Goal: Register for event/course

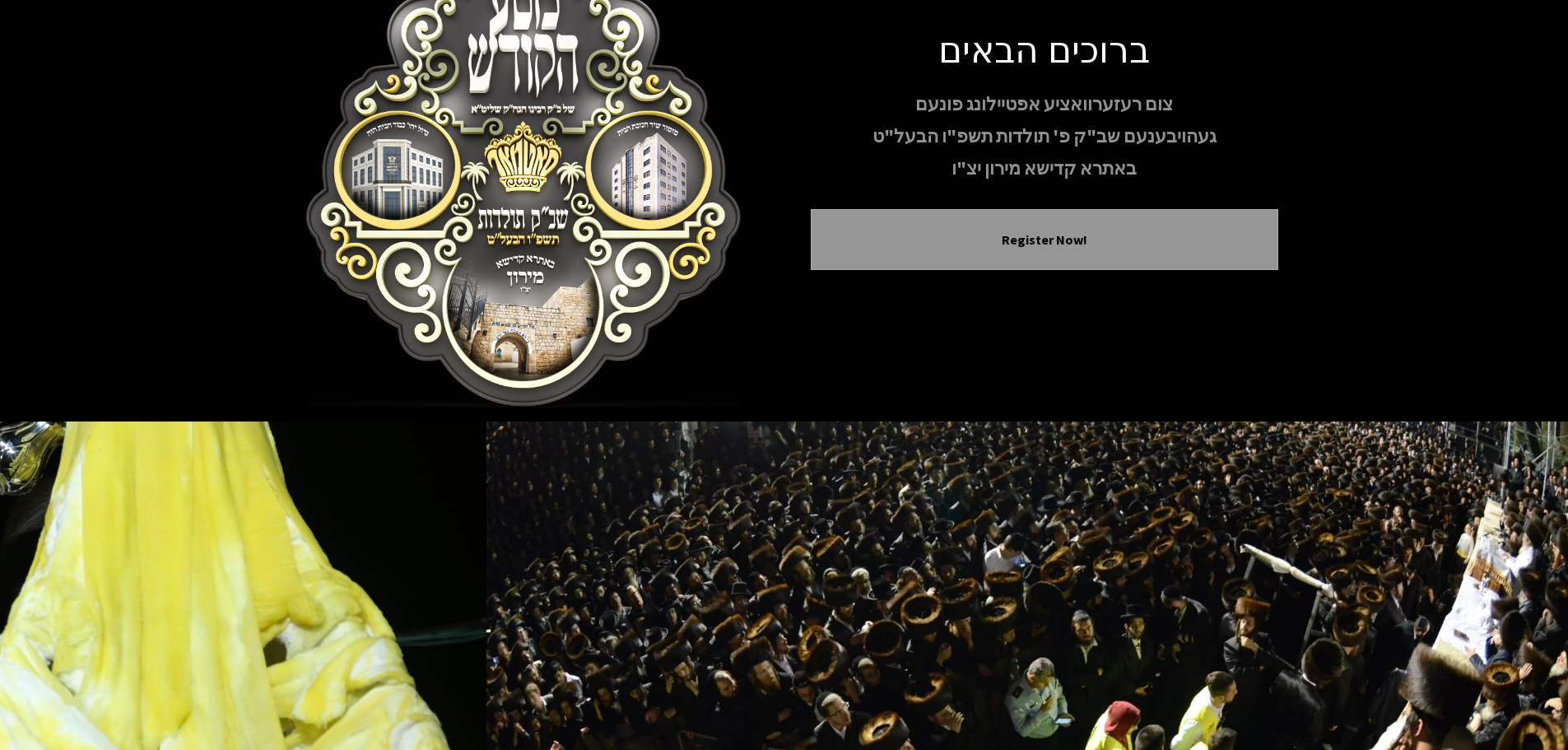
scroll to position [134, 0]
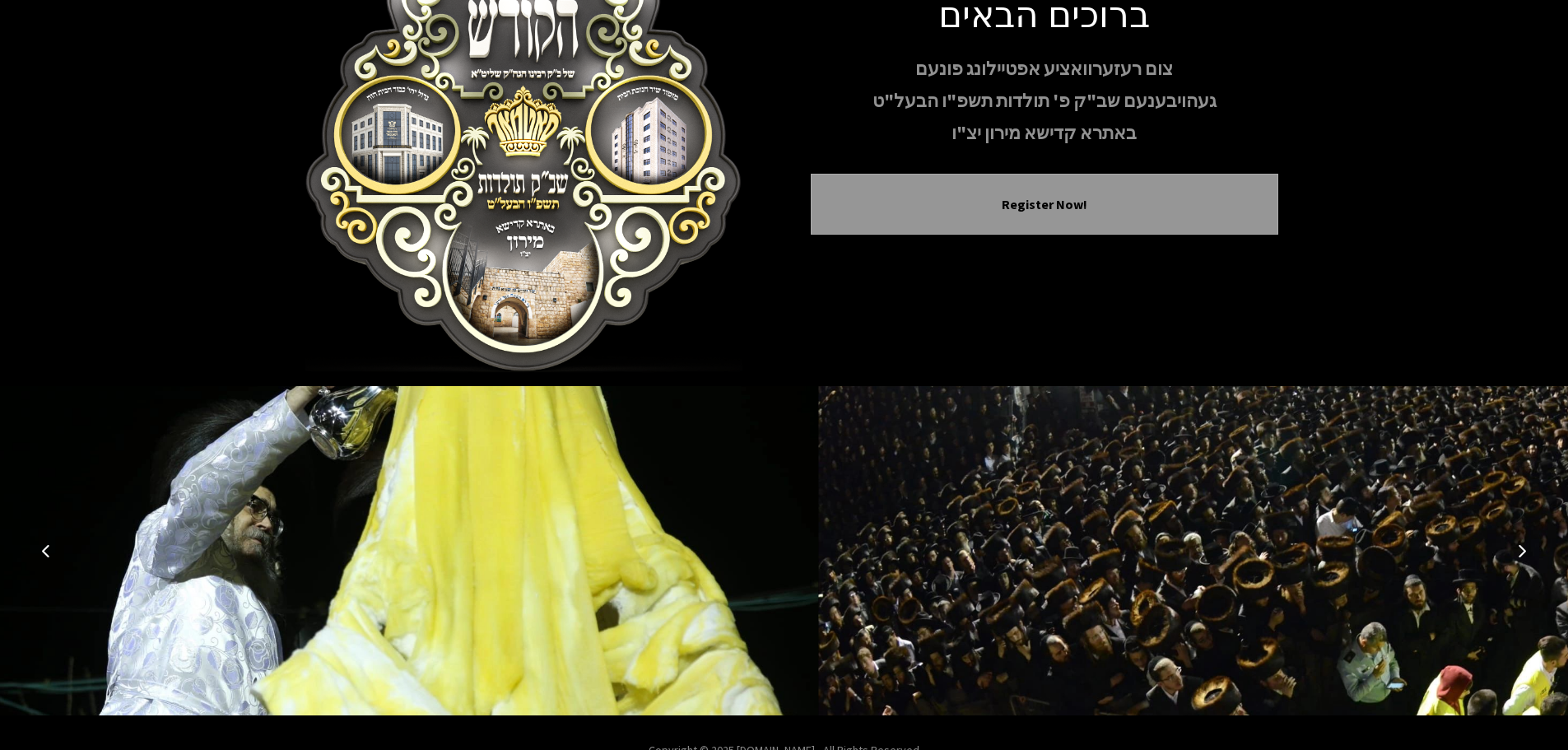
click at [51, 553] on icon "Previous image" at bounding box center [45, 550] width 13 height 13
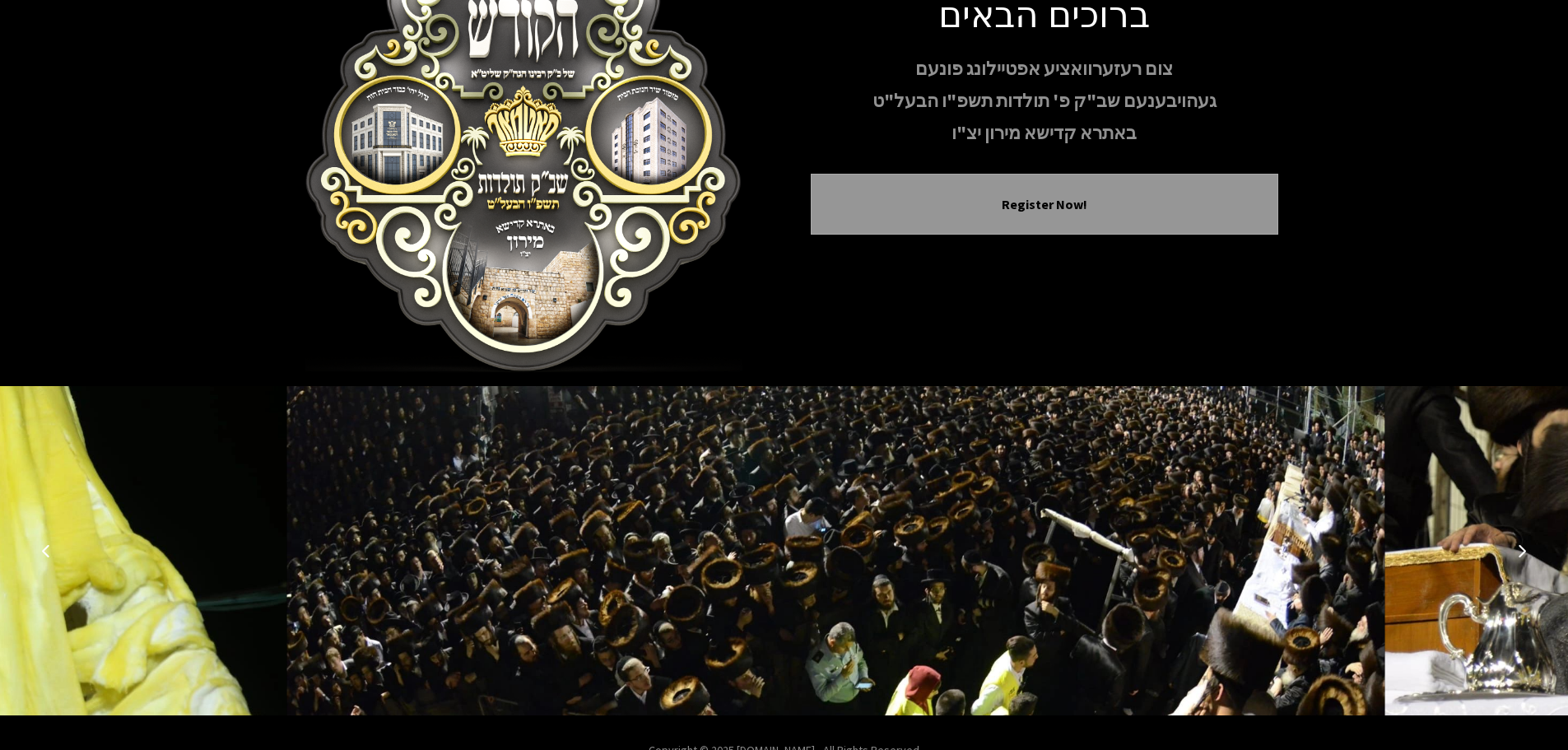
click at [51, 553] on icon "Previous image" at bounding box center [45, 550] width 13 height 13
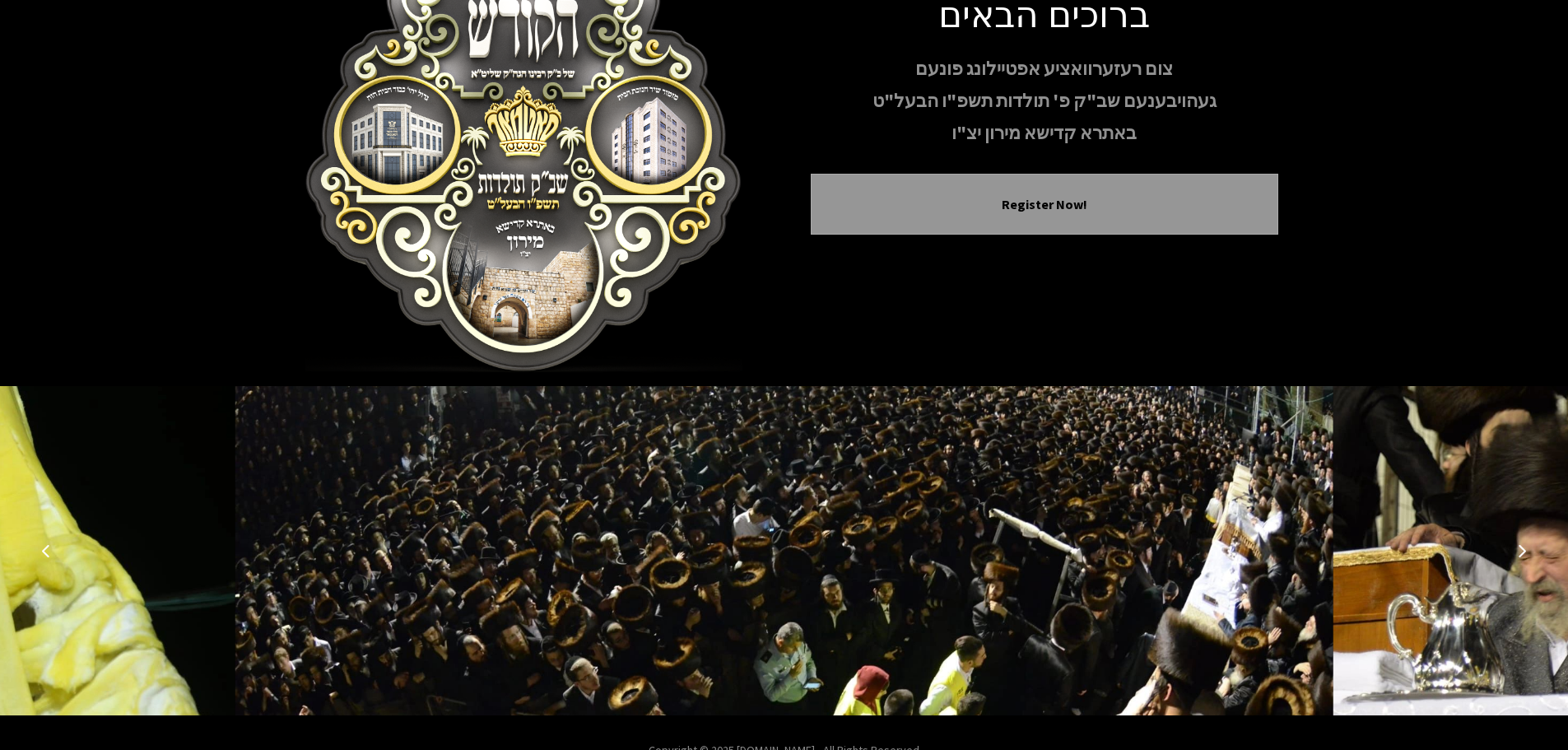
click at [44, 548] on icon "Previous image" at bounding box center [45, 550] width 13 height 13
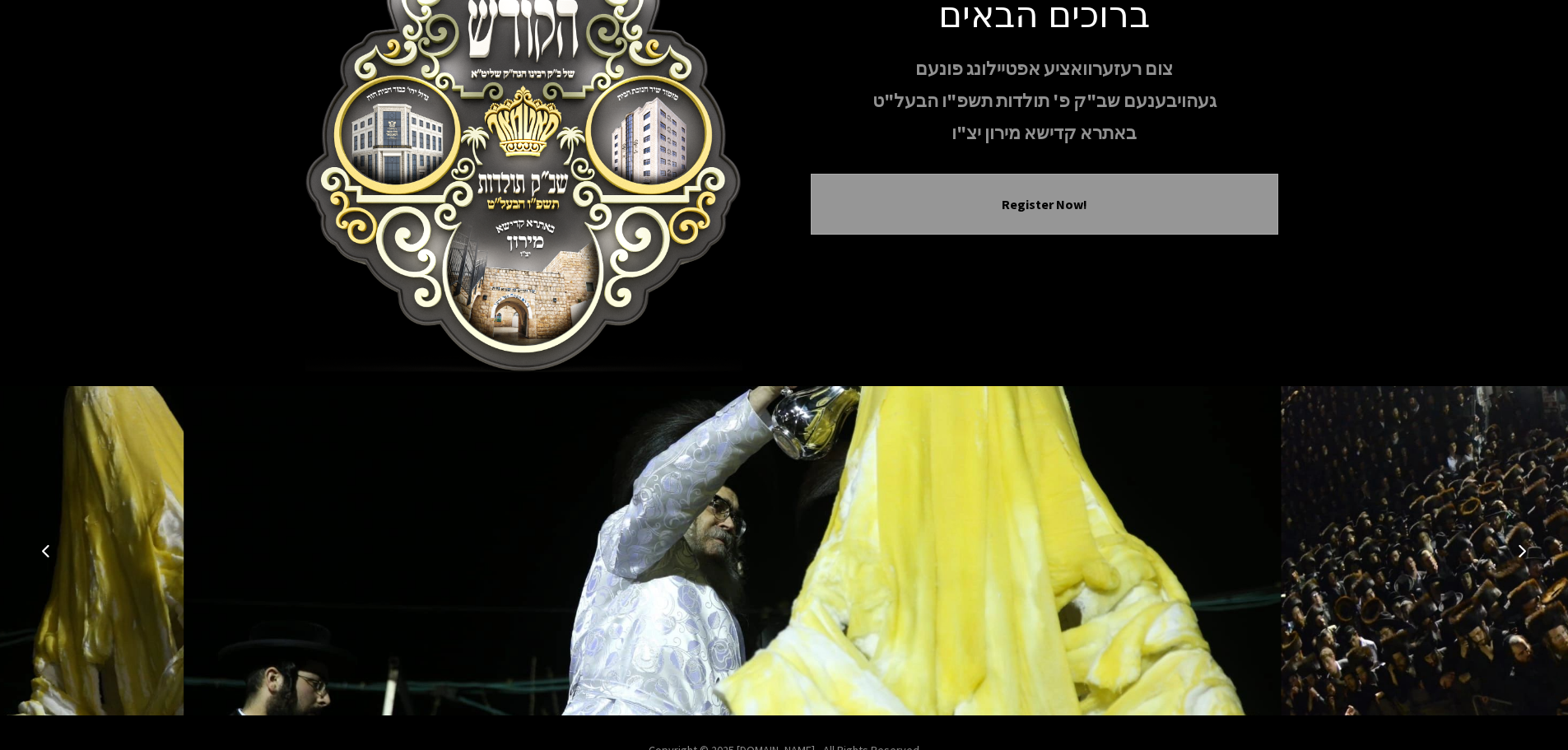
click at [44, 548] on icon "Previous image" at bounding box center [45, 550] width 13 height 13
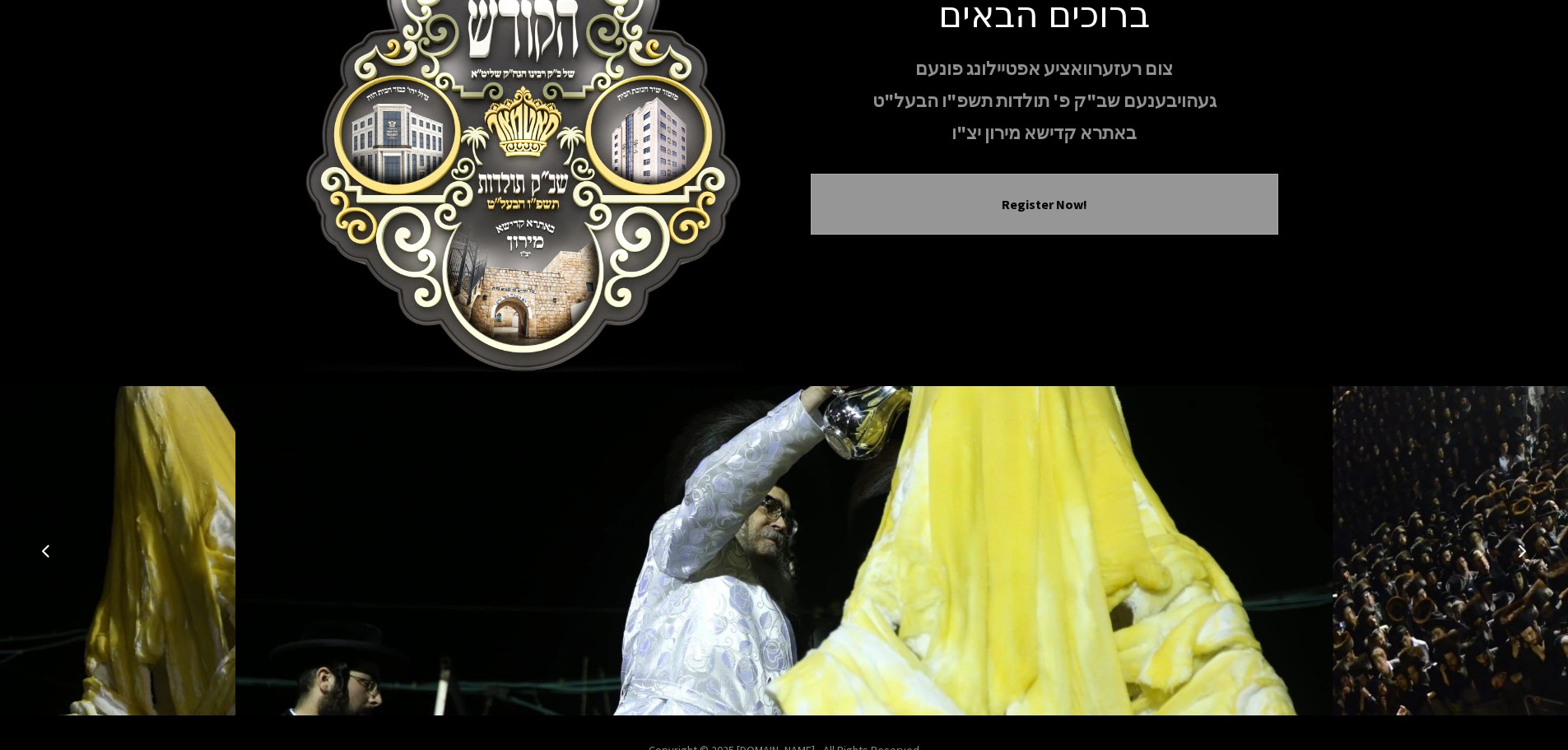
click at [46, 549] on icon "Previous image" at bounding box center [45, 550] width 13 height 13
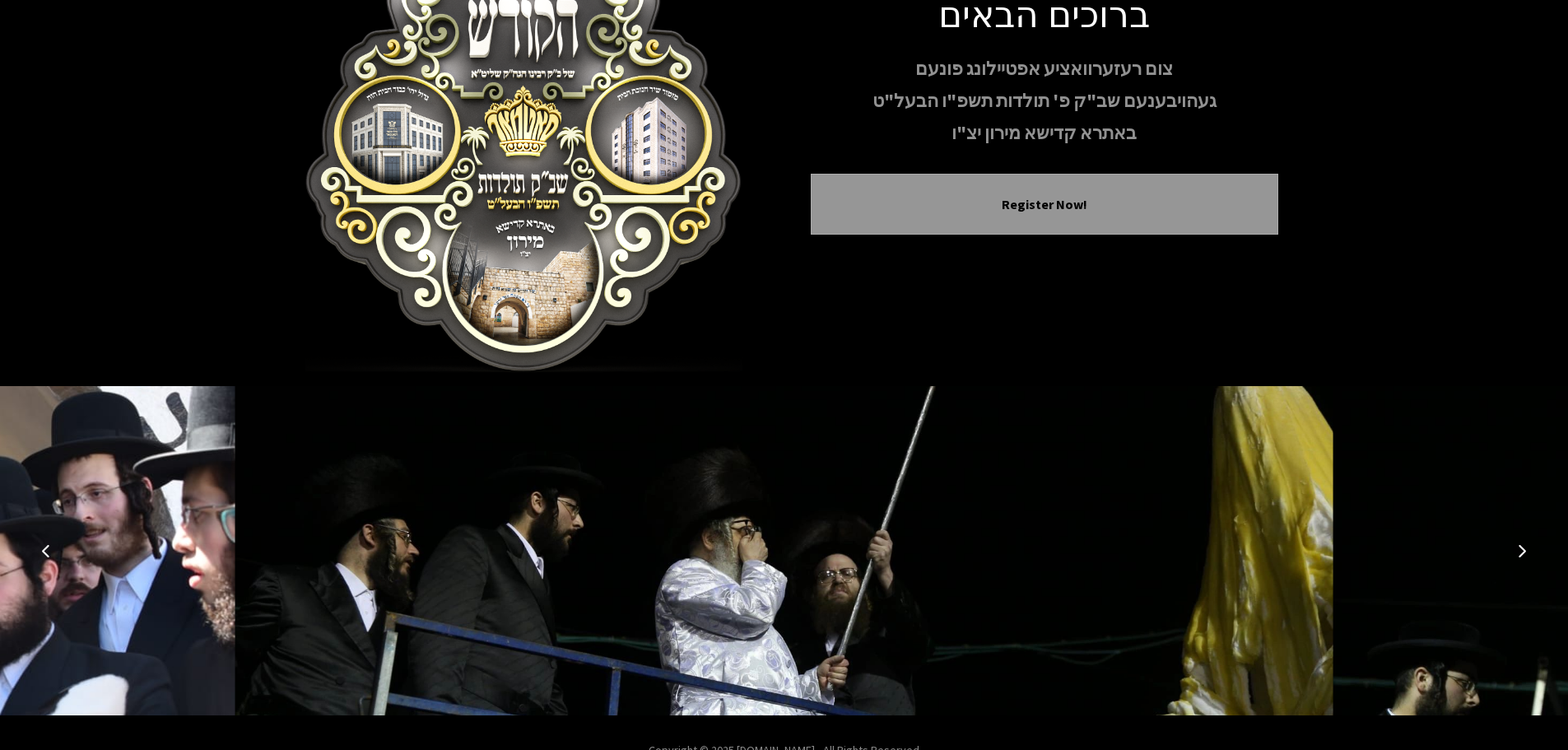
click at [46, 548] on icon "Previous image" at bounding box center [45, 550] width 13 height 13
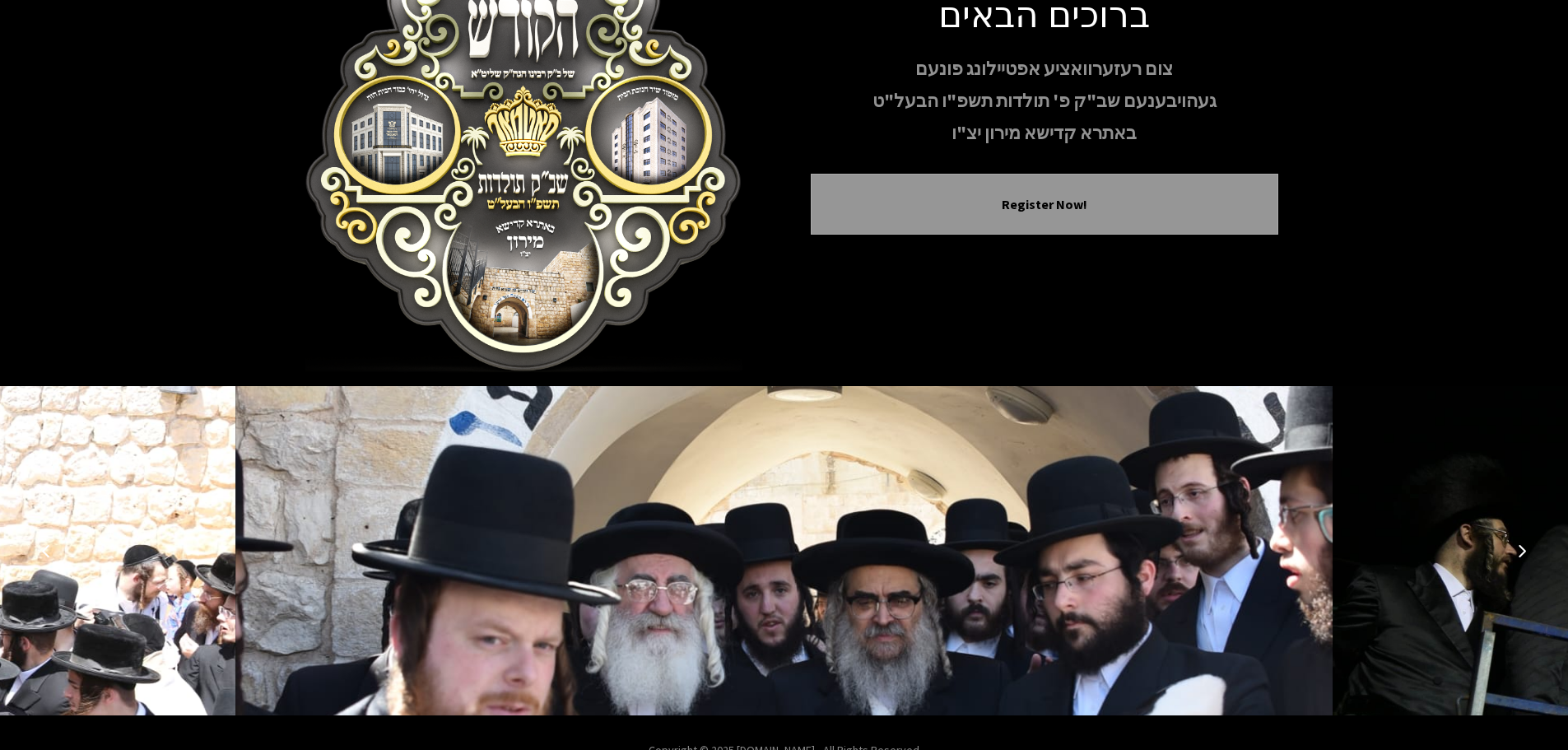
click at [45, 549] on icon "Previous image" at bounding box center [45, 550] width 13 height 13
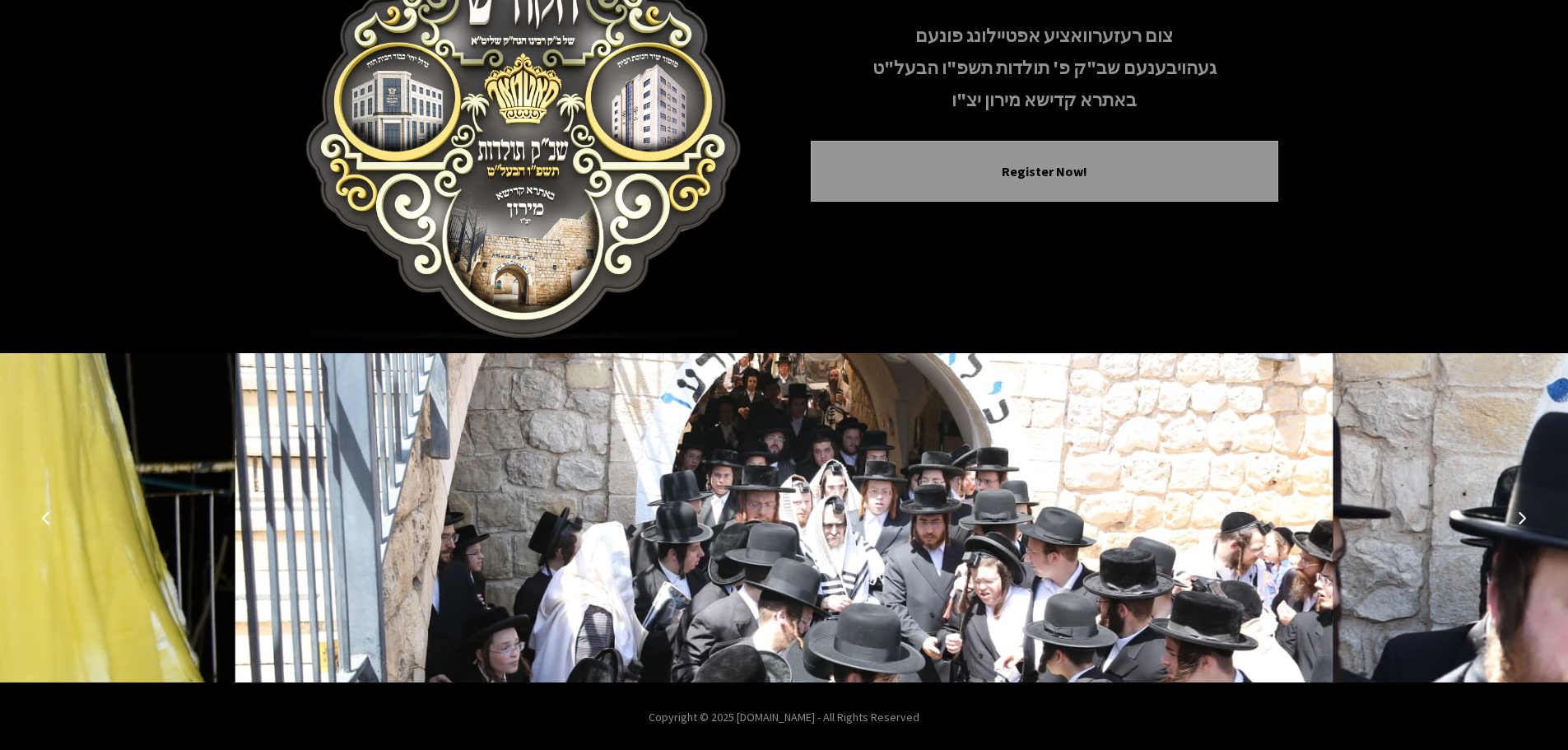
scroll to position [170, 0]
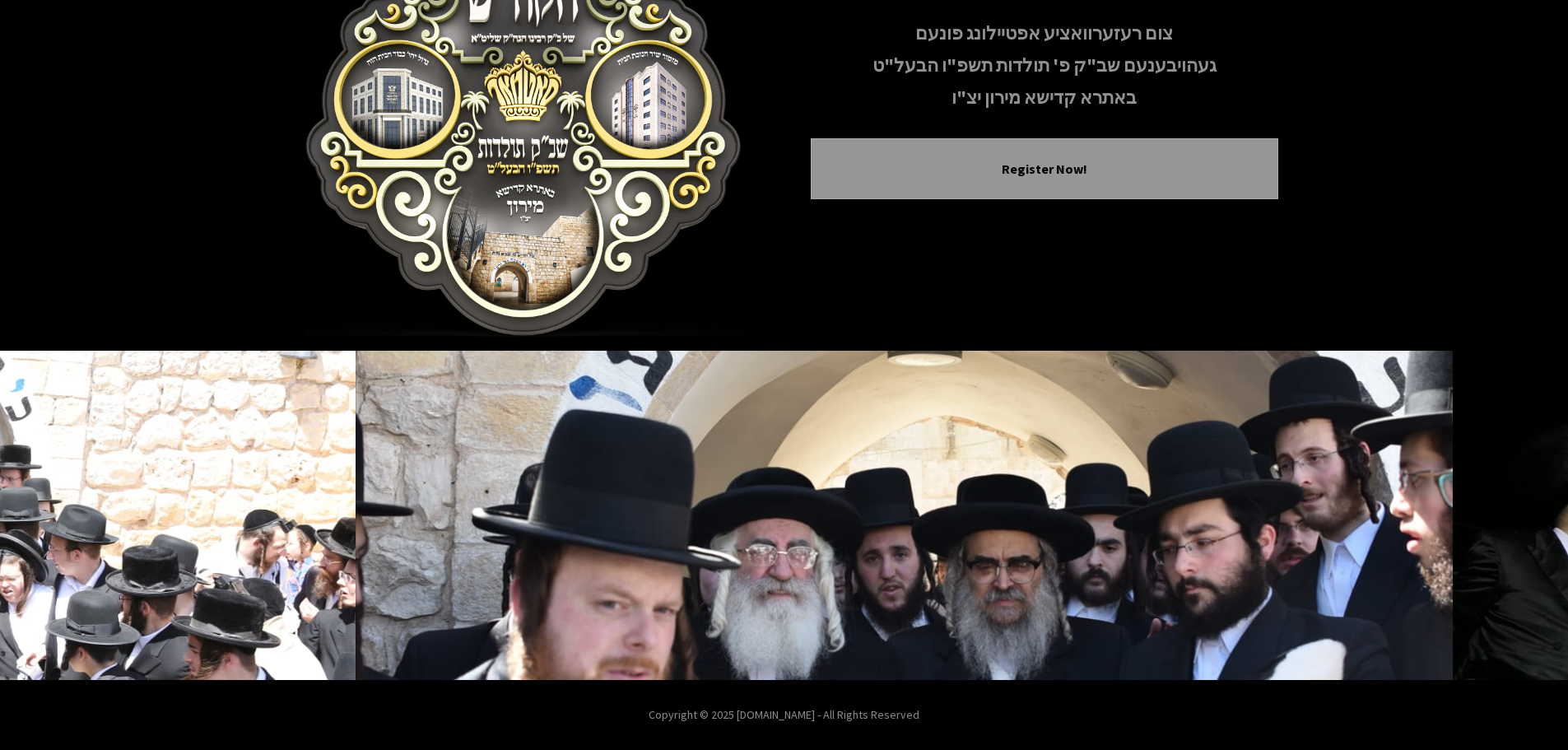
drag, startPoint x: 715, startPoint y: 718, endPoint x: 935, endPoint y: 716, distance: 220.0
click at [935, 716] on p "Copyright © 2025 [DOMAIN_NAME] - All Rights Reserved" at bounding box center [784, 715] width 1568 height 17
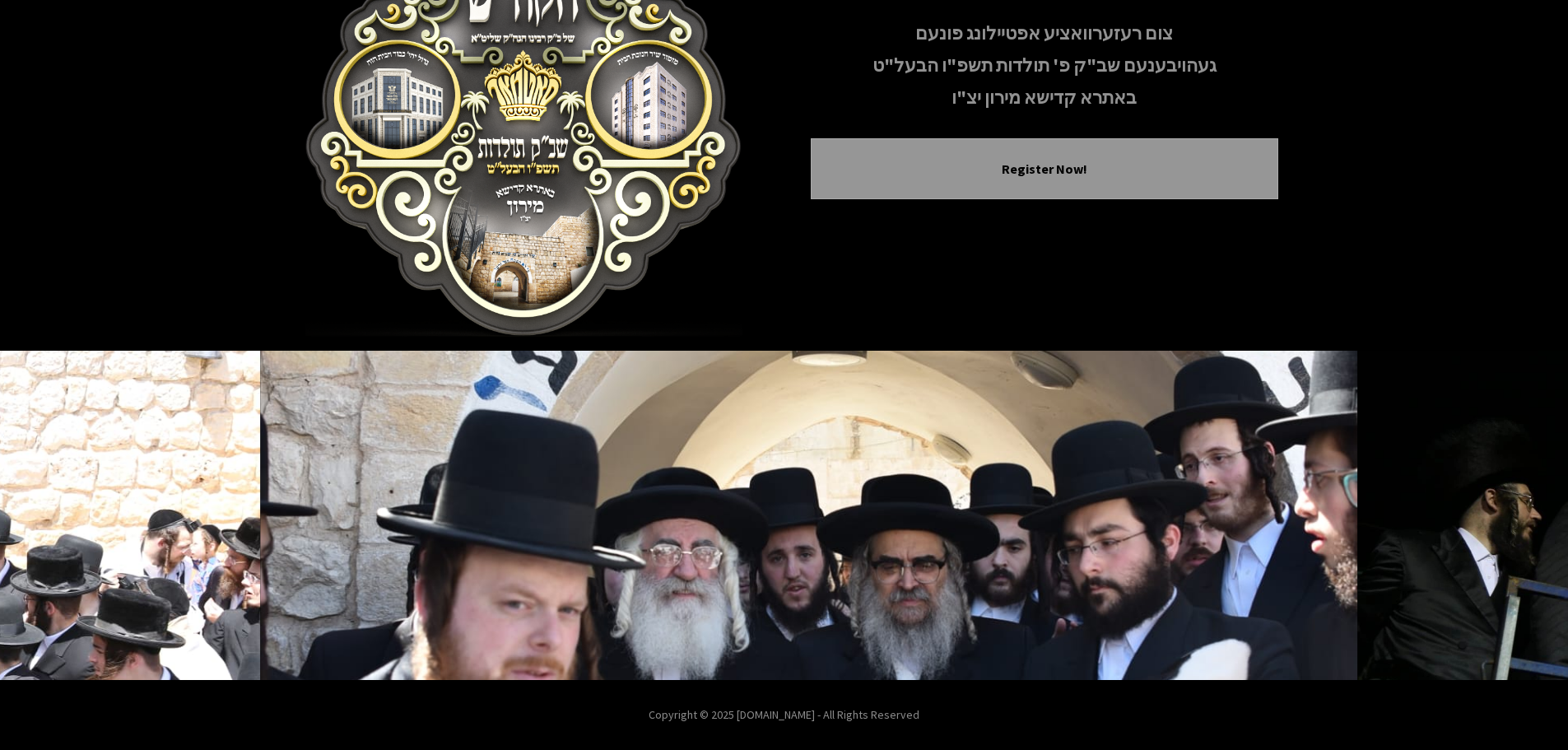
click at [935, 716] on p "Copyright © 2025 [DOMAIN_NAME] - All Rights Reserved" at bounding box center [784, 715] width 1568 height 17
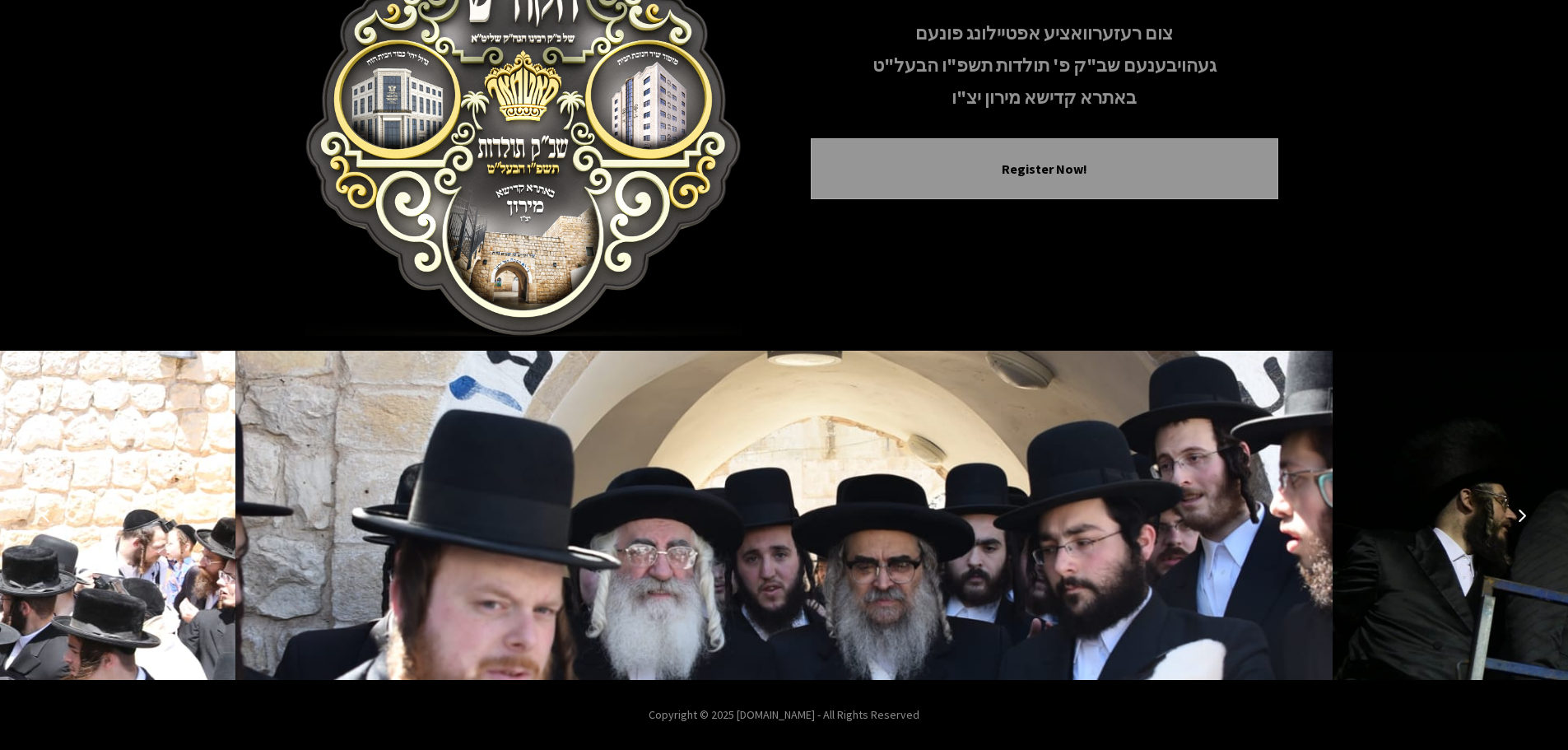
click at [44, 510] on icon "Previous image" at bounding box center [45, 515] width 13 height 13
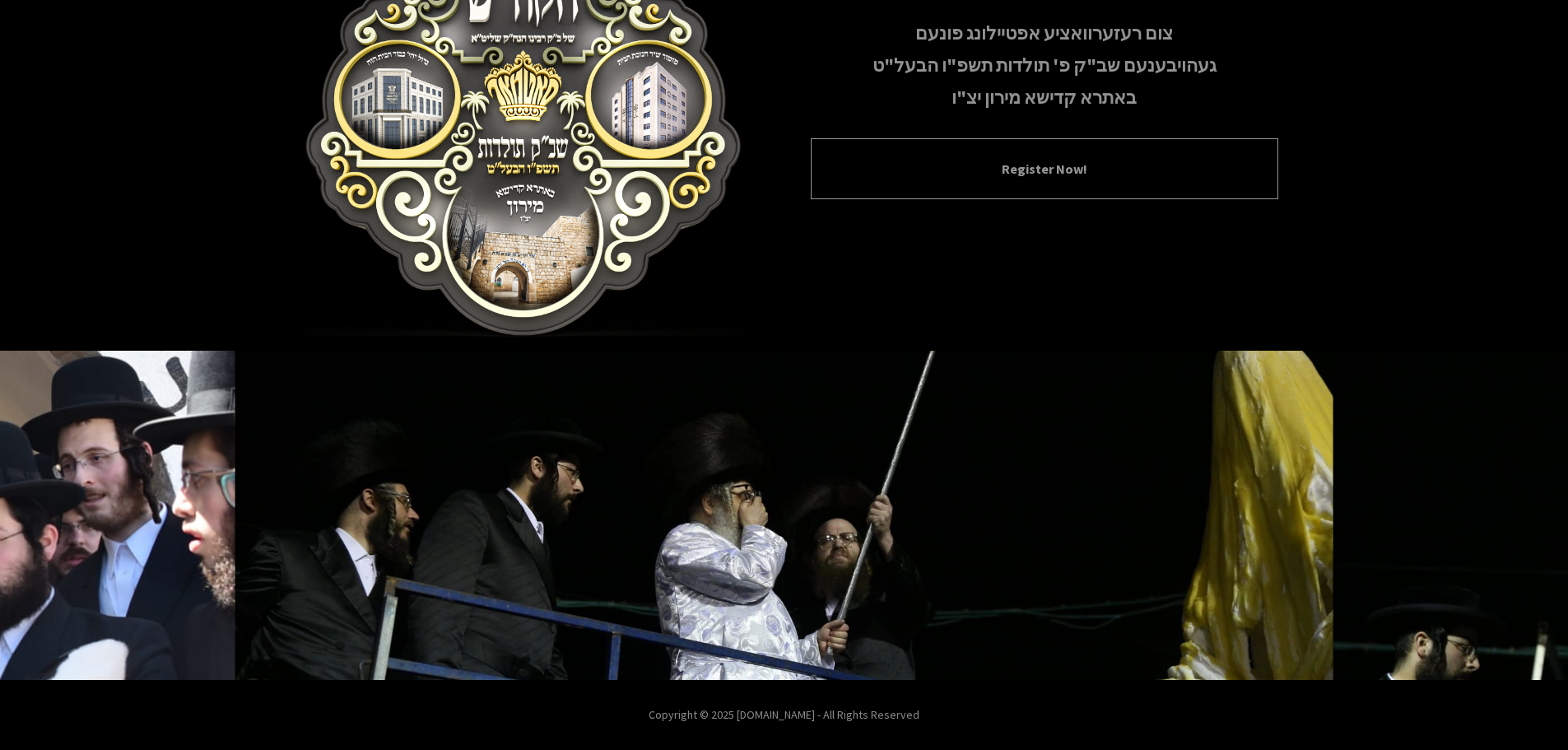
click at [1048, 170] on button "Register Now!" at bounding box center [1044, 168] width 426 height 20
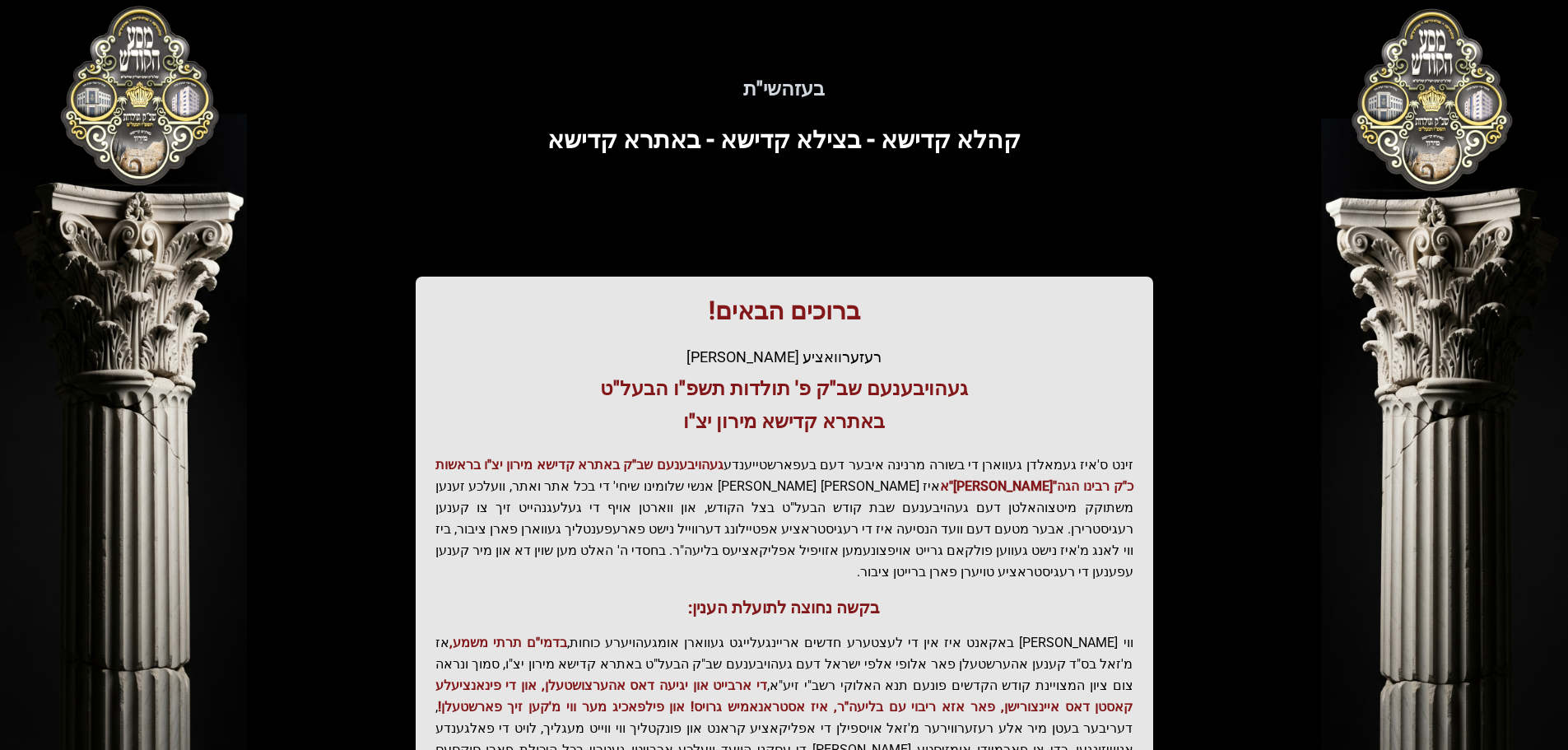
drag, startPoint x: 898, startPoint y: 471, endPoint x: 484, endPoint y: 548, distance: 421.1
click at [484, 548] on p "זינט ס'איז געמאלדן געווארן די בשורה מרנינה איבער דעם בעפארשטייענדע געהויבענעם ש…" at bounding box center [784, 519] width 698 height 128
drag, startPoint x: 505, startPoint y: 560, endPoint x: 1015, endPoint y: 489, distance: 514.9
click at [1015, 489] on p "זינט ס'איז געמאלדן געווארן די בשורה מרנינה איבער דעם בעפארשטייענדע געהויבענעם ש…" at bounding box center [784, 519] width 698 height 128
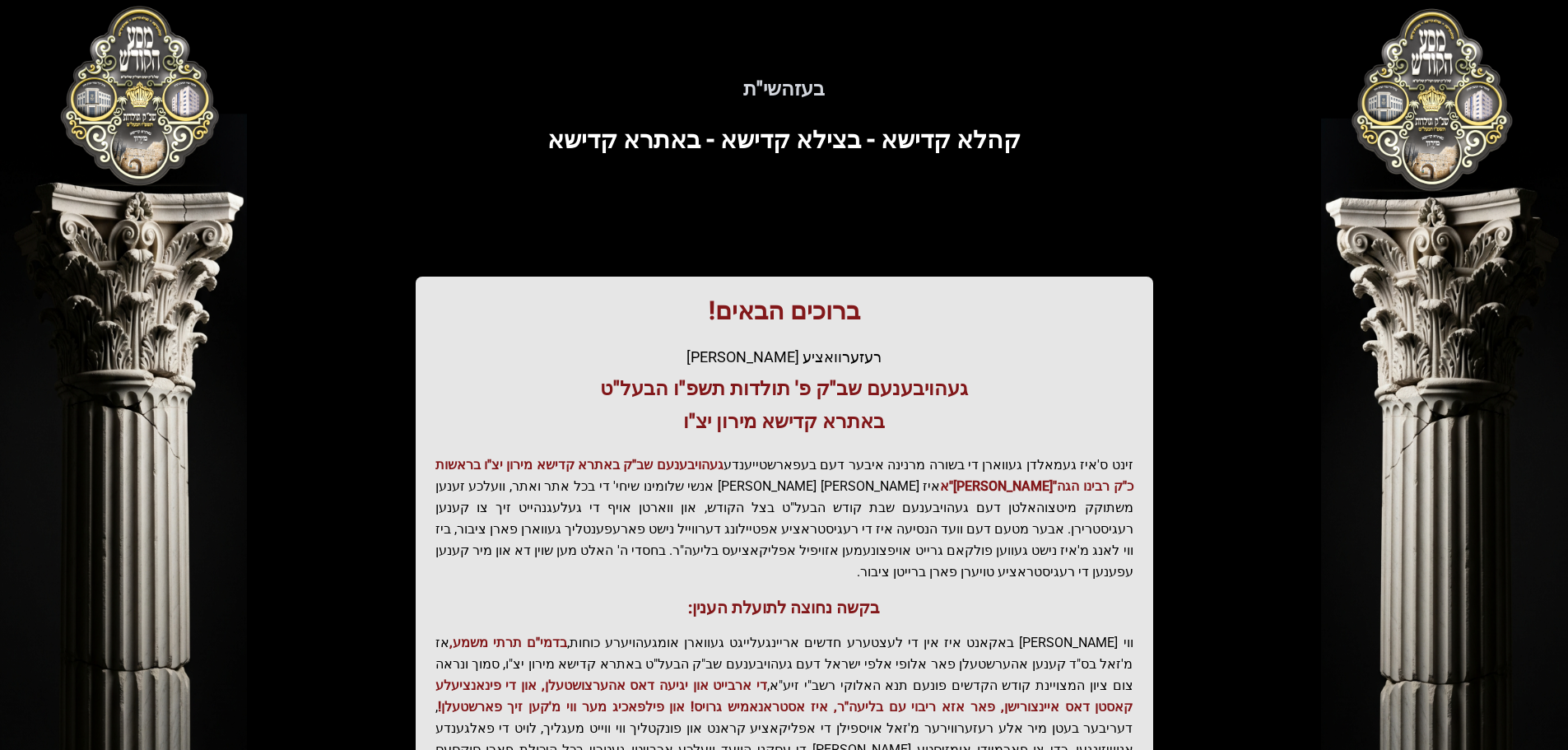
click at [943, 486] on p "זינט ס'איז געמאלדן געווארן די בשורה מרנינה איבער דעם בעפארשטייענדע געהויבענעם ש…" at bounding box center [784, 519] width 698 height 128
drag, startPoint x: 885, startPoint y: 460, endPoint x: 524, endPoint y: 548, distance: 371.6
click at [524, 548] on p "זינט ס'איז געמאלדן געווארן די בשורה מרנינה איבער דעם בעפארשטייענדע געהויבענעם ש…" at bounding box center [784, 519] width 698 height 128
click at [492, 542] on p "זינט ס'איז געמאלדן געווארן די בשורה מרנינה איבער דעם בעפארשטייענדע געהויבענעם ש…" at bounding box center [784, 519] width 698 height 128
drag, startPoint x: 436, startPoint y: 552, endPoint x: 899, endPoint y: 399, distance: 487.6
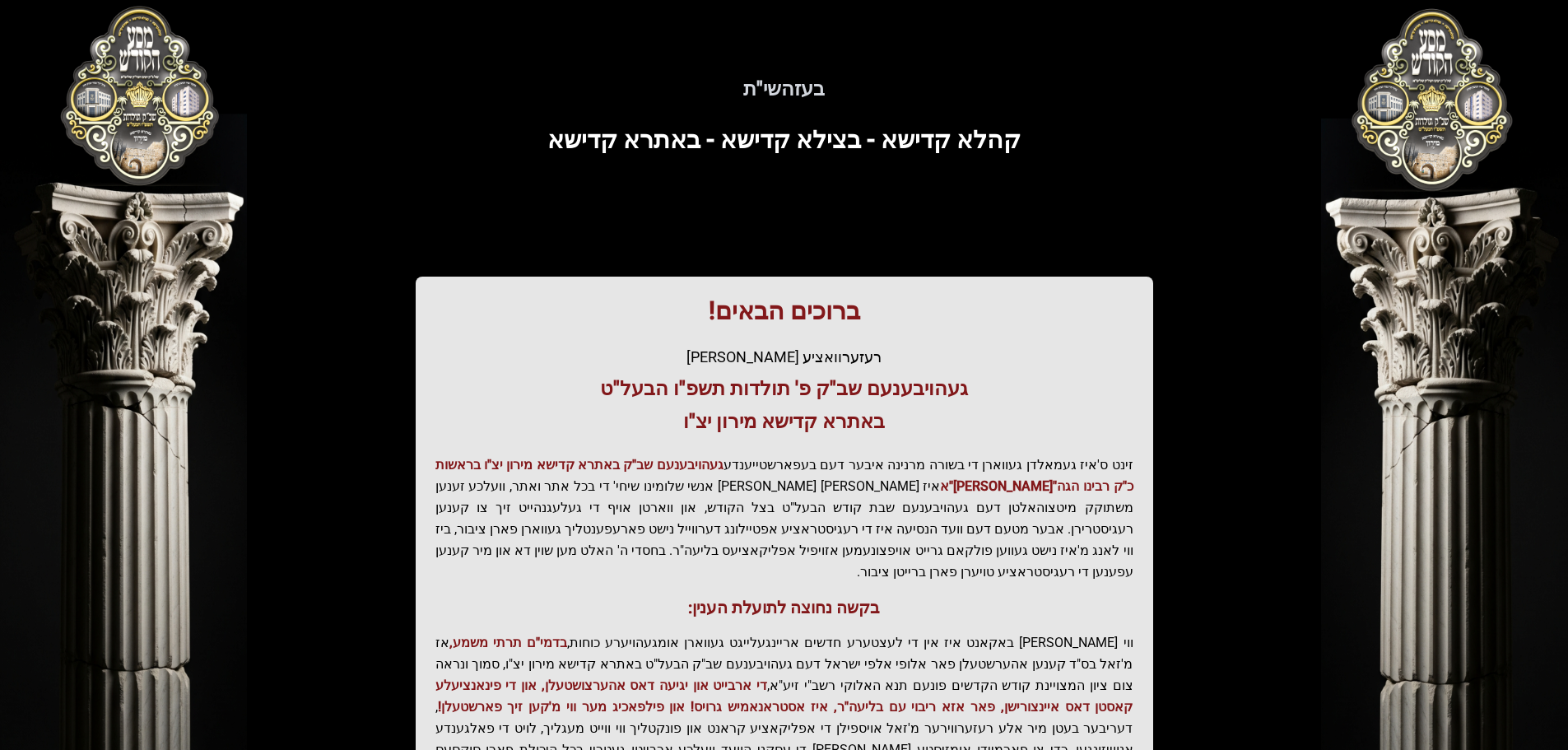
click at [899, 399] on div "ברוכים הבאים! רעזערוואציע אפטיילונג פונעם געהויבענעם שב"ק פ' תולדות תשפ"ו הבעל"…" at bounding box center [785, 560] width 738 height 568
click at [890, 386] on h3 "געהויבענעם שב"ק פ' תולדות תשפ"ו הבעל"ט" at bounding box center [784, 389] width 698 height 26
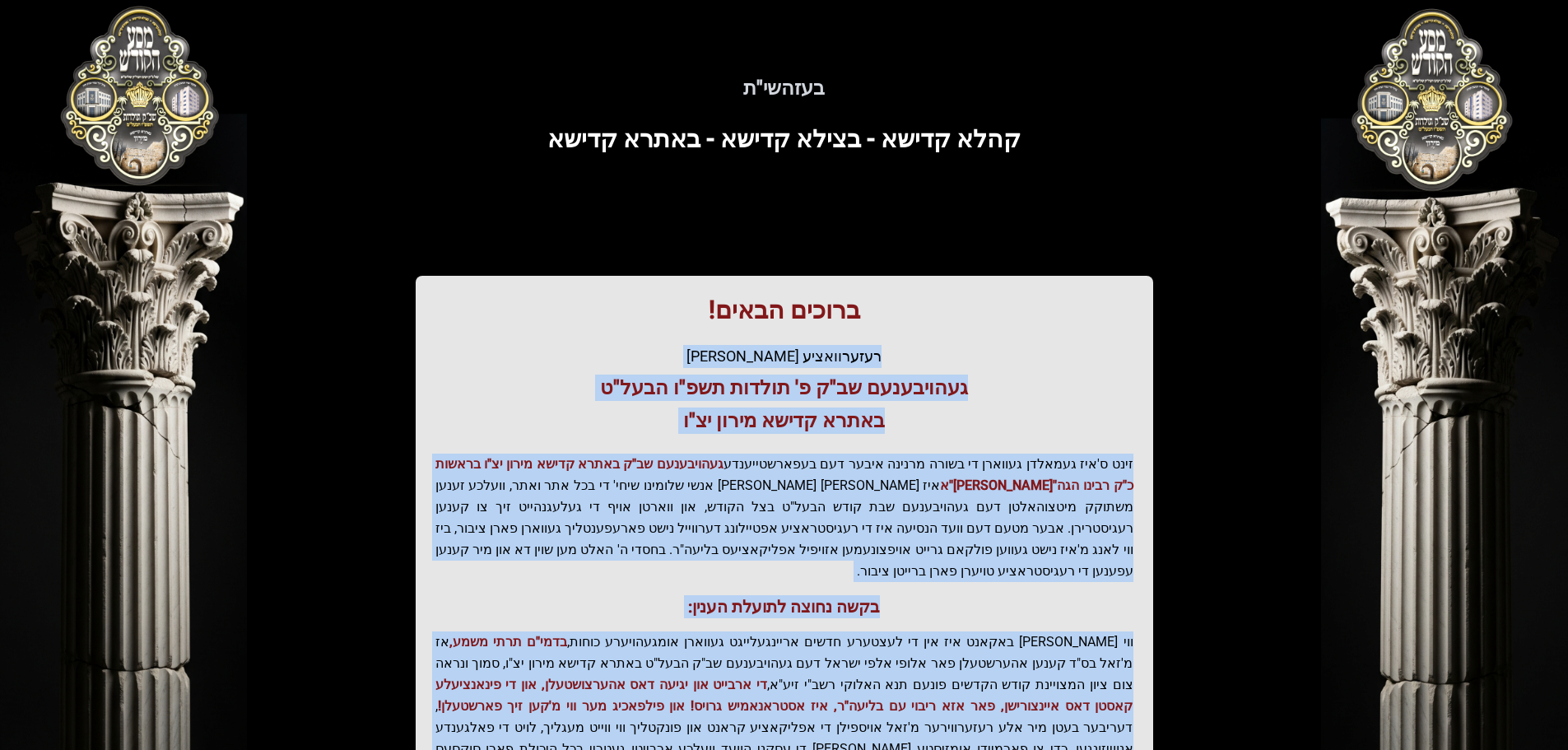
drag, startPoint x: 864, startPoint y: 356, endPoint x: 602, endPoint y: 741, distance: 465.7
click at [602, 741] on div "ברוכים הבאים! רעזערוואציע אפטיילונג פונעם געהויבענעם שב"ק פ' תולדות תשפ"ו הבעל"…" at bounding box center [785, 560] width 738 height 568
click at [613, 687] on p "ווי שוין ברייט באקאנט איז אין די לעצטערע חדשים אריינגעלייגט געווארן אומגעהויערע…" at bounding box center [784, 705] width 698 height 149
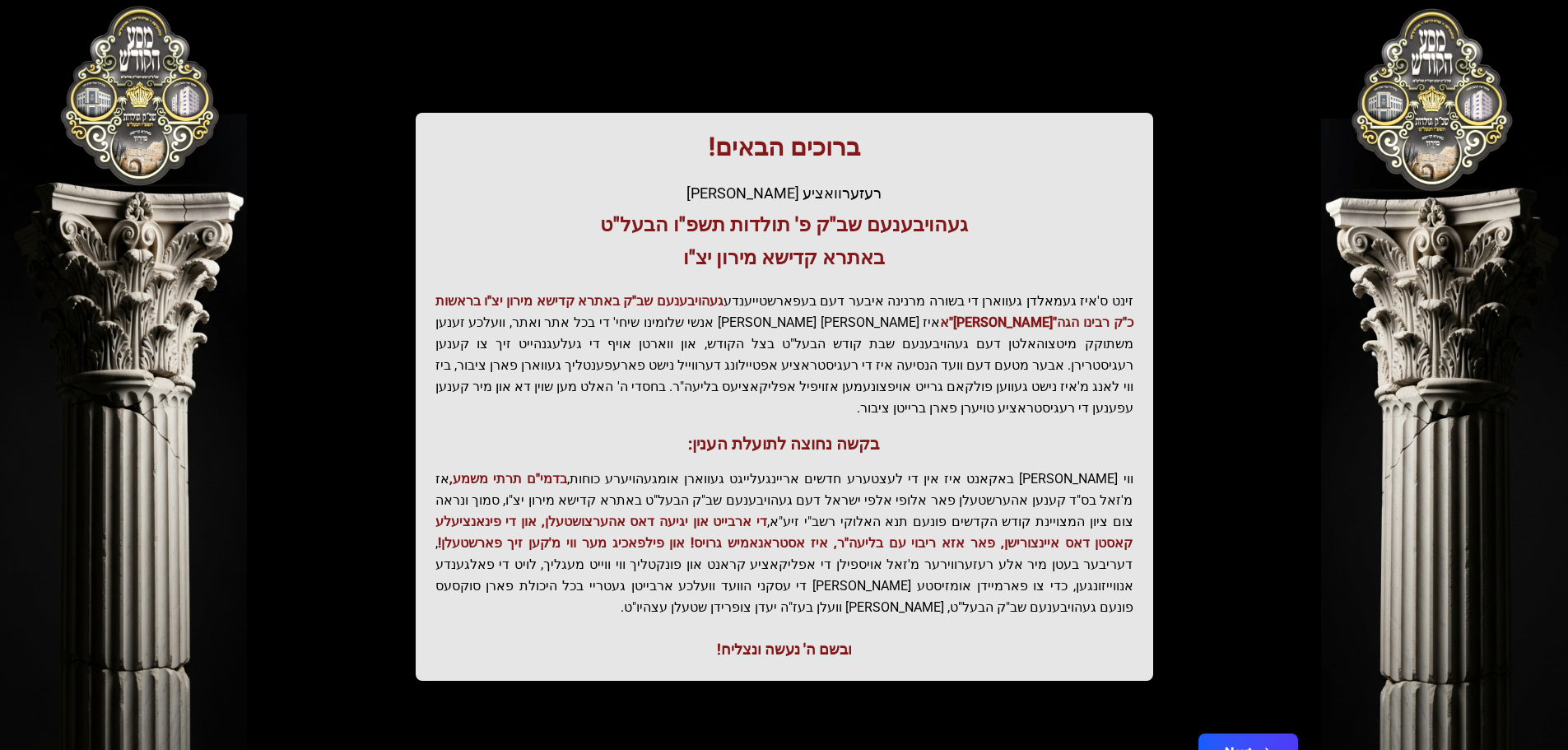
scroll to position [203, 0]
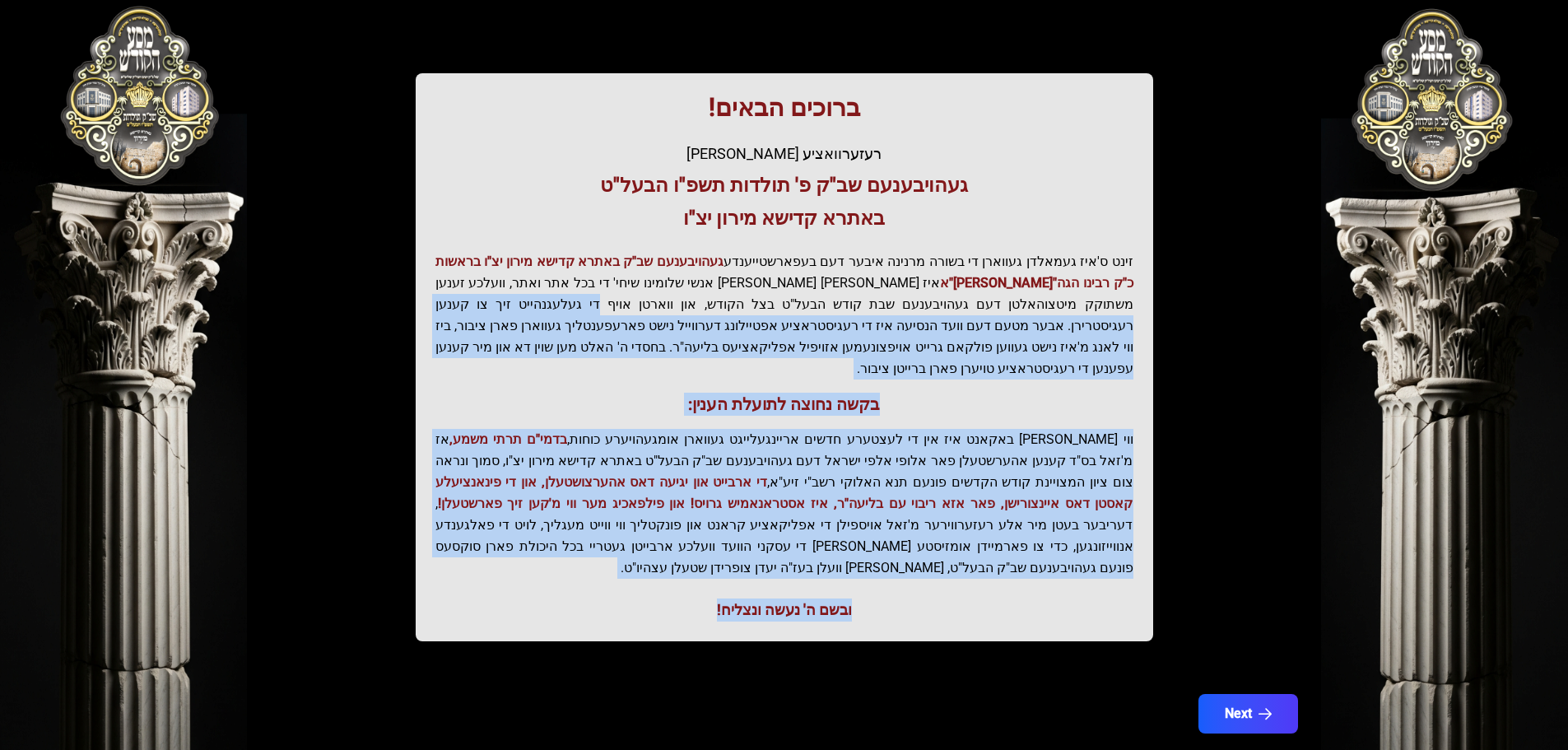
drag, startPoint x: 705, startPoint y: 558, endPoint x: 852, endPoint y: 291, distance: 304.8
click at [846, 298] on div "ברוכים הבאים! רעזערוואציע אפטיילונג פונעם געהויבענעם שב"ק פ' תולדות תשפ"ו הבעל"…" at bounding box center [785, 357] width 738 height 568
click at [853, 289] on p "זינט ס'איז געמאלדן געווארן די בשורה מרנינה איבער דעם בעפארשטייענדע געהויבענעם ש…" at bounding box center [784, 315] width 698 height 128
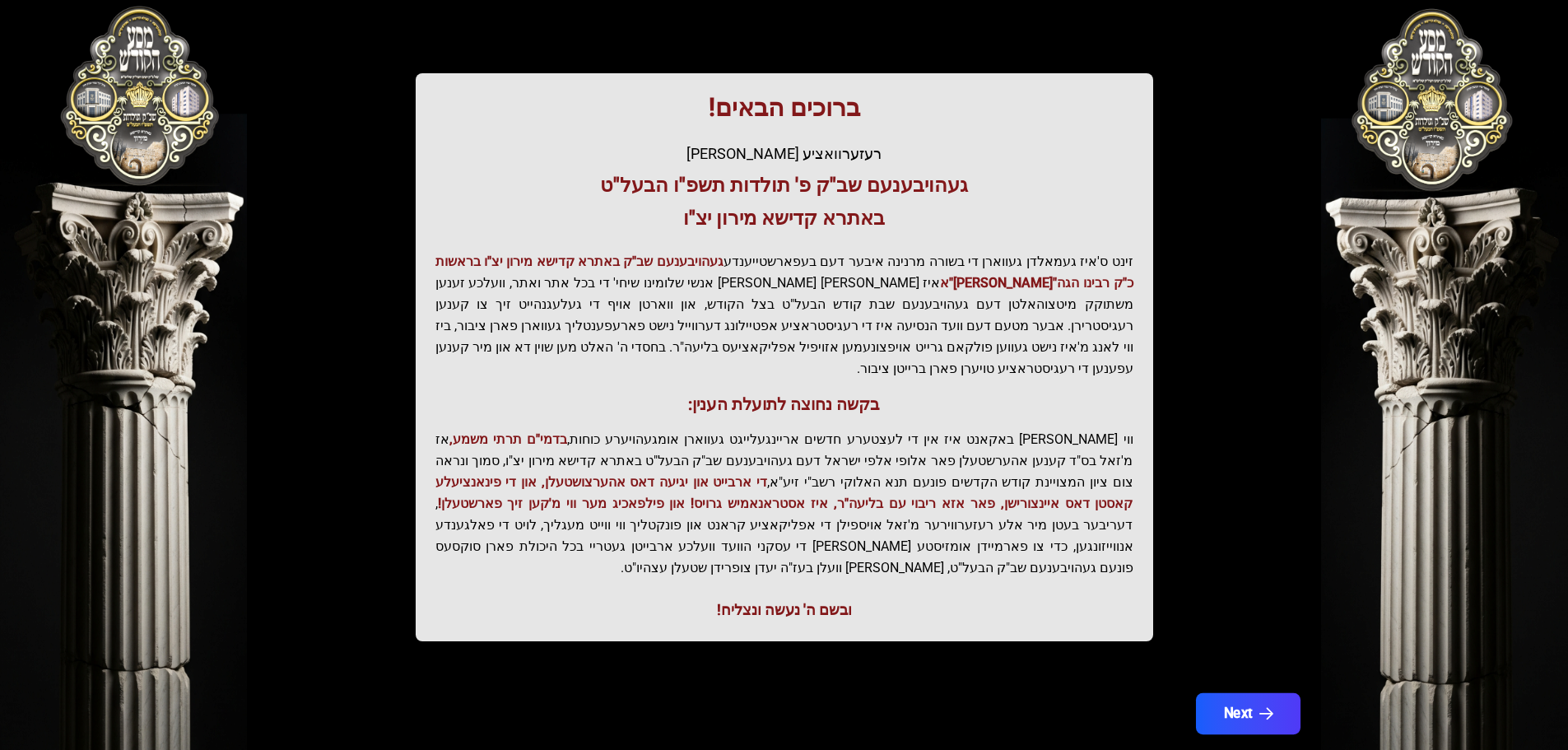
click at [1229, 694] on button "Next" at bounding box center [1248, 714] width 104 height 41
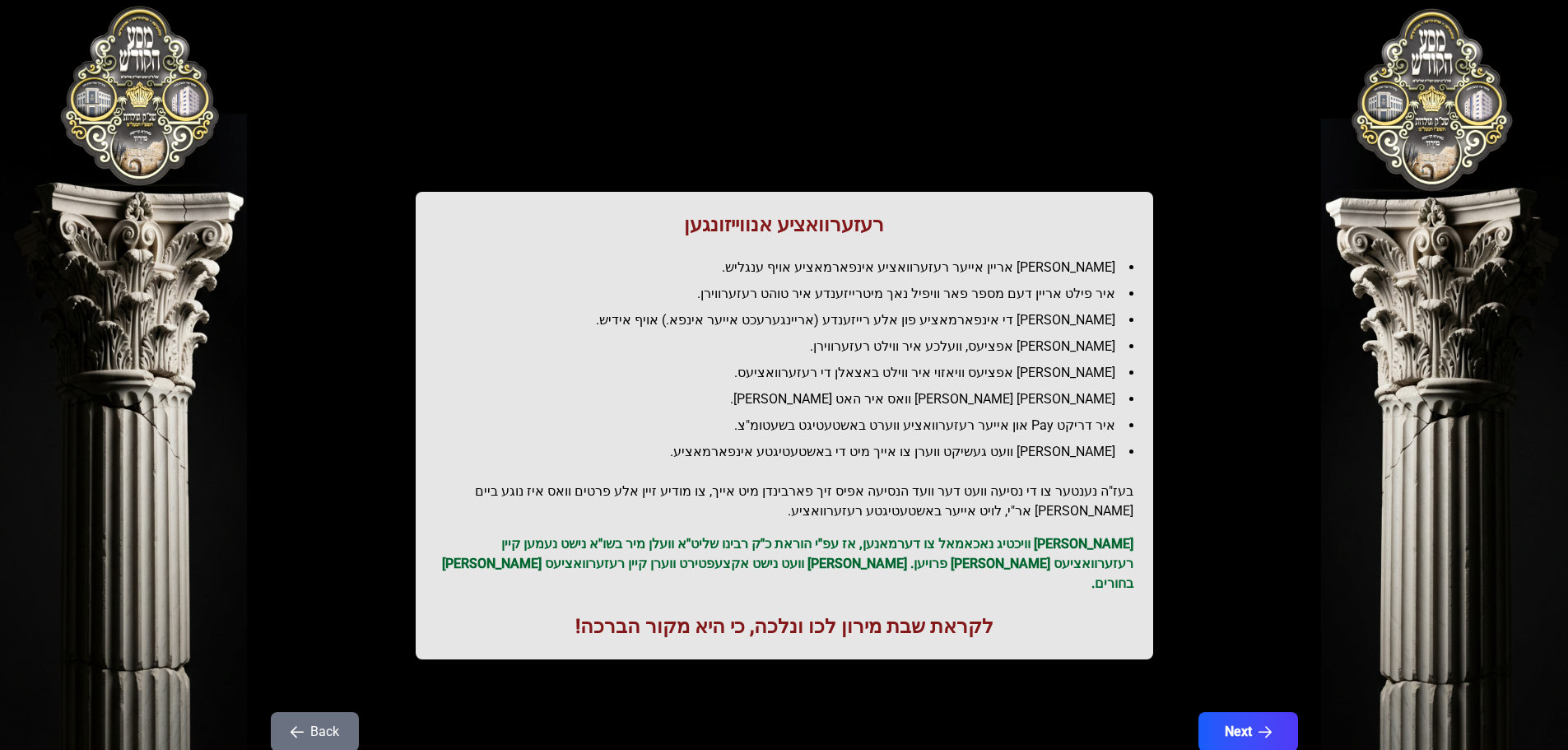
scroll to position [0, 0]
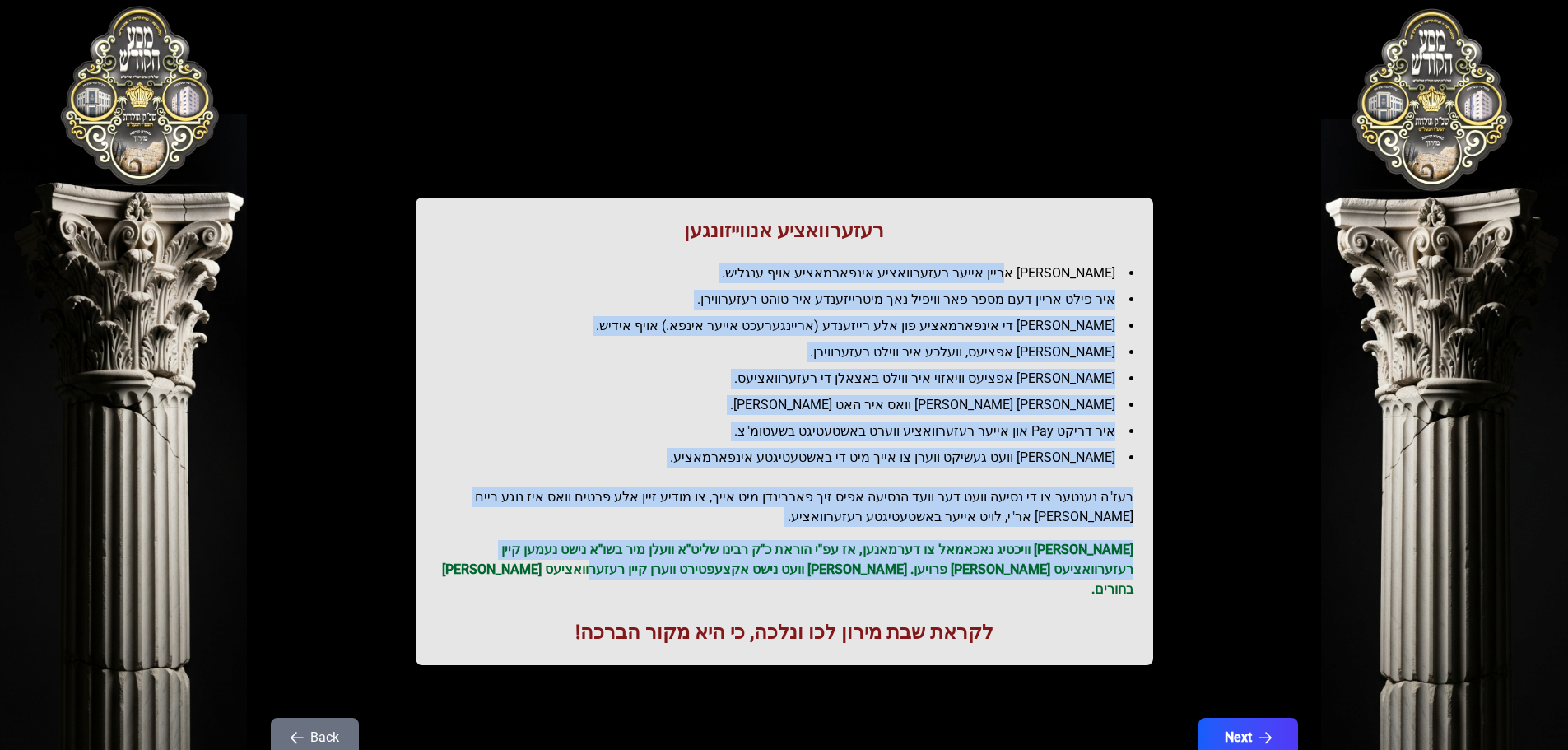
drag, startPoint x: 1043, startPoint y: 278, endPoint x: 739, endPoint y: 561, distance: 415.3
click at [739, 561] on div "רעזערוואציע אנווייזונגען איר לייגט אריין אייער רעזערוואציע אינפארמאציע אויף ענג…" at bounding box center [785, 431] width 738 height 467
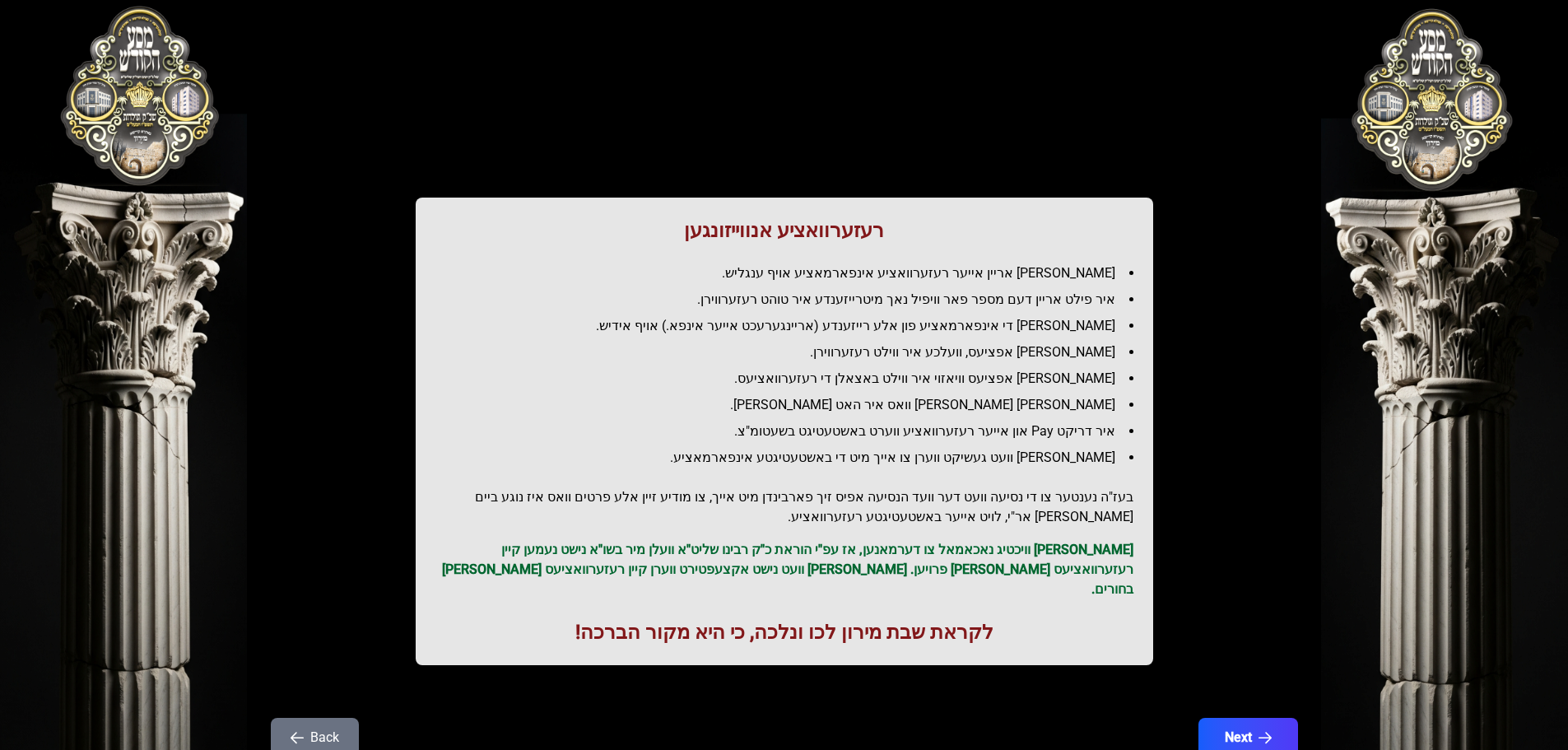
click at [738, 561] on p "[PERSON_NAME] וויכטיג נאכאמאל צו דערמאנען, אז עפ"י הוראת כ"ק רבינו שליט"א וועלן…" at bounding box center [784, 569] width 698 height 59
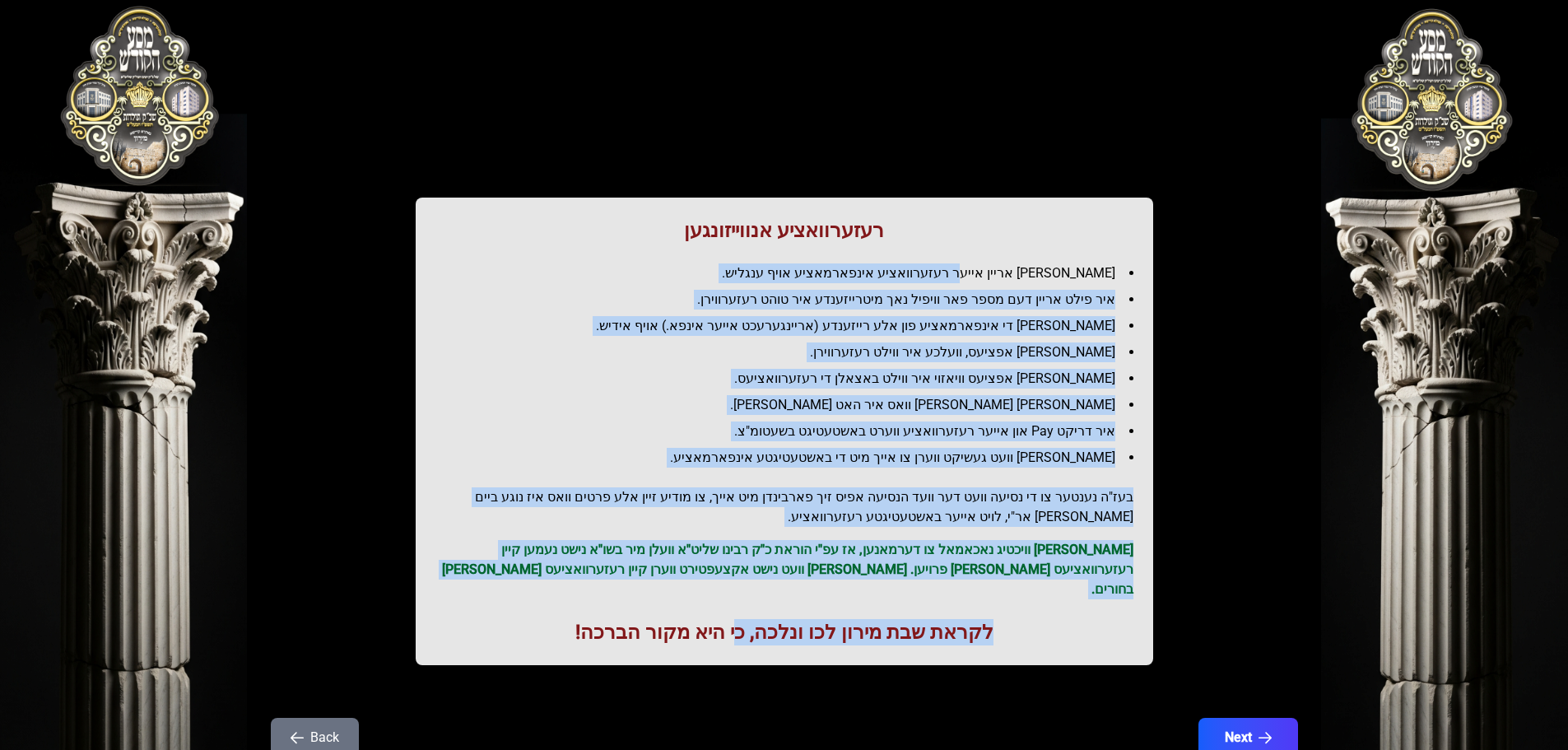
drag, startPoint x: 735, startPoint y: 581, endPoint x: 993, endPoint y: 273, distance: 401.8
click at [993, 273] on div "רעזערוואציע אנווייזונגען איר לייגט אריין אייער רעזערוואציע אינפארמאציע אויף ענג…" at bounding box center [785, 431] width 738 height 467
click at [993, 273] on li "[PERSON_NAME] אריין אייער רעזערוואציע אינפארמאציע אויף ענגליש." at bounding box center [791, 272] width 685 height 20
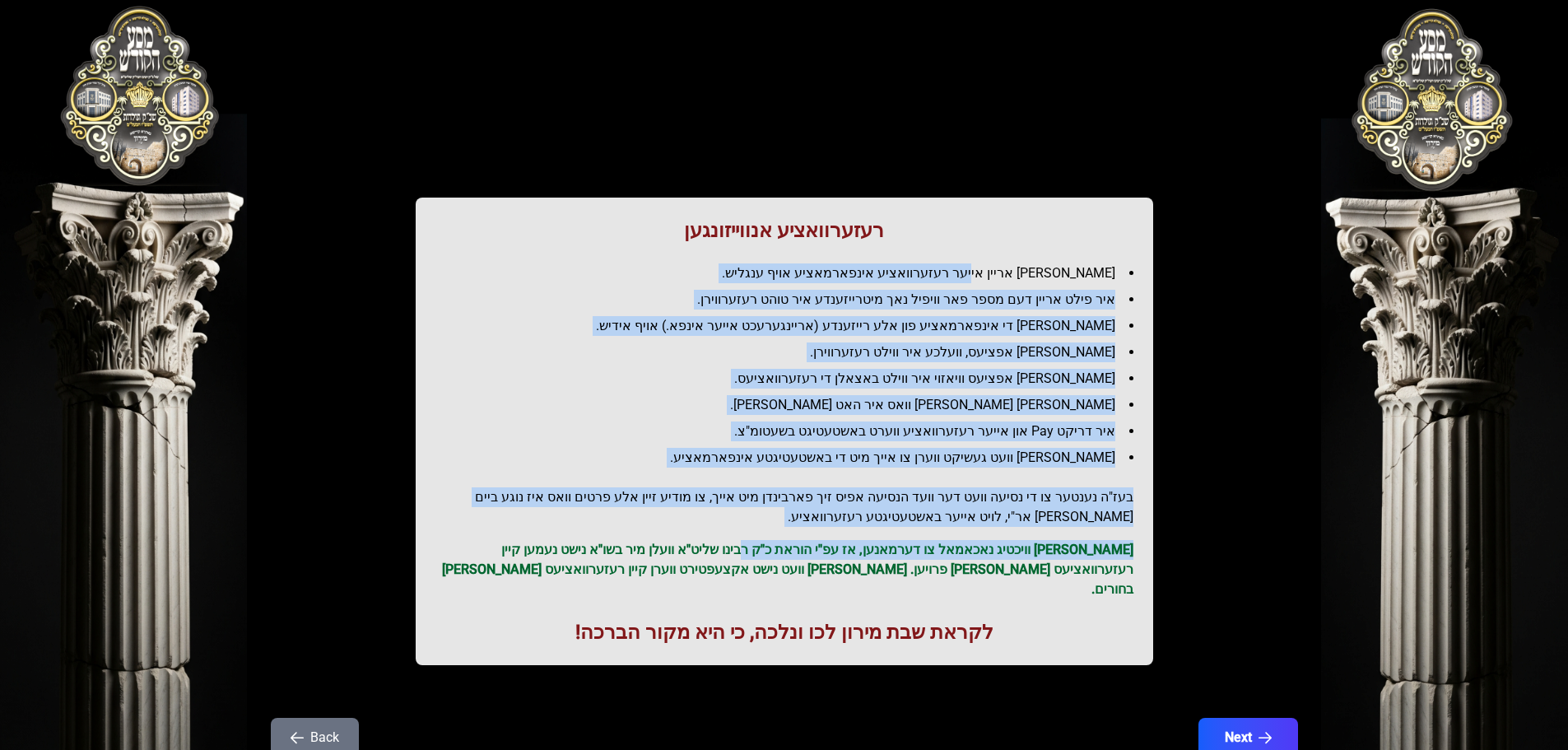
drag, startPoint x: 1006, startPoint y: 274, endPoint x: 786, endPoint y: 536, distance: 342.1
click at [787, 536] on div "רעזערוואציע אנווייזונגען איר לייגט אריין אייער רעזערוואציע אינפארמאציע אויף ענג…" at bounding box center [785, 431] width 738 height 467
click at [786, 537] on div "רעזערוואציע אנווייזונגען איר לייגט אריין אייער רעזערוואציע אינפארמאציע אויף ענג…" at bounding box center [785, 431] width 738 height 467
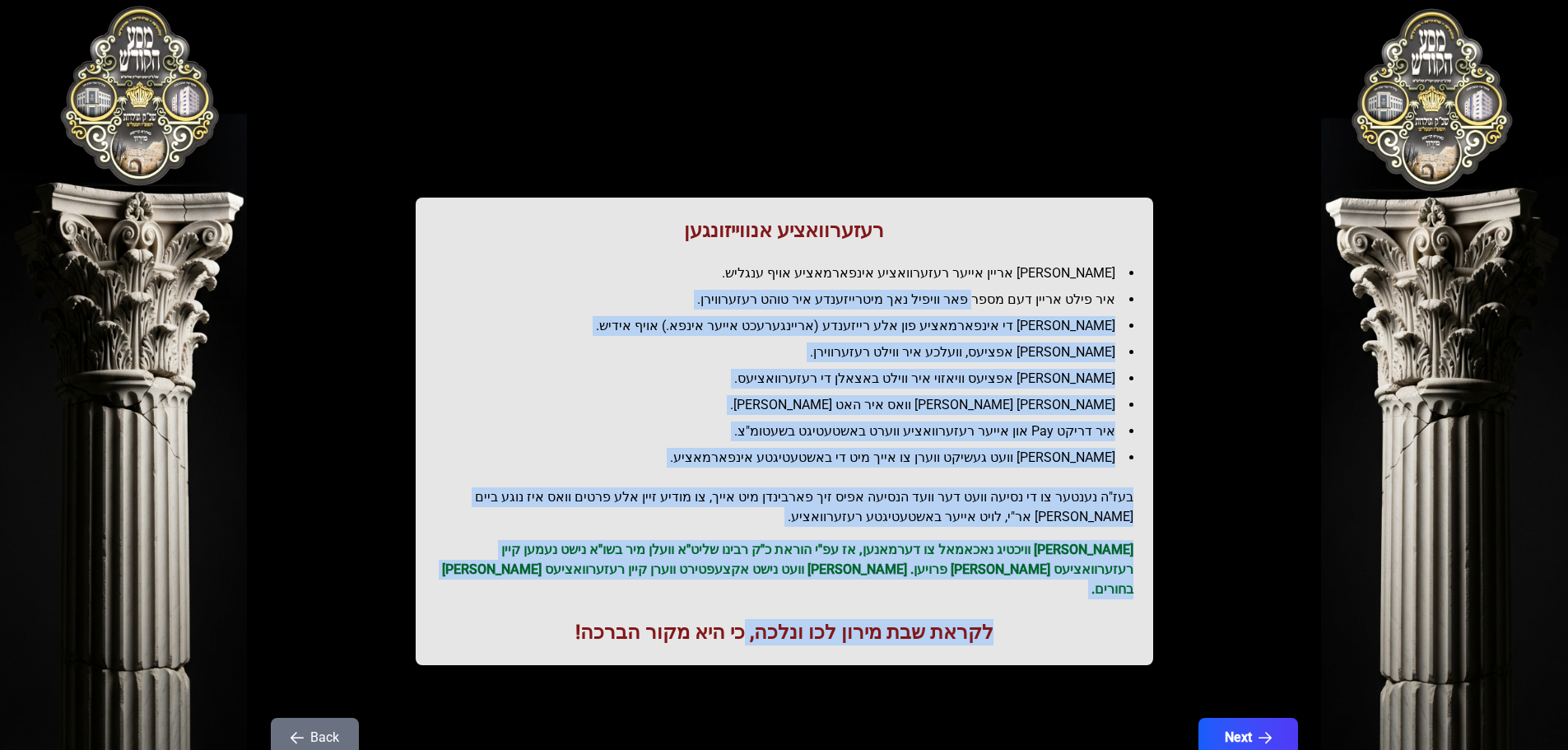
drag, startPoint x: 744, startPoint y: 584, endPoint x: 989, endPoint y: 285, distance: 386.6
click at [989, 285] on div "רעזערוואציע אנווייזונגען איר לייגט אריין אייער רעזערוואציע אינפארמאציע אויף ענג…" at bounding box center [785, 431] width 738 height 467
click at [988, 285] on ul "[PERSON_NAME] אריין אייער רעזערוואציע אינפארמאציע אויף ענגליש. איר פילט אריין ד…" at bounding box center [784, 365] width 698 height 204
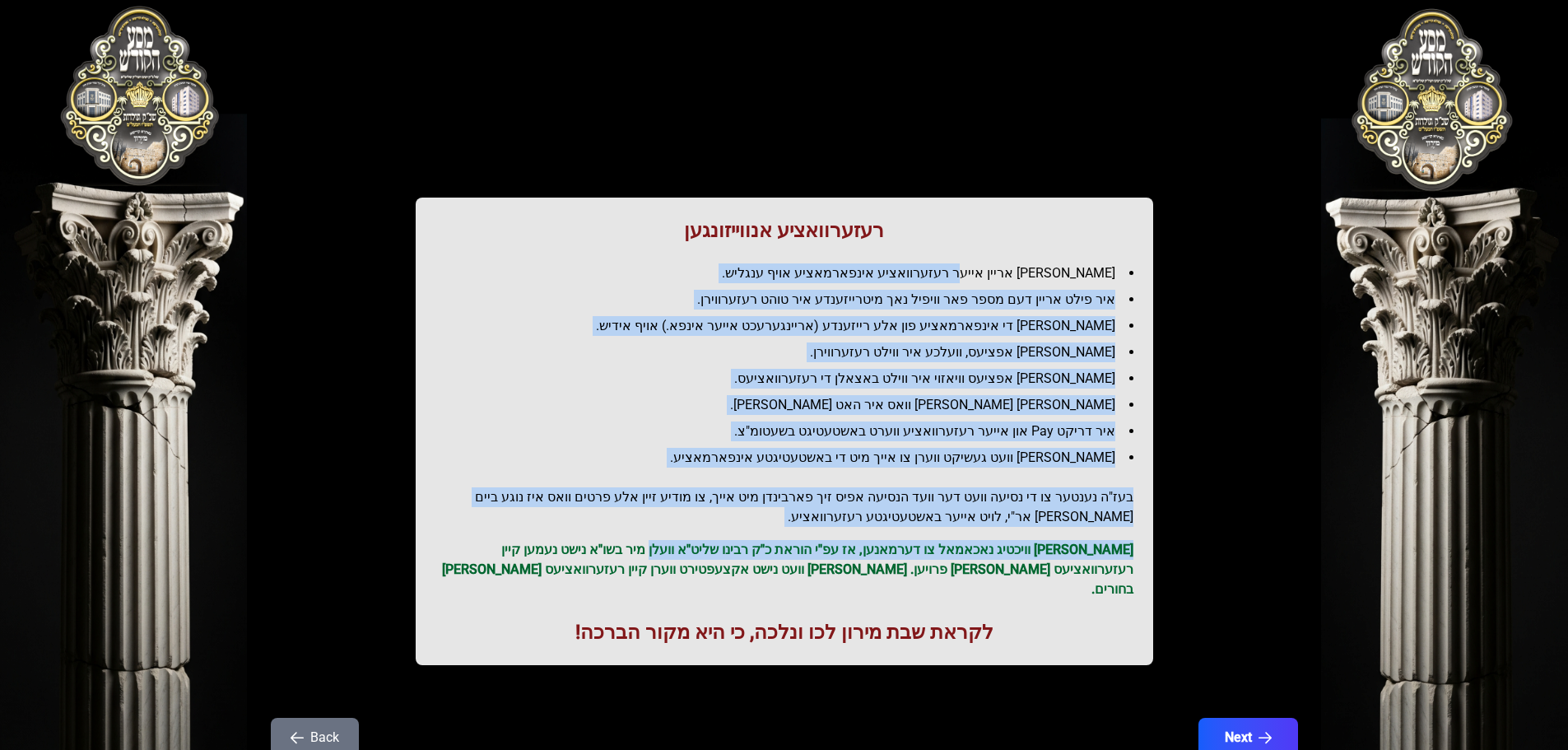
drag, startPoint x: 992, startPoint y: 262, endPoint x: 693, endPoint y: 530, distance: 401.5
click at [693, 530] on div "רעזערוואציע אנווייזונגען איר לייגט אריין אייער רעזערוואציע אינפארמאציע אויף ענג…" at bounding box center [785, 431] width 738 height 467
click at [692, 535] on div "רעזערוואציע אנווייזונגען איר לייגט אריין אייער רעזערוואציע אינפארמאציע אויף ענג…" at bounding box center [785, 431] width 738 height 467
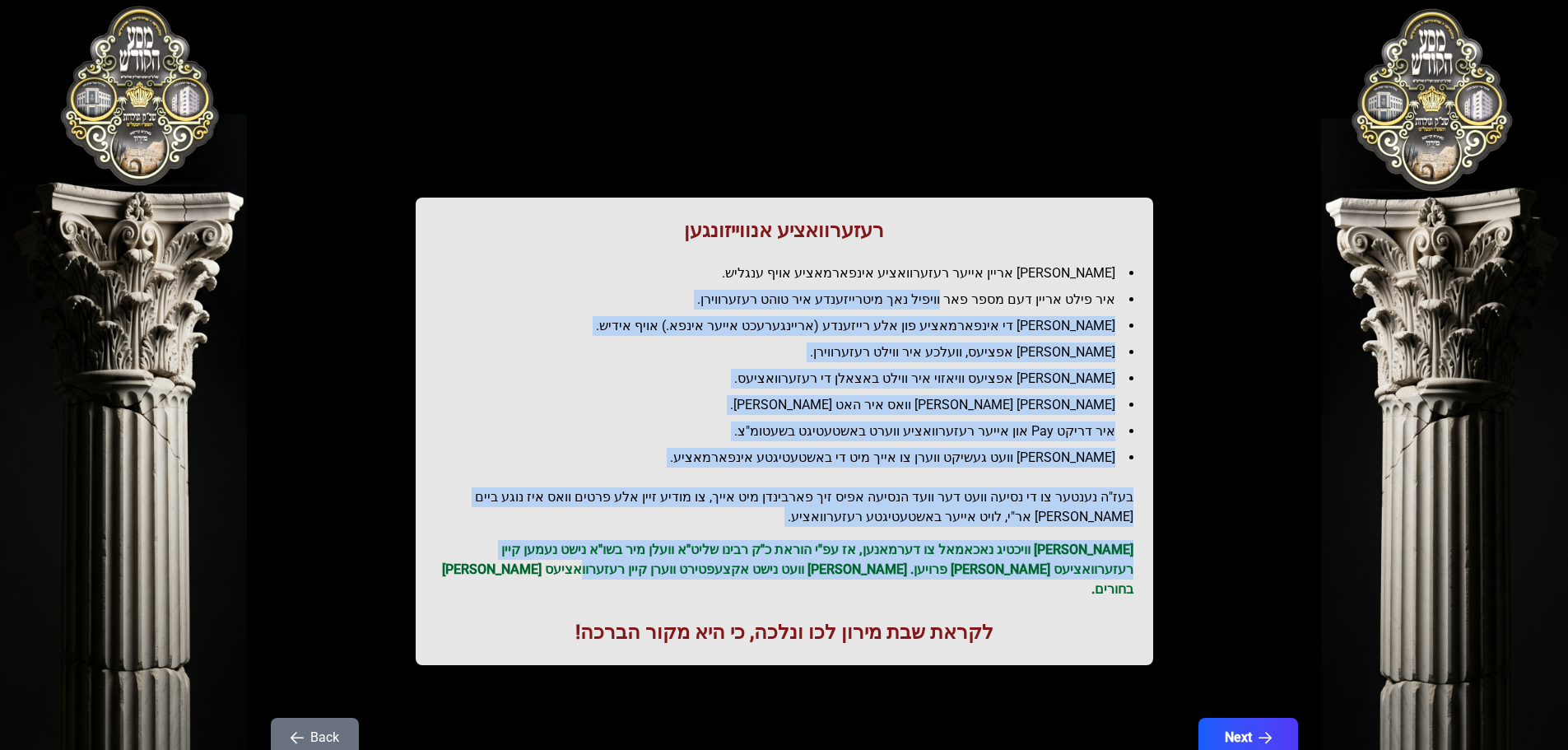
drag, startPoint x: 681, startPoint y: 563, endPoint x: 976, endPoint y: 292, distance: 400.6
click at [972, 296] on div "רעזערוואציע אנווייזונגען איר לייגט אריין אייער רעזערוואציע אינפארמאציע אויף ענג…" at bounding box center [785, 431] width 738 height 467
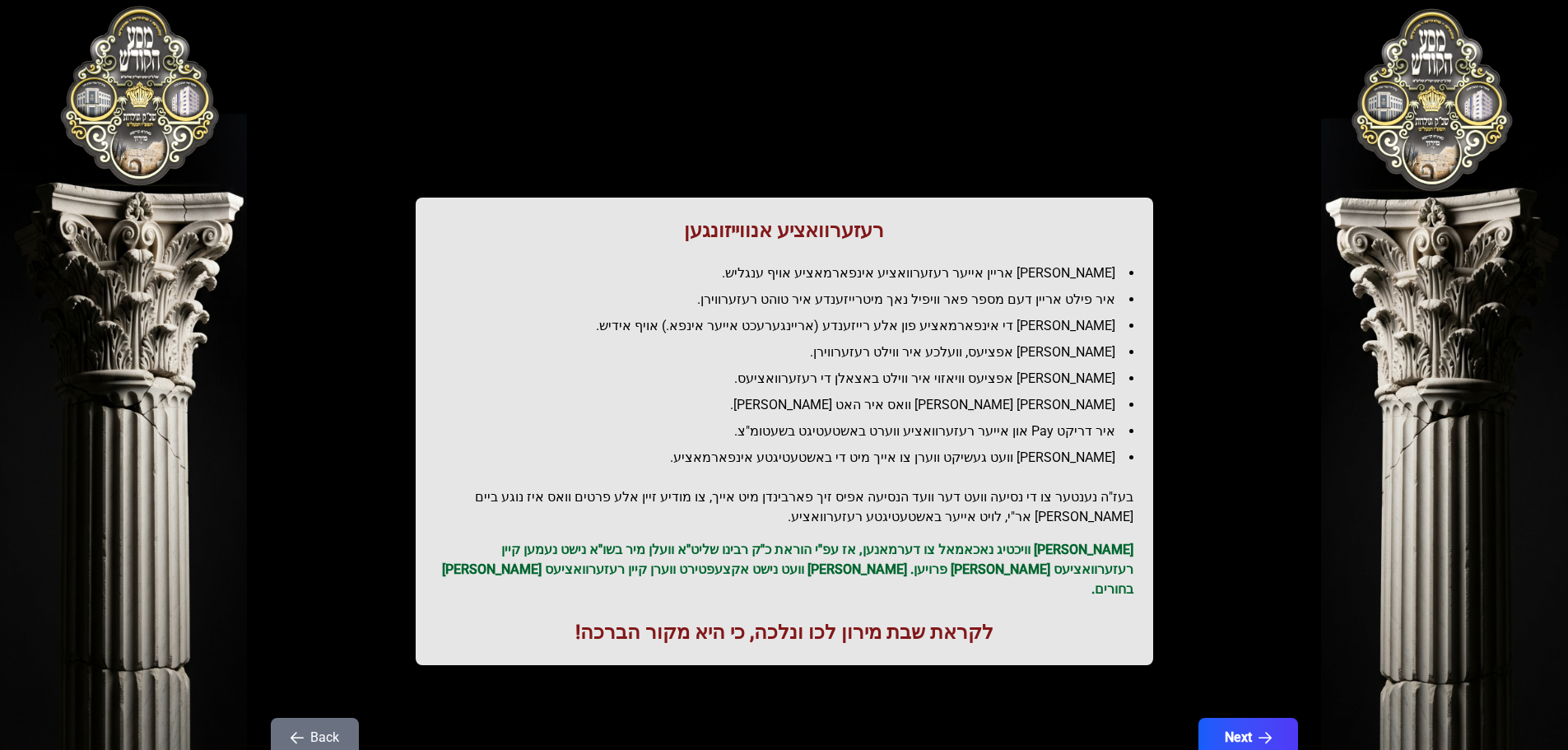
click at [982, 286] on ul "[PERSON_NAME] אריין אייער רעזערוואציע אינפארמאציע אויף ענגליש. איר פילט אריין ד…" at bounding box center [784, 365] width 698 height 204
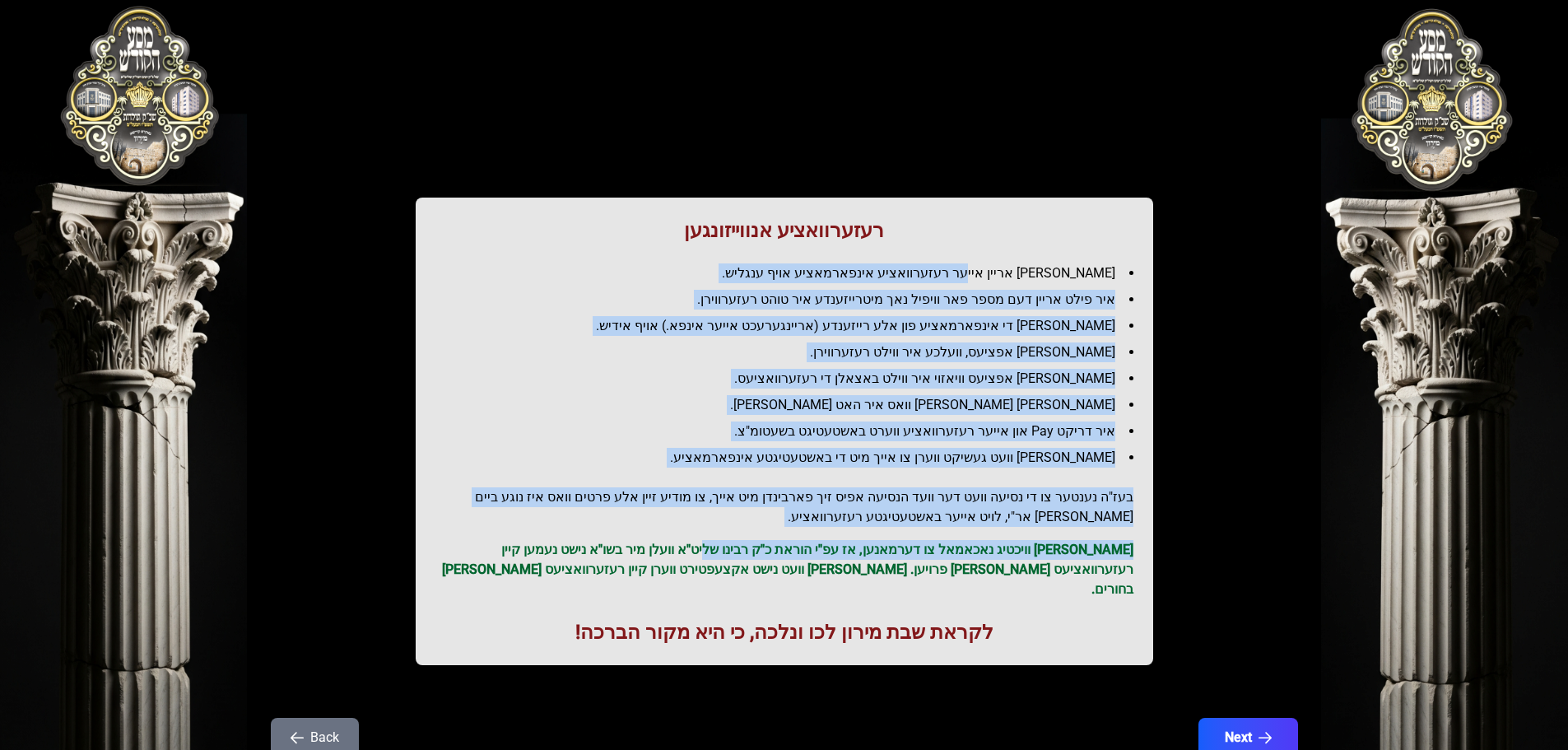
drag, startPoint x: 1003, startPoint y: 254, endPoint x: 746, endPoint y: 550, distance: 392.0
click at [746, 550] on div "רעזערוואציע אנווייזונגען איר לייגט אריין אייער רעזערוואציע אינפארמאציע אויף ענג…" at bounding box center [785, 431] width 738 height 467
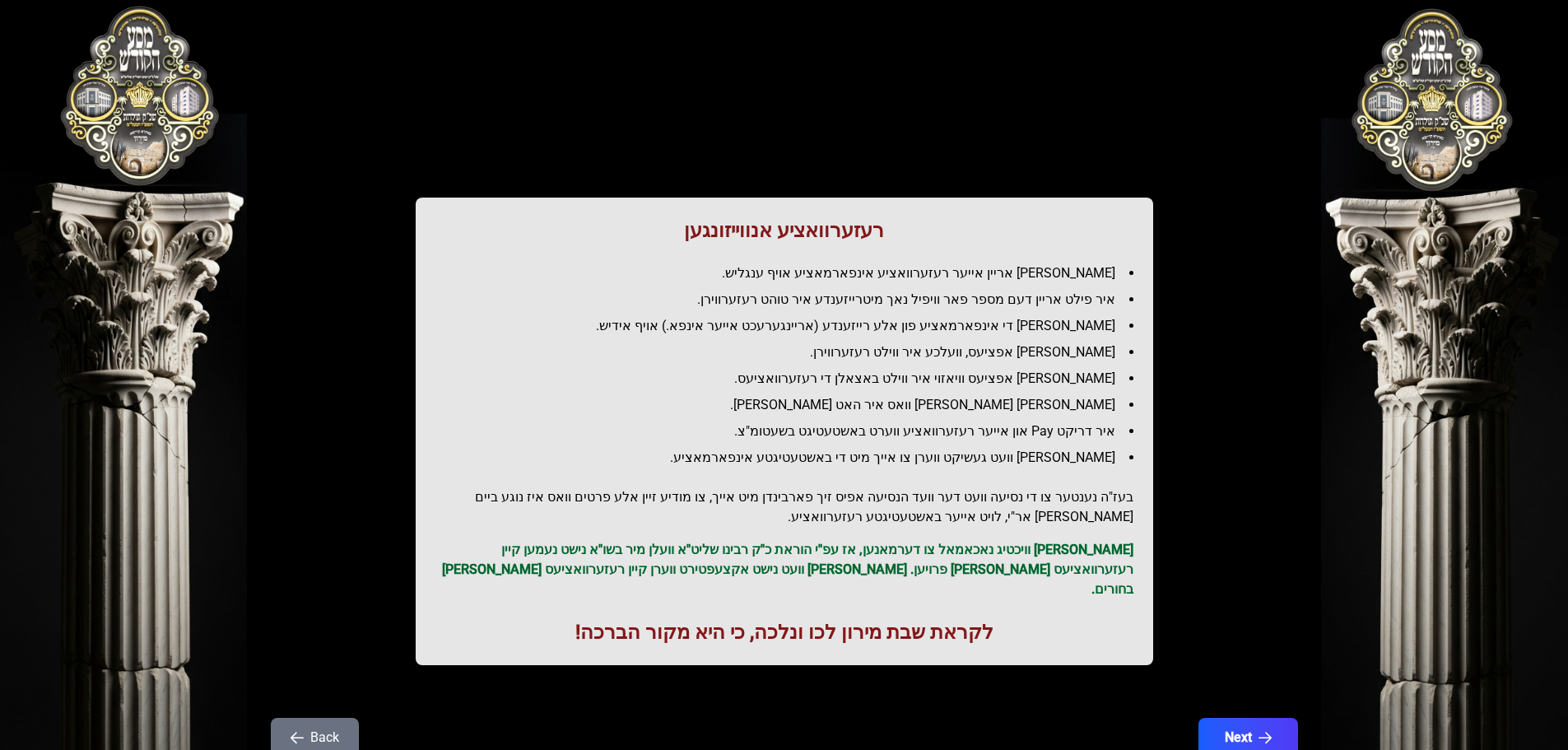
click at [746, 550] on p "[PERSON_NAME] וויכטיג נאכאמאל צו דערמאנען, אז עפ"י הוראת כ"ק רבינו שליט"א וועלן…" at bounding box center [784, 569] width 698 height 59
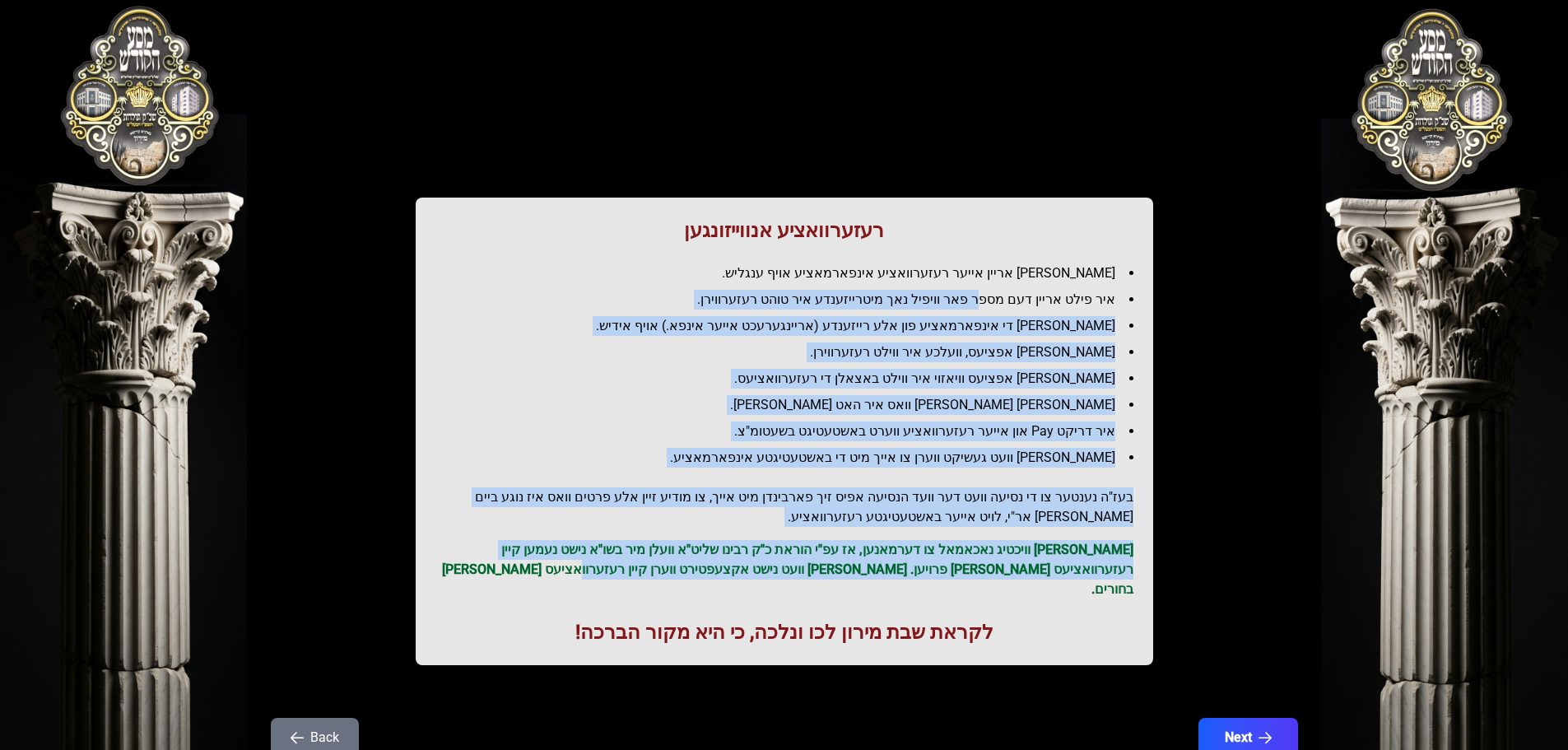
drag, startPoint x: 717, startPoint y: 571, endPoint x: 991, endPoint y: 291, distance: 391.8
click at [991, 291] on div "רעזערוואציע אנווייזונגען איר לייגט אריין אייער רעזערוואציע אינפארמאציע אויף ענג…" at bounding box center [785, 431] width 738 height 467
click at [991, 291] on li "איר פילט אריין דעם מספר פאר וויפיל נאך מיטרייזענדע איר טוהט רעזערווירן." at bounding box center [791, 299] width 685 height 20
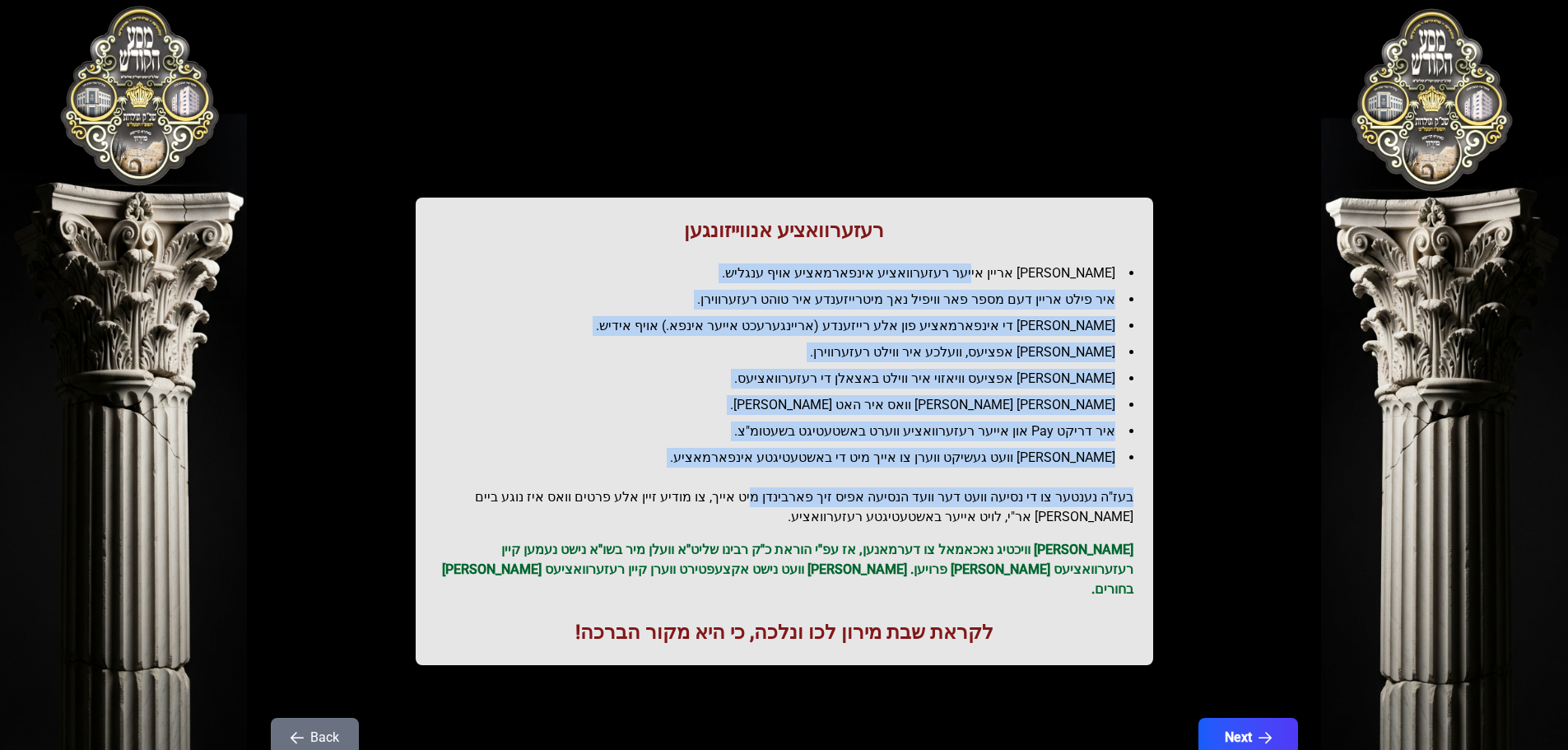
drag, startPoint x: 1008, startPoint y: 272, endPoint x: 743, endPoint y: 511, distance: 356.9
click at [750, 510] on div "רעזערוואציע אנווייזונגען איר לייגט אריין אייער רעזערוואציע אינפארמאציע אויף ענג…" at bounding box center [785, 431] width 738 height 467
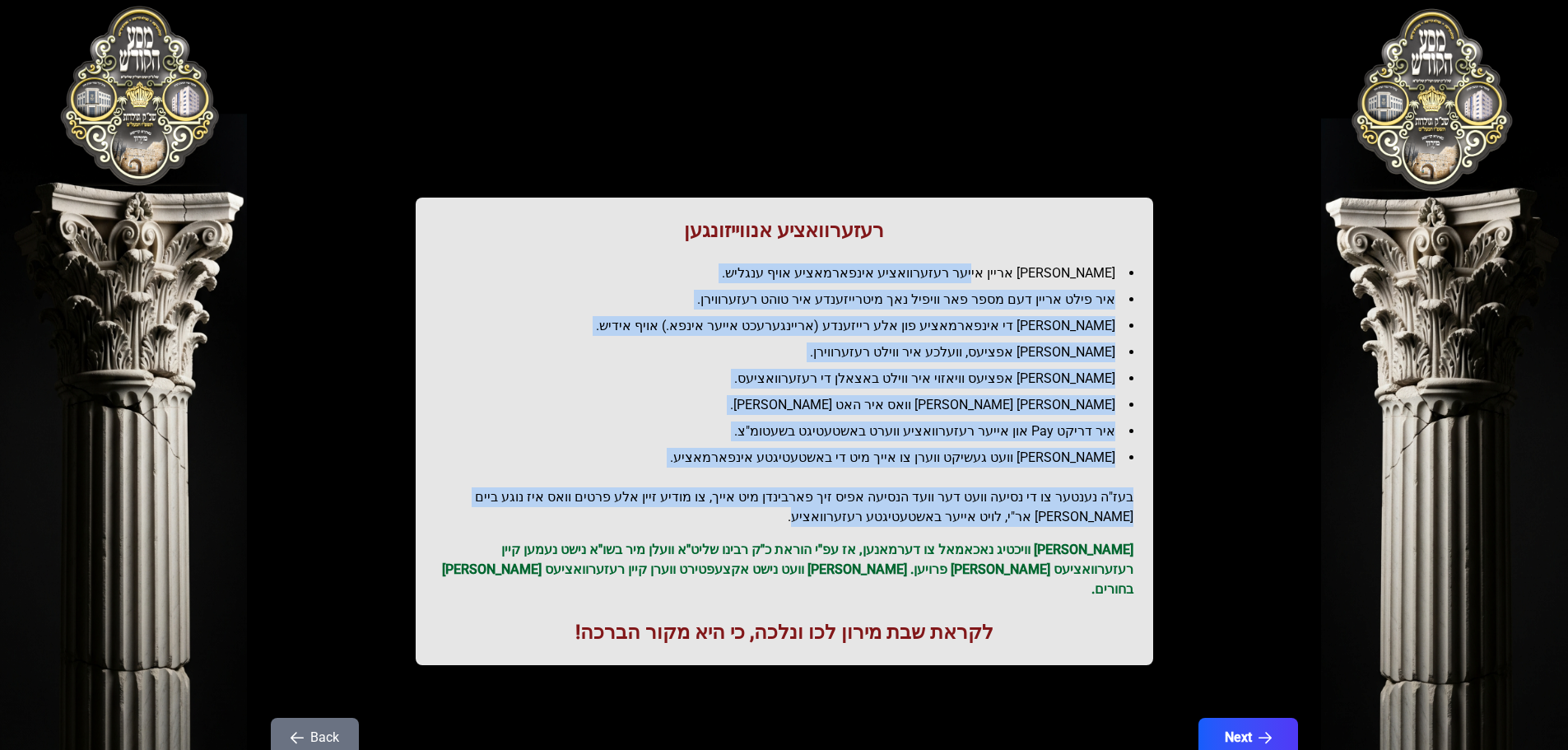
click at [743, 511] on h2 "בעז"ה נענטער צו די נסיעה וועט דער וועד הנסיעה אפיס זיך פארבינדן מיט אייך, צו מו…" at bounding box center [784, 507] width 698 height 39
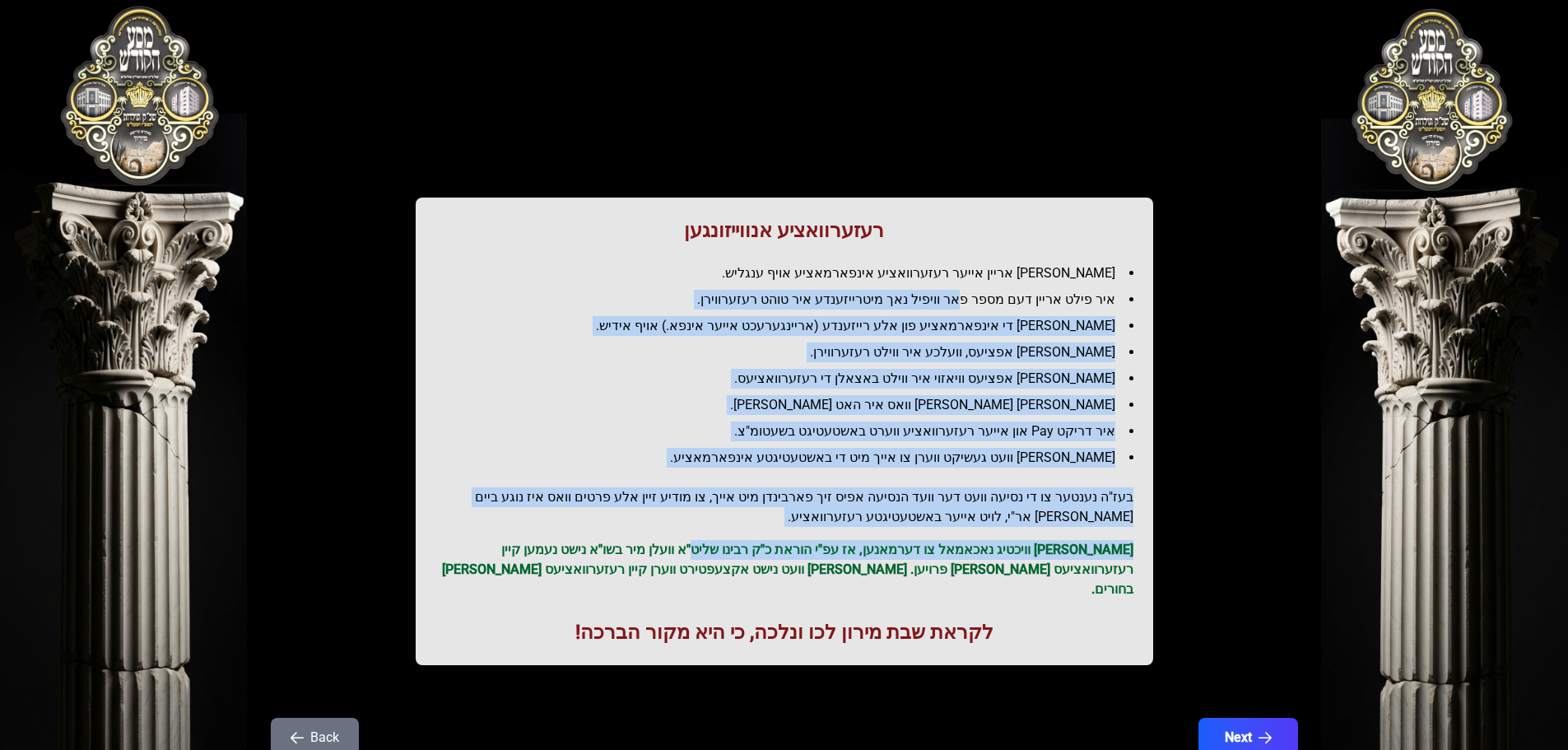
drag, startPoint x: 739, startPoint y: 530, endPoint x: 974, endPoint y: 290, distance: 335.9
click at [974, 290] on div "רעזערוואציע אנווייזונגען איר לייגט אריין אייער רעזערוואציע אינפארמאציע אויף ענג…" at bounding box center [785, 431] width 738 height 467
click at [974, 290] on li "איר פילט אריין דעם מספר פאר וויפיל נאך מיטרייזענדע איר טוהט רעזערווירן." at bounding box center [791, 299] width 685 height 20
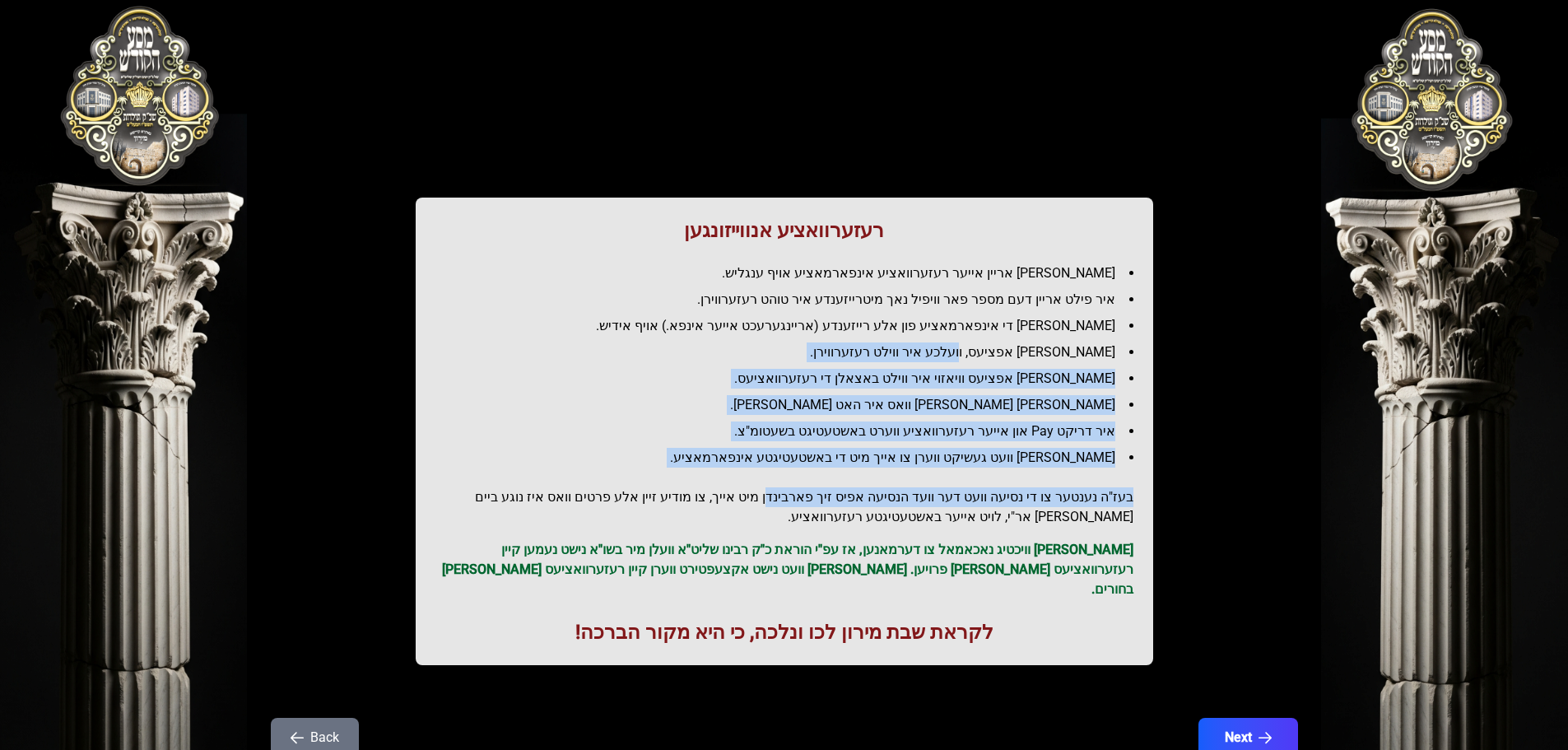
drag, startPoint x: 1001, startPoint y: 340, endPoint x: 787, endPoint y: 481, distance: 256.3
click at [787, 481] on div "רעזערוואציע אנווייזונגען איר לייגט אריין אייער רעזערוואציע אינפארמאציע אויף ענג…" at bounding box center [785, 431] width 738 height 467
click at [746, 466] on li "[PERSON_NAME] וועט געשיקט ווערן צו אייך מיט די באשטעטיגטע אינפארמאציע." at bounding box center [791, 457] width 685 height 20
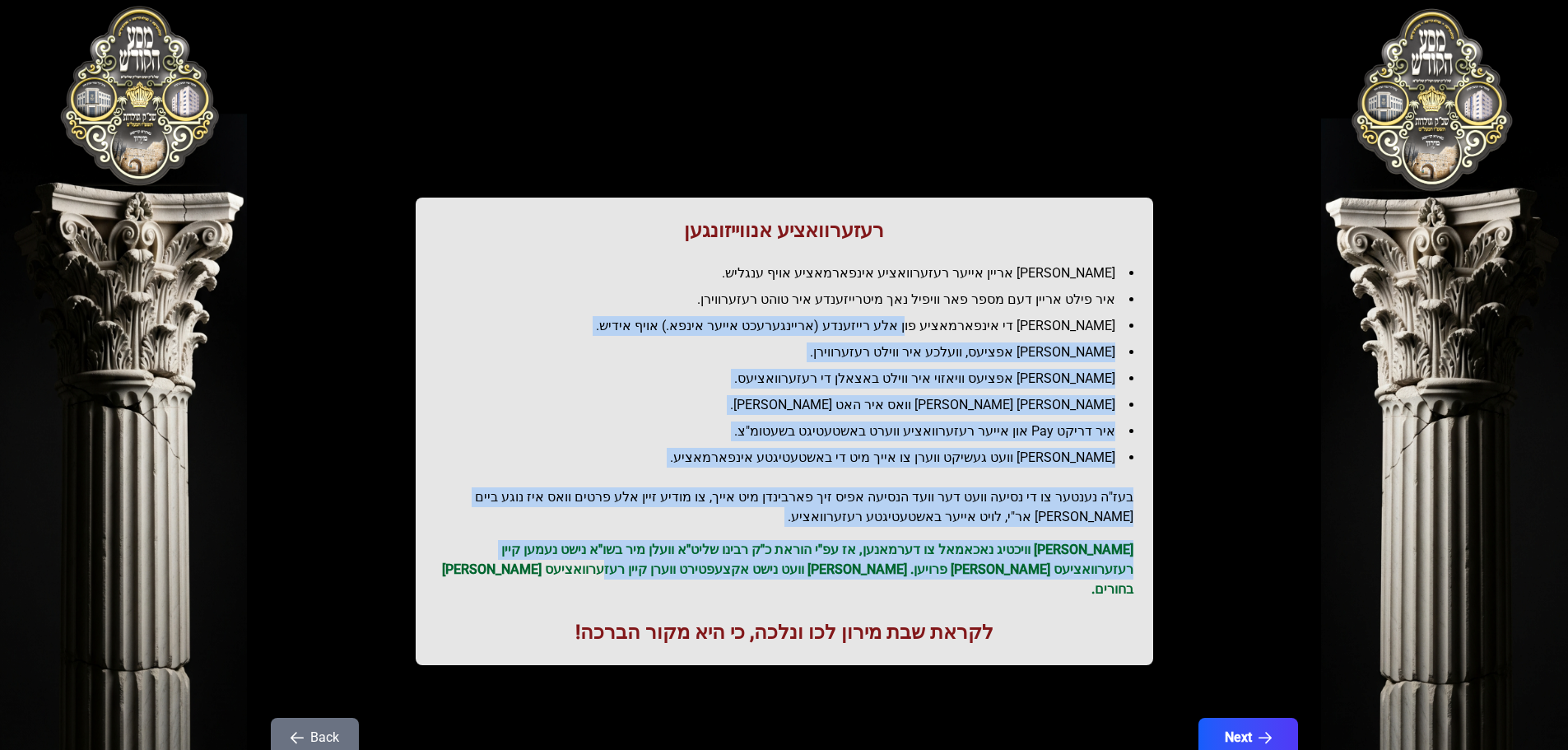
drag, startPoint x: 863, startPoint y: 452, endPoint x: 950, endPoint y: 318, distance: 159.8
click at [950, 318] on div "רעזערוואציע אנווייזונגען איר לייגט אריין אייער רעזערוואציע אינפארמאציע אויף ענג…" at bounding box center [785, 431] width 738 height 467
click at [950, 318] on li "[PERSON_NAME] די אינפארמאציע פון אלע רייזענדע (אריינגערעכט אייער אינפא.) אויף א…" at bounding box center [791, 325] width 685 height 20
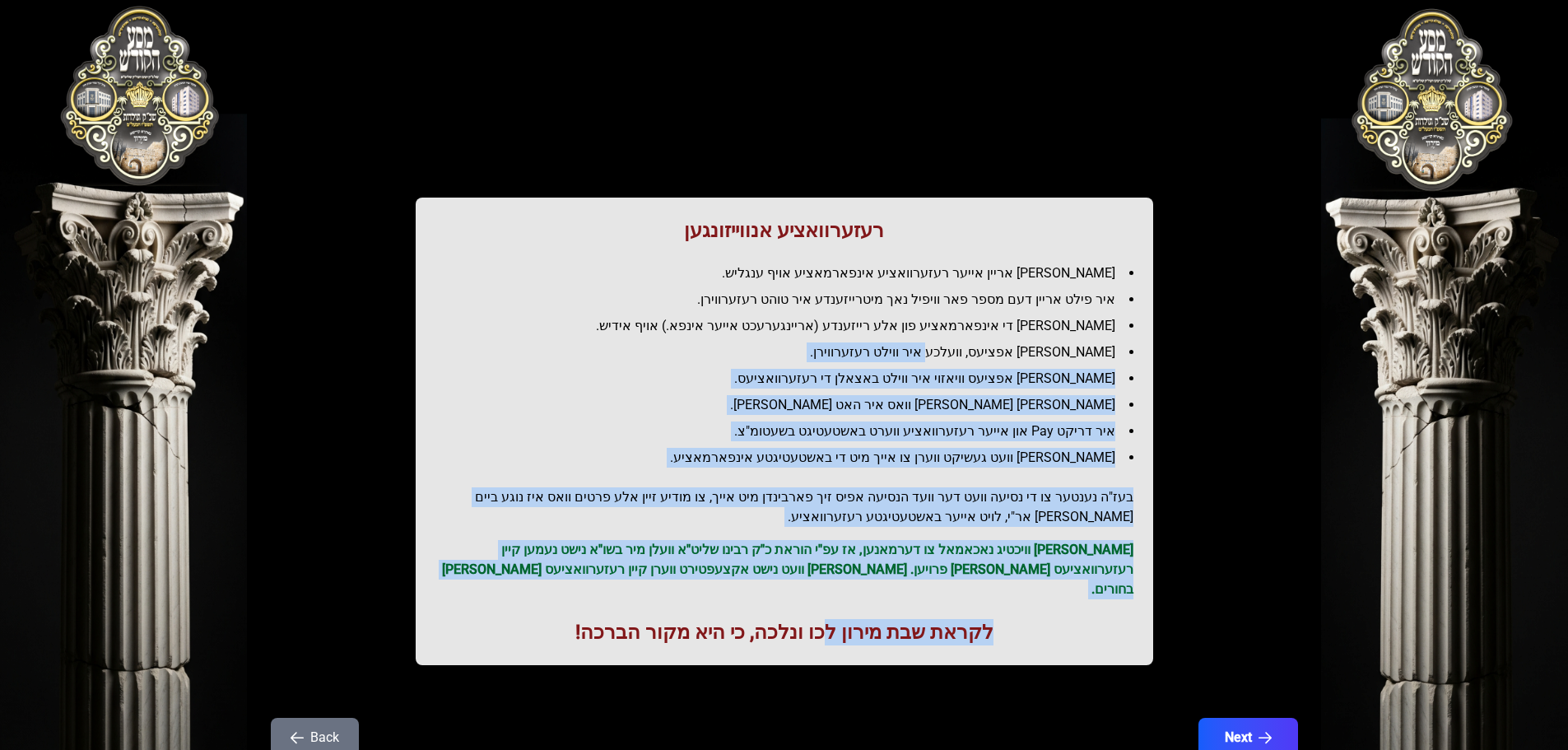
drag, startPoint x: 906, startPoint y: 506, endPoint x: 824, endPoint y: 582, distance: 111.8
click at [824, 582] on div "רעזערוואציע אנווייזונגען איר לייגט אריין אייער רעזערוואציע אינפארמאציע אויף ענג…" at bounding box center [785, 431] width 738 height 467
click at [804, 502] on h2 "בעז"ה נענטער צו די נסיעה וועט דער וועד הנסיעה אפיס זיך פארבינדן מיט אייך, צו מו…" at bounding box center [784, 507] width 698 height 39
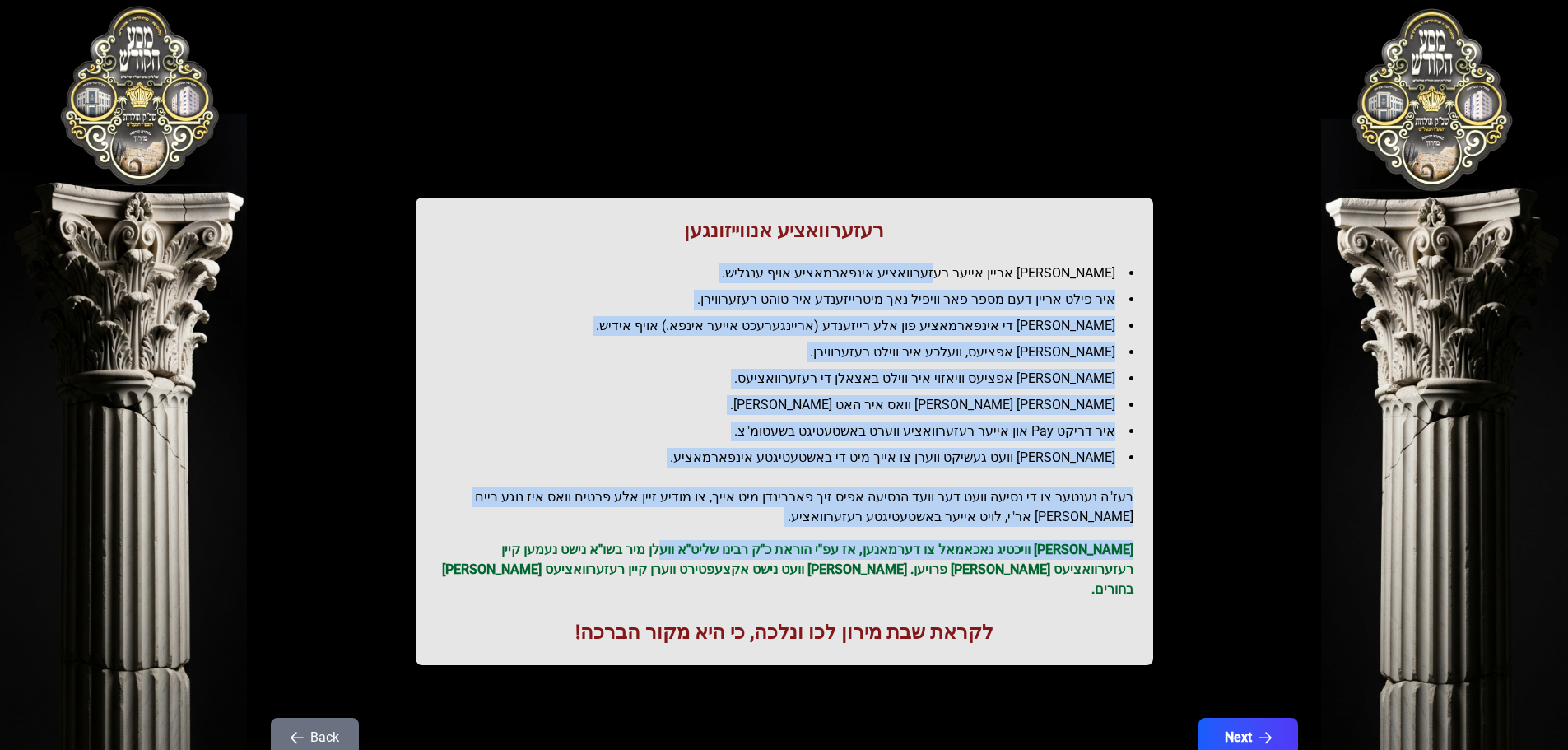
drag, startPoint x: 706, startPoint y: 557, endPoint x: 974, endPoint y: 263, distance: 397.8
click at [974, 263] on div "רעזערוואציע אנווייזונגען איר לייגט אריין אייער רעזערוואציע אינפארמאציע אויף ענג…" at bounding box center [785, 431] width 738 height 467
click at [974, 263] on li "[PERSON_NAME] אריין אייער רעזערוואציע אינפארמאציע אויף ענגליש." at bounding box center [791, 272] width 685 height 20
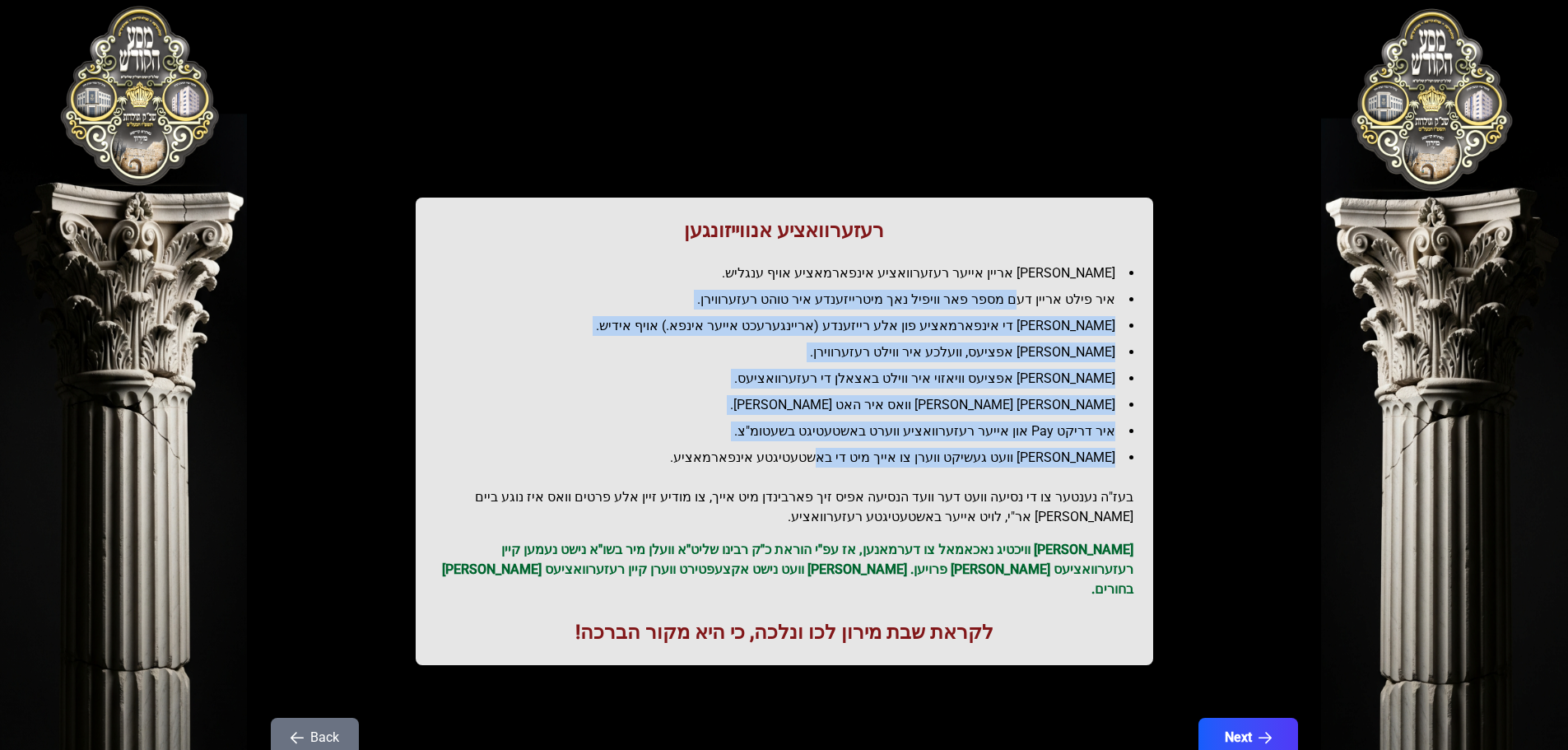
drag, startPoint x: 1019, startPoint y: 300, endPoint x: 818, endPoint y: 463, distance: 258.8
click at [823, 467] on div "רעזערוואציע אנווייזונגען איר לייגט אריין אייער רעזערוואציע אינפארמאציע אויף ענג…" at bounding box center [785, 431] width 738 height 467
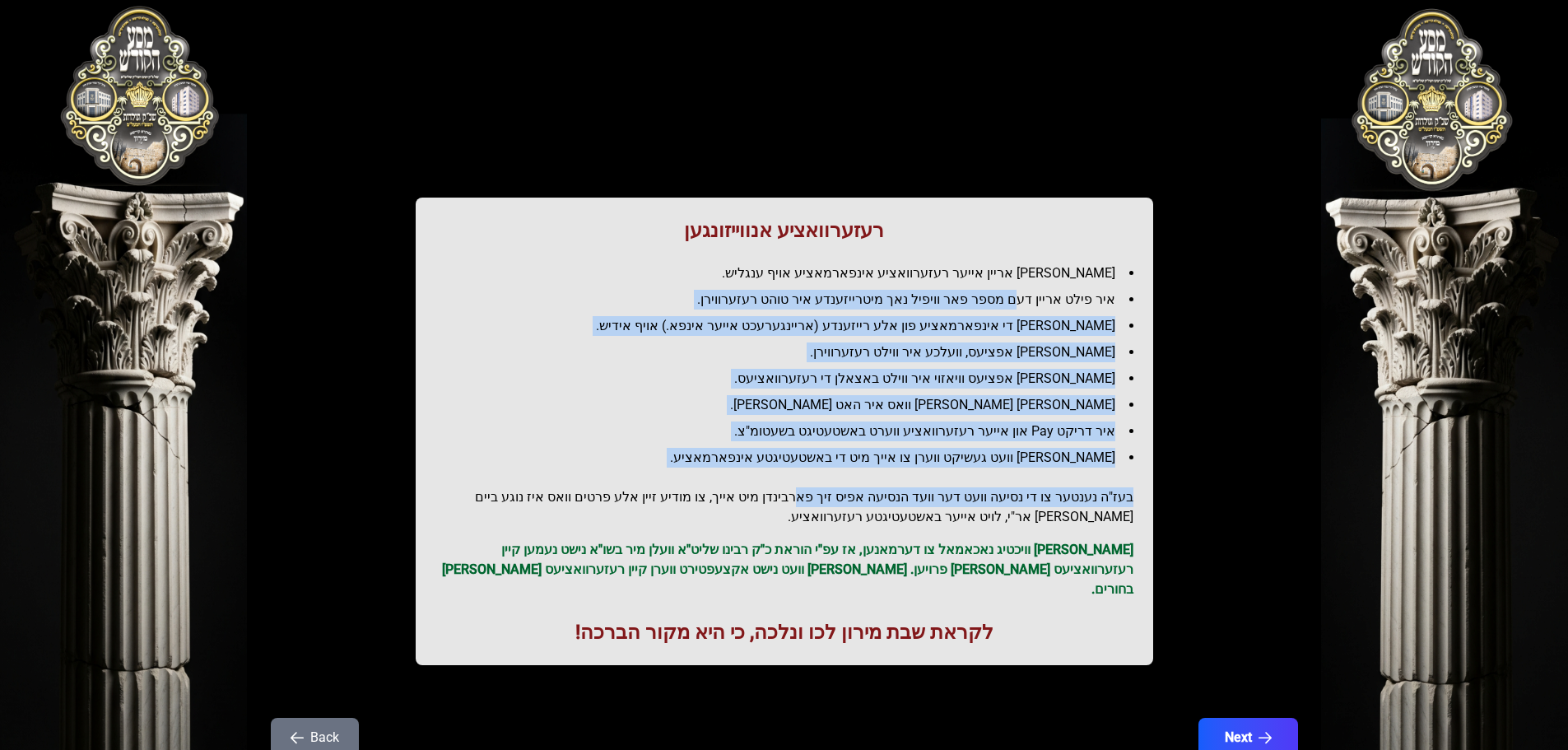
click at [818, 463] on li "[PERSON_NAME] וועט געשיקט ווערן צו אייך מיט די באשטעטיגטע אינפארמאציע." at bounding box center [791, 457] width 685 height 20
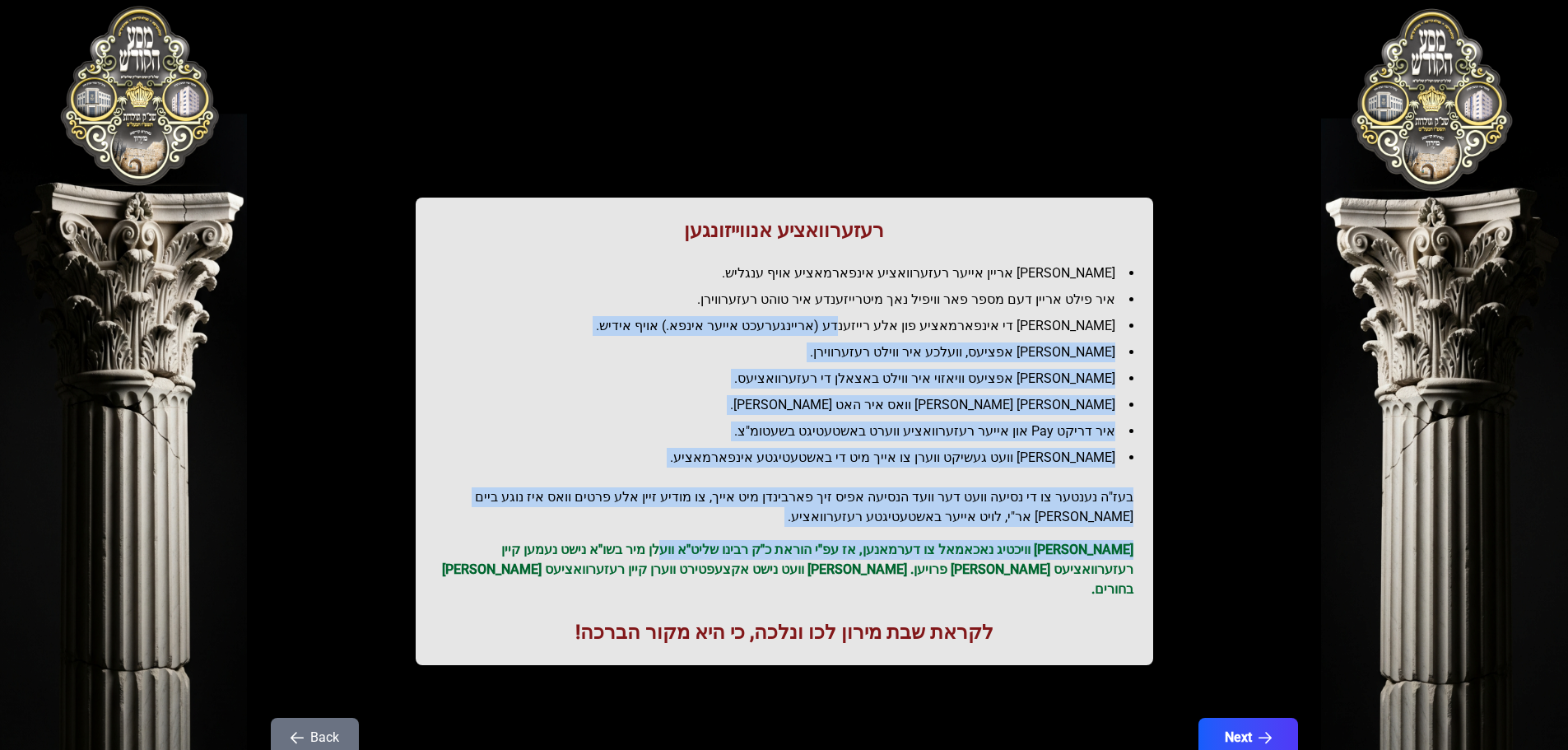
drag, startPoint x: 714, startPoint y: 524, endPoint x: 888, endPoint y: 322, distance: 266.6
click at [888, 322] on div "רעזערוואציע אנווייזונגען איר לייגט אריין אייער רעזערוואציע אינפארמאציע אויף ענג…" at bounding box center [785, 431] width 738 height 467
click at [888, 322] on li "[PERSON_NAME] די אינפארמאציע פון אלע רייזענדע (אריינגערעכט אייער אינפא.) אויף א…" at bounding box center [791, 325] width 685 height 20
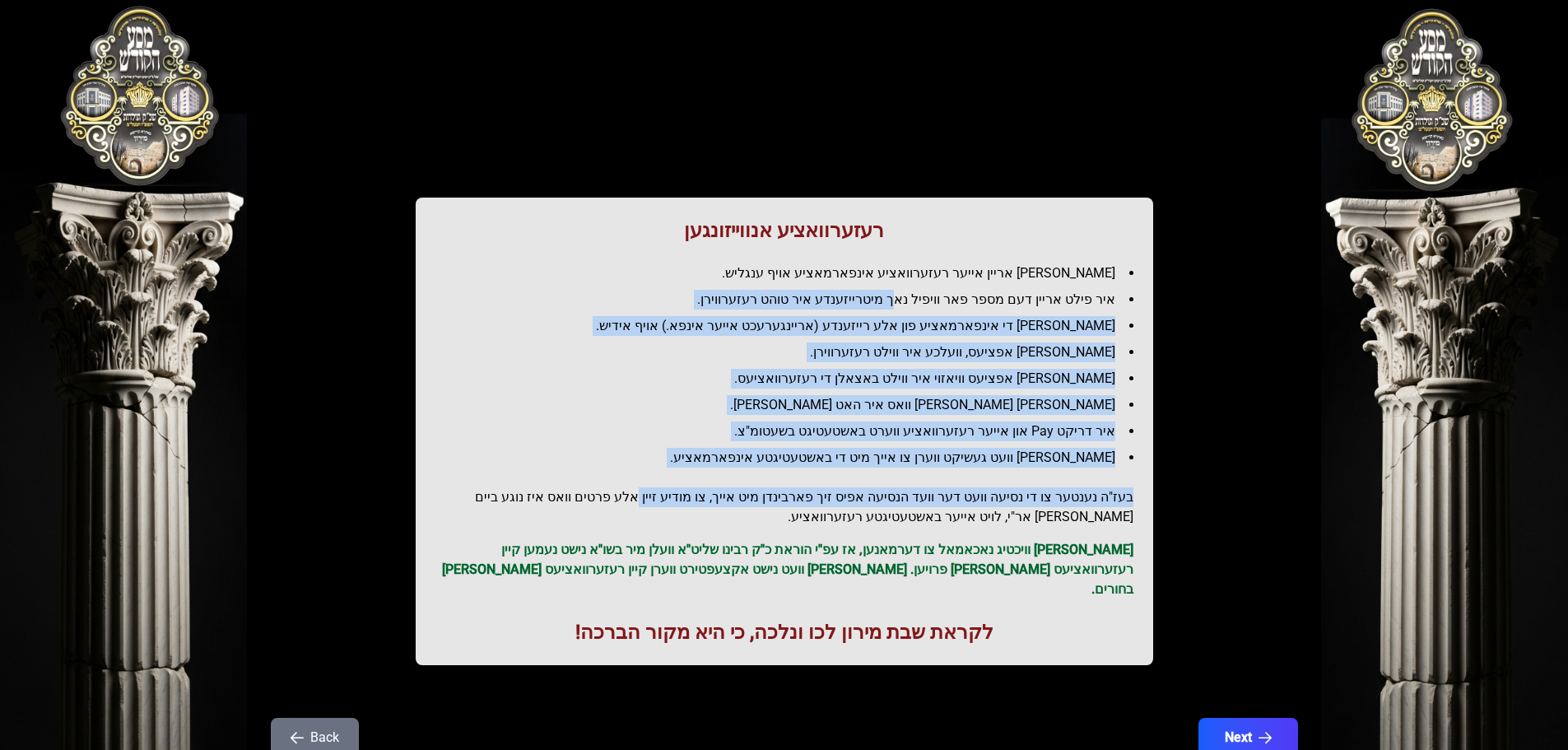
drag, startPoint x: 920, startPoint y: 292, endPoint x: 660, endPoint y: 506, distance: 336.7
click at [668, 504] on div "רעזערוואציע אנווייזונגען איר לייגט אריין אייער רעזערוואציע אינפארמאציע אויף ענג…" at bounding box center [785, 431] width 738 height 467
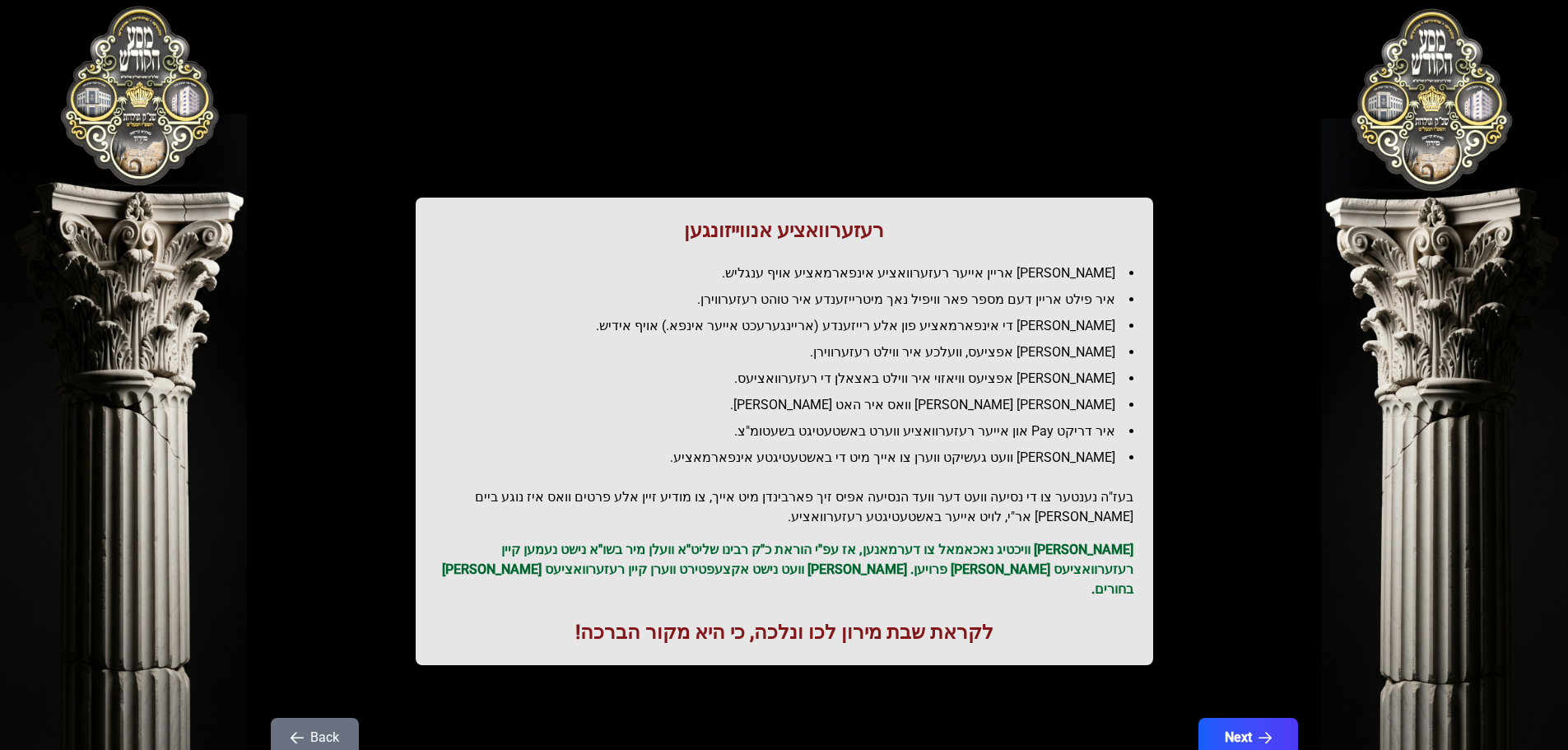
click at [660, 506] on h2 "בעז"ה נענטער צו די נסיעה וועט דער וועד הנסיעה אפיס זיך פארבינדן מיט אייך, צו מו…" at bounding box center [784, 507] width 698 height 39
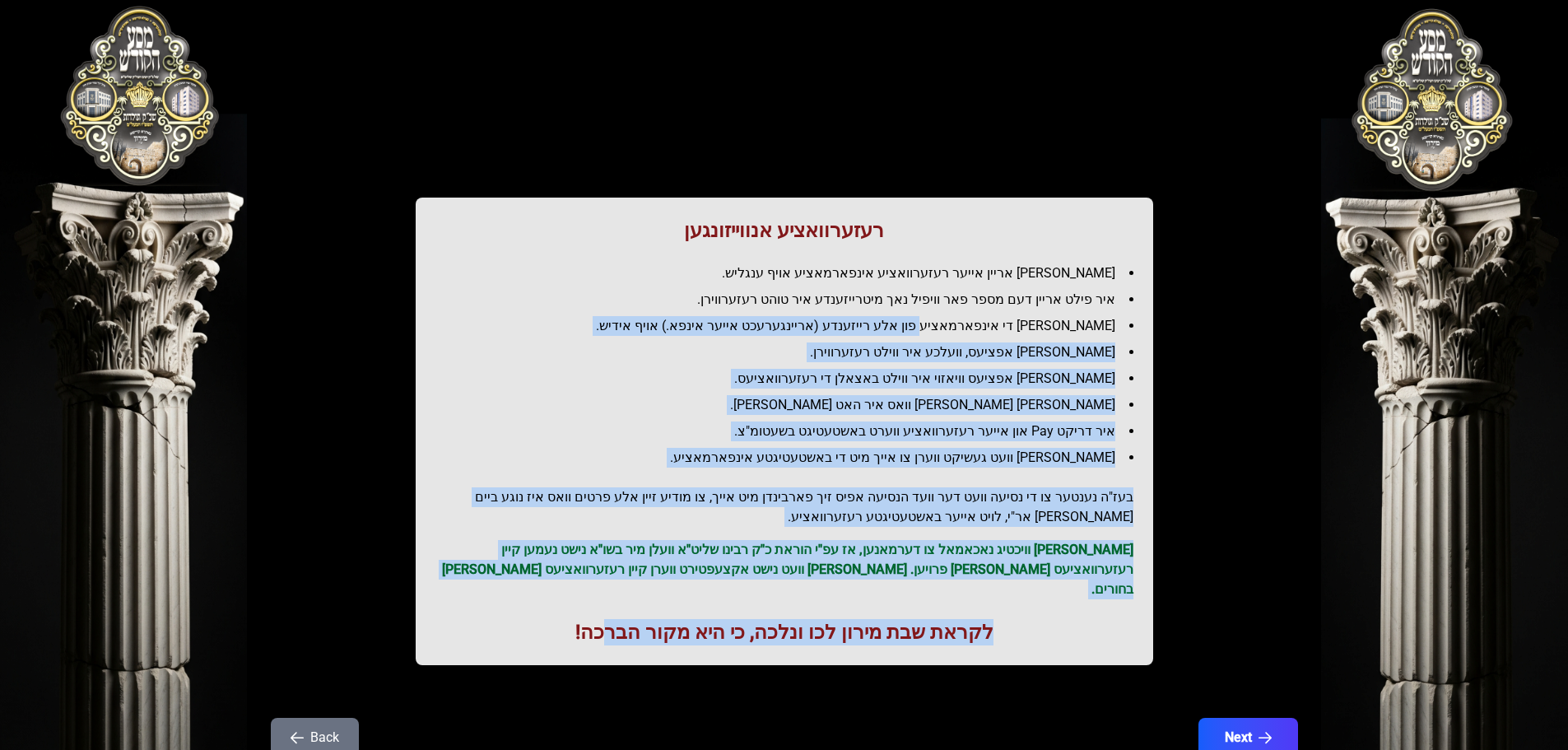
drag, startPoint x: 611, startPoint y: 605, endPoint x: 963, endPoint y: 315, distance: 456.1
click at [963, 316] on div "רעזערוואציע אנווייזונגען איר לייגט אריין אייער רעזערוואציע אינפארמאציע אויף ענג…" at bounding box center [785, 431] width 738 height 467
click at [963, 315] on ul "[PERSON_NAME] אריין אייער רעזערוואציע אינפארמאציע אויף ענגליש. איר פילט אריין ד…" at bounding box center [784, 365] width 698 height 204
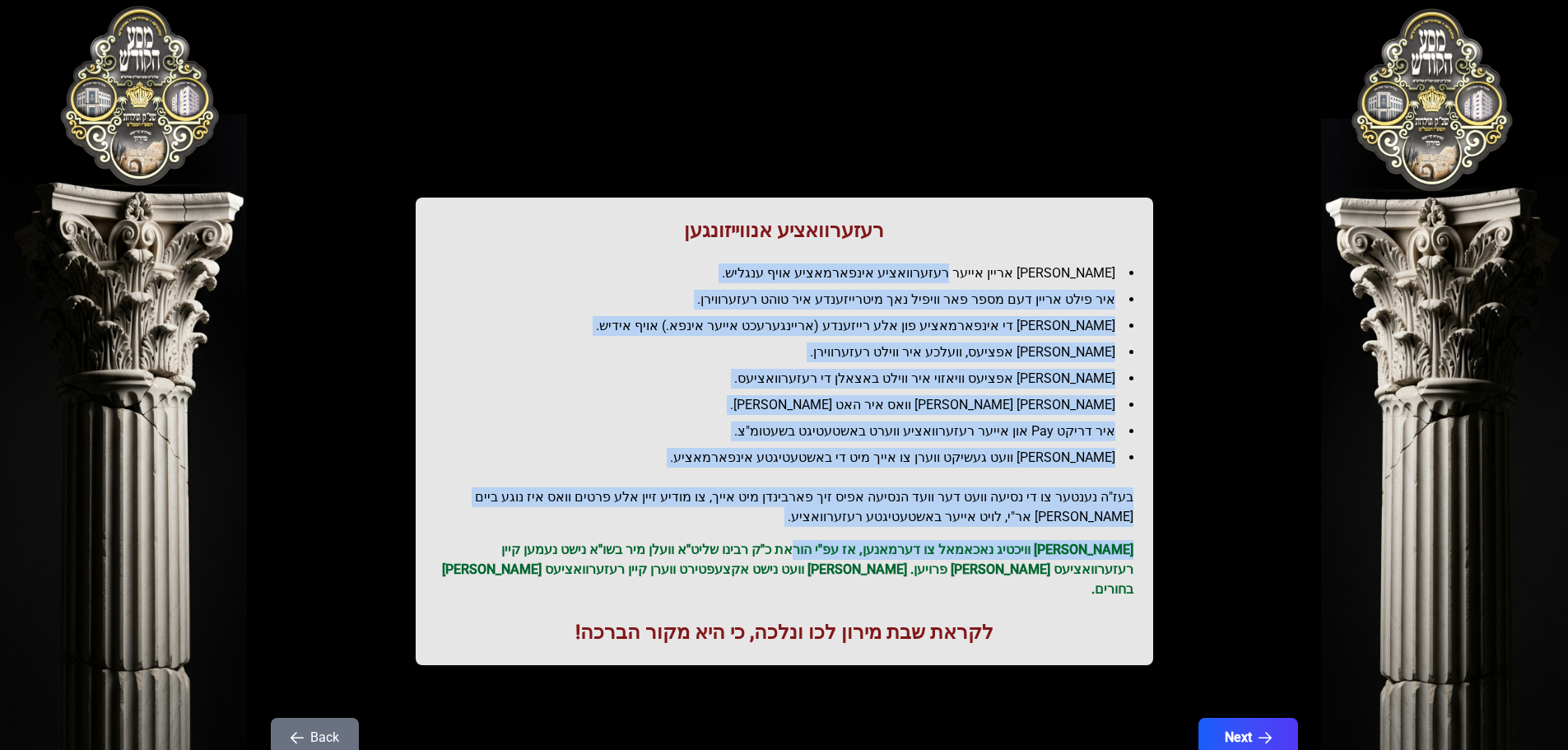
drag, startPoint x: 984, startPoint y: 272, endPoint x: 832, endPoint y: 540, distance: 308.1
click at [832, 540] on div "רעזערוואציע אנווייזונגען איר לייגט אריין אייער רעזערוואציע אינפארמאציע אויף ענג…" at bounding box center [785, 431] width 738 height 467
click at [832, 540] on p "[PERSON_NAME] וויכטיג נאכאמאל צו דערמאנען, אז עפ"י הוראת כ"ק רבינו שליט"א וועלן…" at bounding box center [784, 569] width 698 height 59
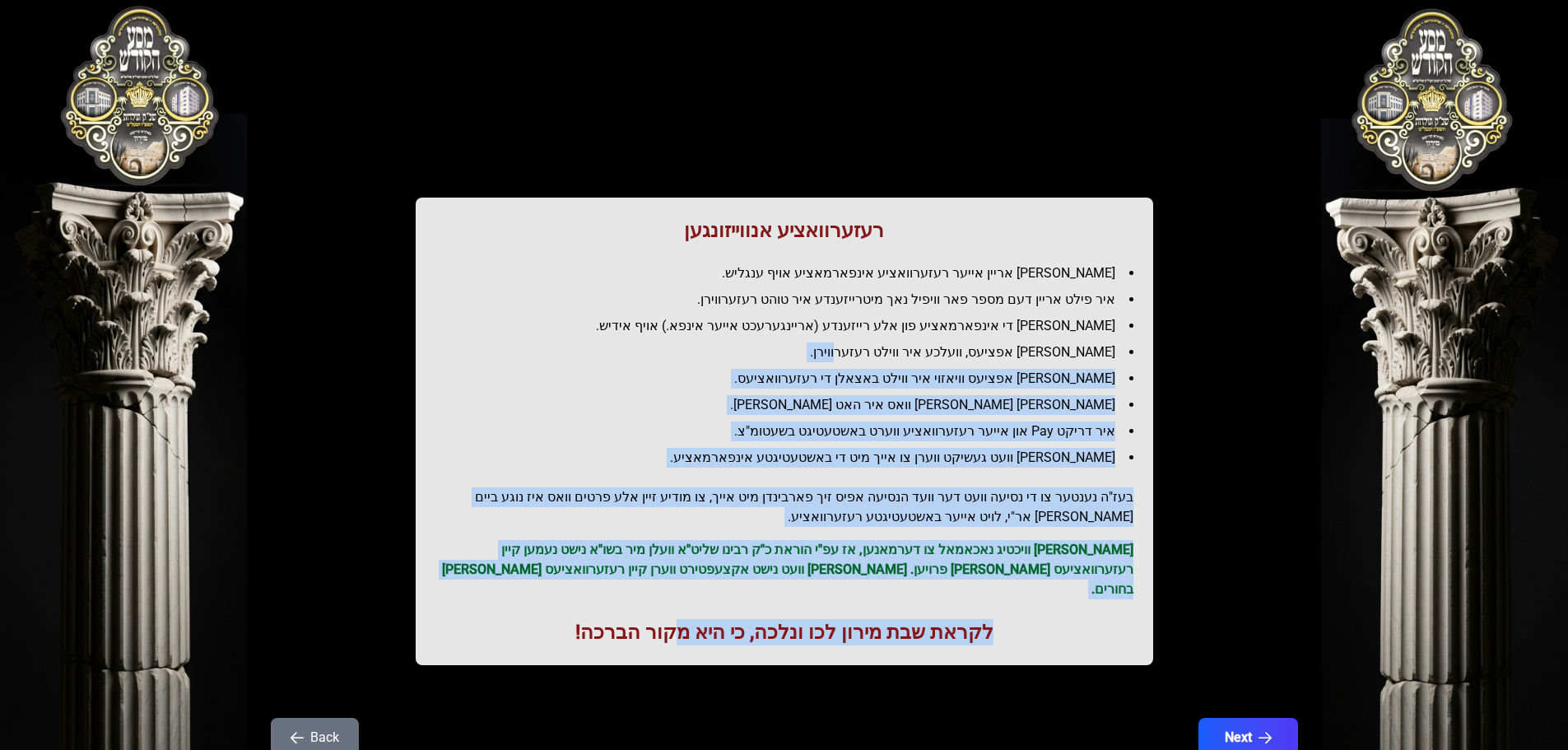
drag, startPoint x: 678, startPoint y: 593, endPoint x: 939, endPoint y: 296, distance: 395.4
click at [938, 296] on div "רעזערוואציע אנווייזונגען איר לייגט אריין אייער רעזערוואציע אינפארמאציע אויף ענג…" at bounding box center [785, 431] width 738 height 467
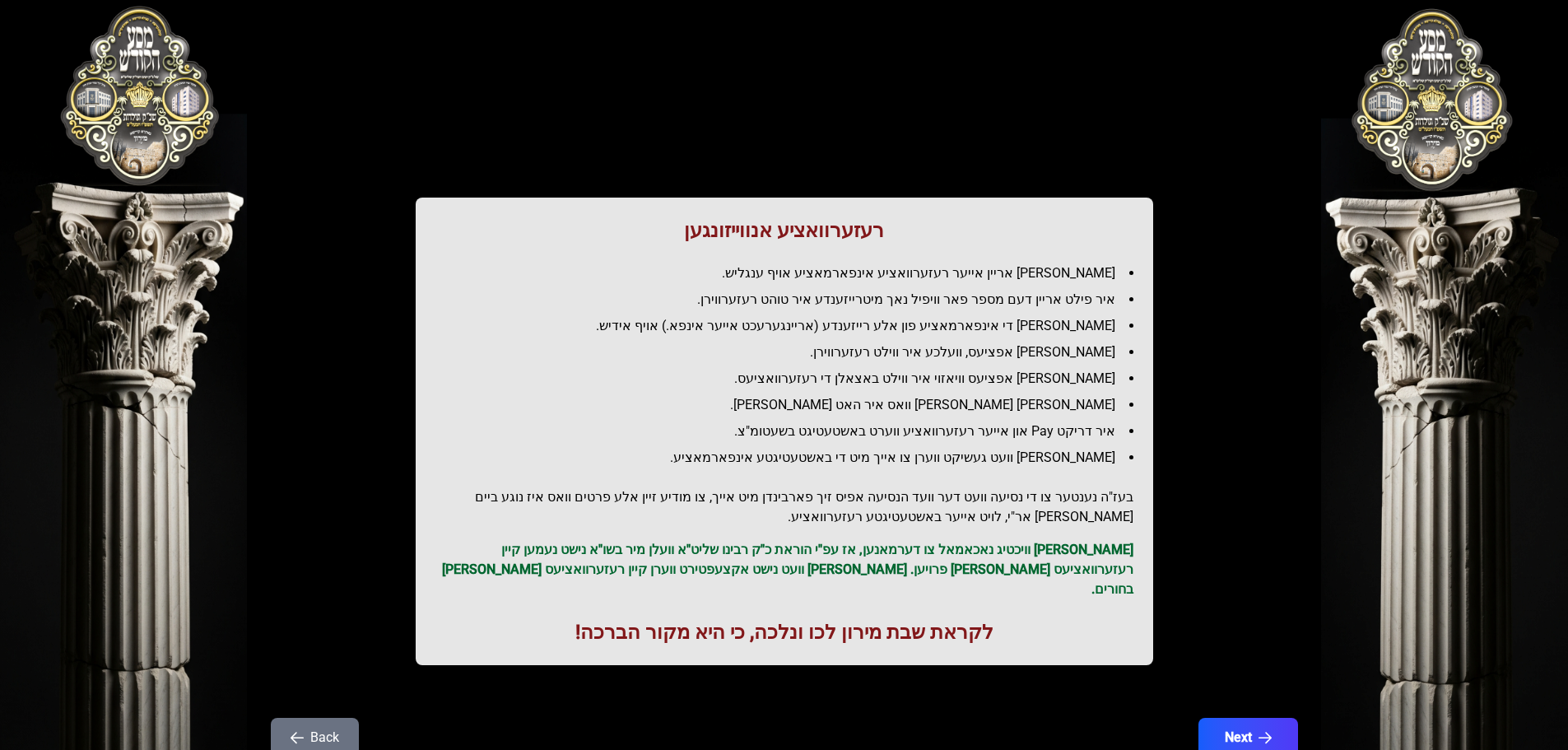
click at [940, 296] on li "איר פילט אריין דעם מספר פאר וויפיל נאך מיטרייזענדע איר טוהט רעזערווירן." at bounding box center [791, 299] width 685 height 20
drag, startPoint x: 977, startPoint y: 300, endPoint x: 789, endPoint y: 491, distance: 268.0
click at [823, 473] on div "רעזערוואציע אנווייזונגען איר לייגט אריין אייער רעזערוואציע אינפארמאציע אויף ענג…" at bounding box center [785, 431] width 738 height 467
click at [637, 558] on p "[PERSON_NAME] וויכטיג נאכאמאל צו דערמאנען, אז עפ"י הוראת כ"ק רבינו שליט"א וועלן…" at bounding box center [784, 569] width 698 height 59
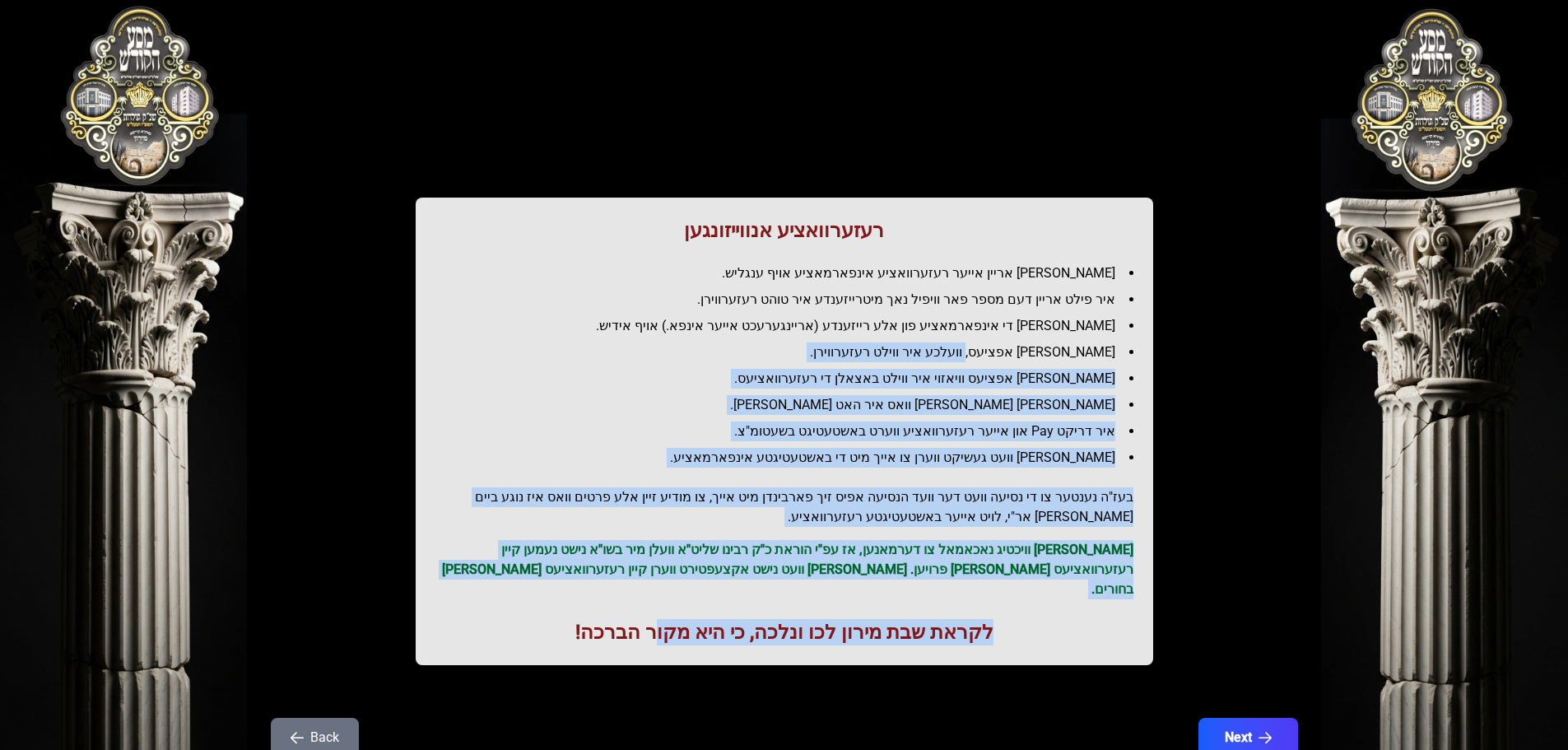
drag, startPoint x: 664, startPoint y: 587, endPoint x: 1009, endPoint y: 338, distance: 425.5
click at [1009, 338] on div "רעזערוואציע אנווייזונגען איר לייגט אריין אייער רעזערוואציע אינפארמאציע אויף ענג…" at bounding box center [785, 431] width 738 height 467
click at [1009, 338] on ul "[PERSON_NAME] אריין אייער רעזערוואציע אינפארמאציע אויף ענגליש. איר פילט אריין ד…" at bounding box center [784, 365] width 698 height 204
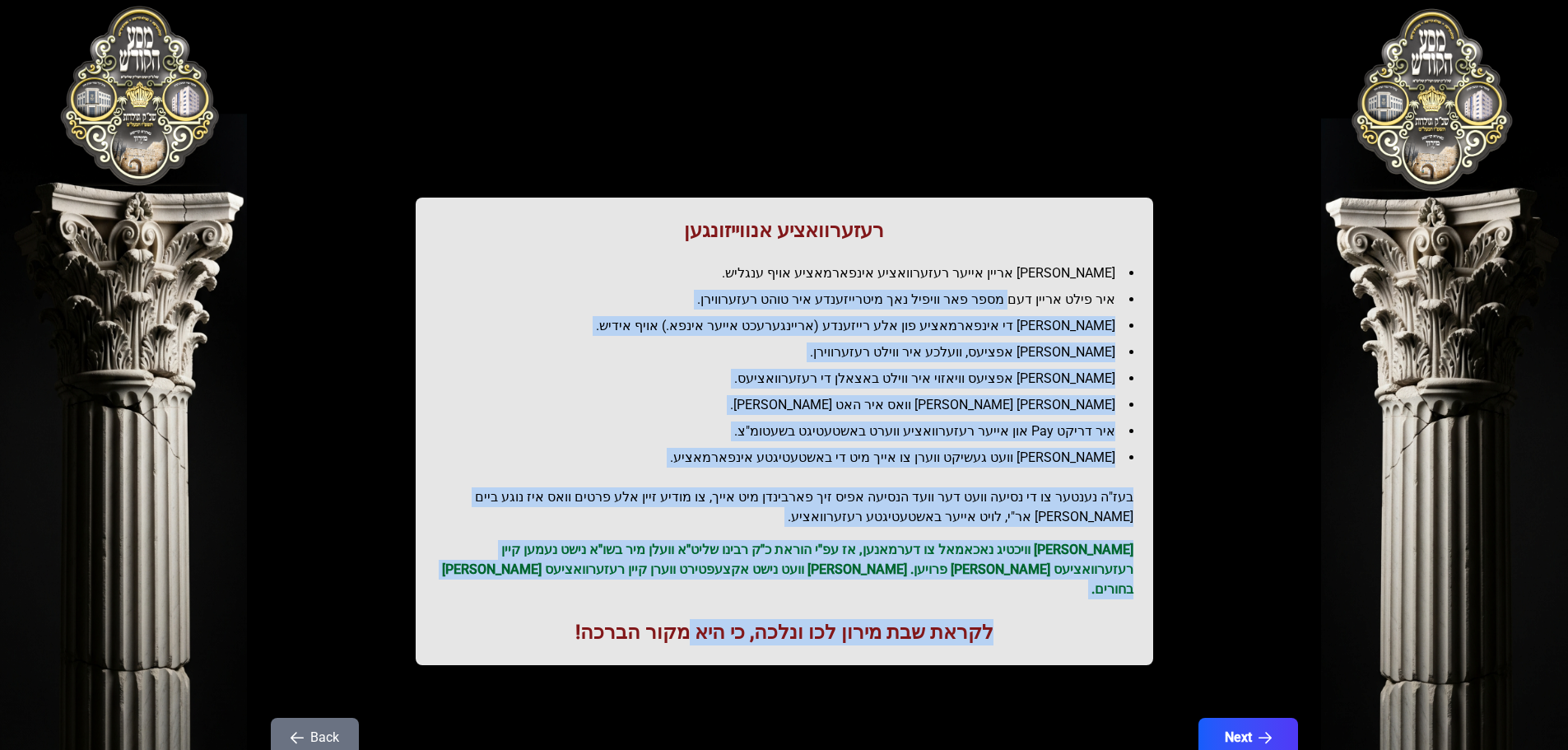
drag, startPoint x: 1017, startPoint y: 313, endPoint x: 694, endPoint y: 587, distance: 423.6
click at [694, 587] on div "רעזערוואציע אנווייזונגען איר לייגט אריין אייער רעזערוואציע אינפארמאציע אויף ענג…" at bounding box center [785, 431] width 738 height 467
click at [696, 561] on p "[PERSON_NAME] וויכטיג נאכאמאל צו דערמאנען, אז עפ"י הוראת כ"ק רבינו שליט"א וועלן…" at bounding box center [784, 569] width 698 height 59
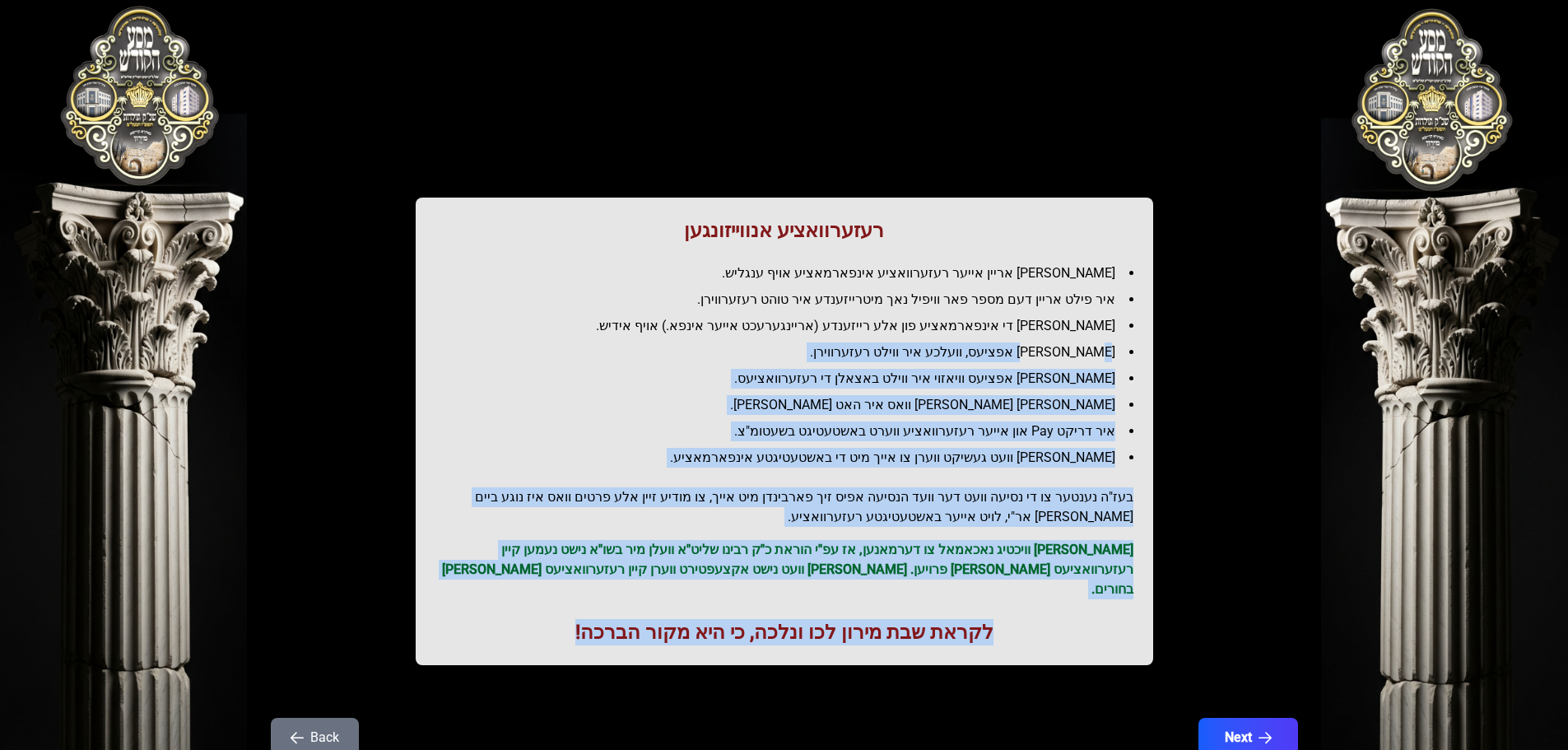
drag, startPoint x: 494, startPoint y: 627, endPoint x: 1064, endPoint y: 339, distance: 638.6
click at [1064, 339] on div "רעזערוואציע אנווייזונגען איר לייגט אריין אייער רעזערוואציע אינפארמאציע אויף ענג…" at bounding box center [785, 431] width 738 height 467
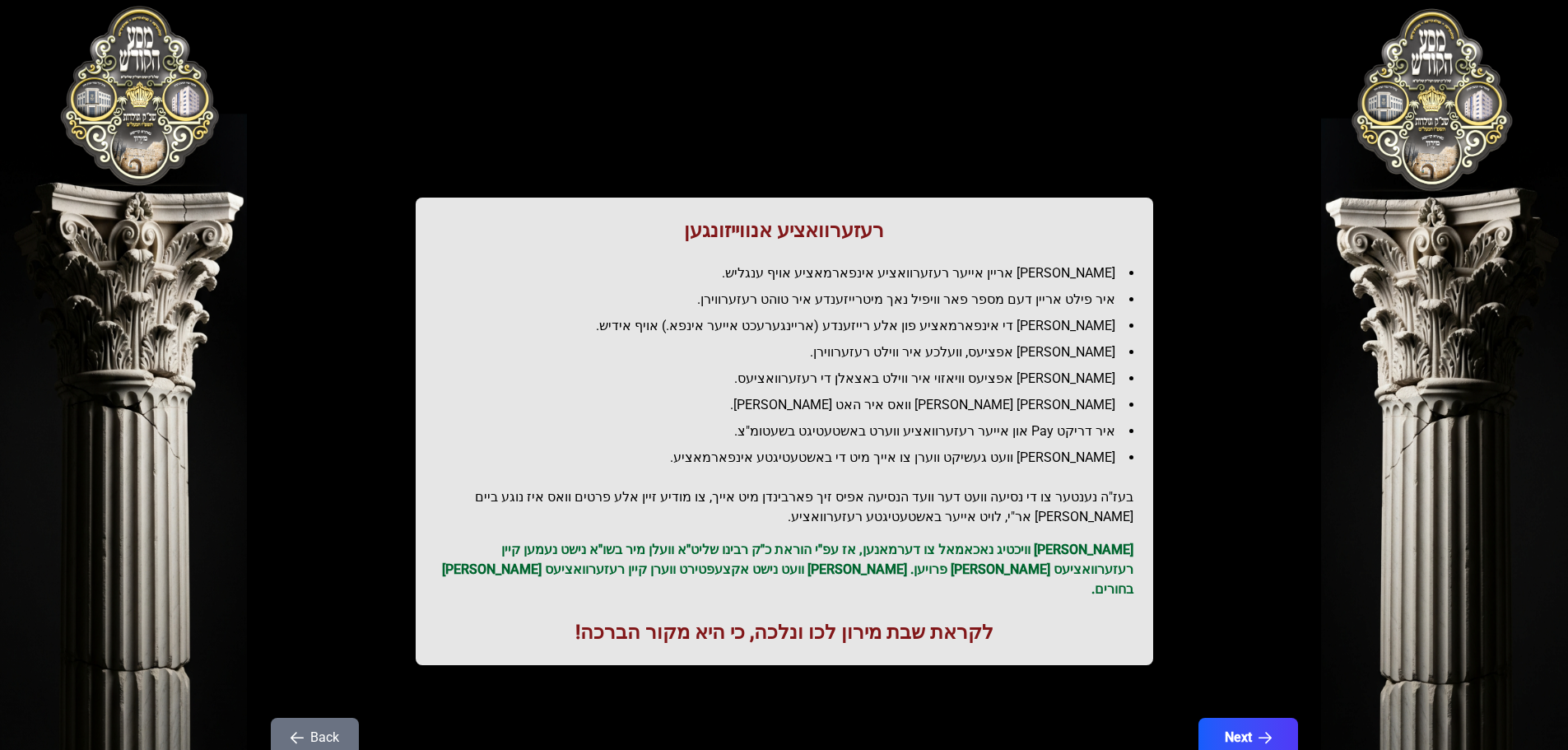
click at [1068, 315] on ul "[PERSON_NAME] אריין אייער רעזערוואציע אינפארמאציע אויף ענגליש. איר פילט אריין ד…" at bounding box center [784, 365] width 698 height 204
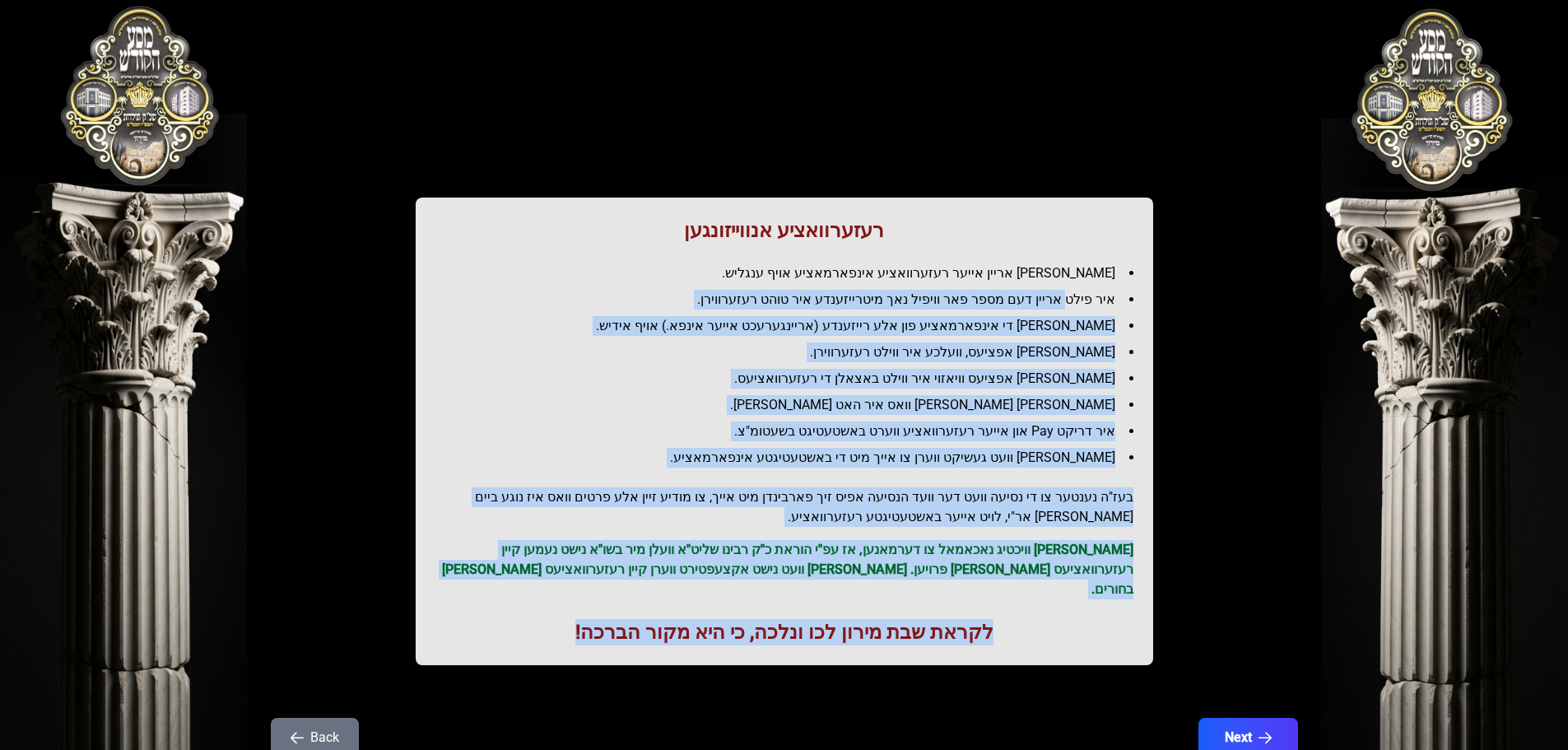
drag, startPoint x: 1073, startPoint y: 292, endPoint x: 516, endPoint y: 592, distance: 632.7
click at [516, 592] on div "רעזערוואציע אנווייזונגען איר לייגט אריין אייער רעזערוואציע אינפארמאציע אויף ענג…" at bounding box center [785, 431] width 738 height 467
click at [524, 593] on div "רעזערוואציע אנווייזונגען איר לייגט אריין אייער רעזערוואציע אינפארמאציע אויף ענג…" at bounding box center [785, 431] width 738 height 467
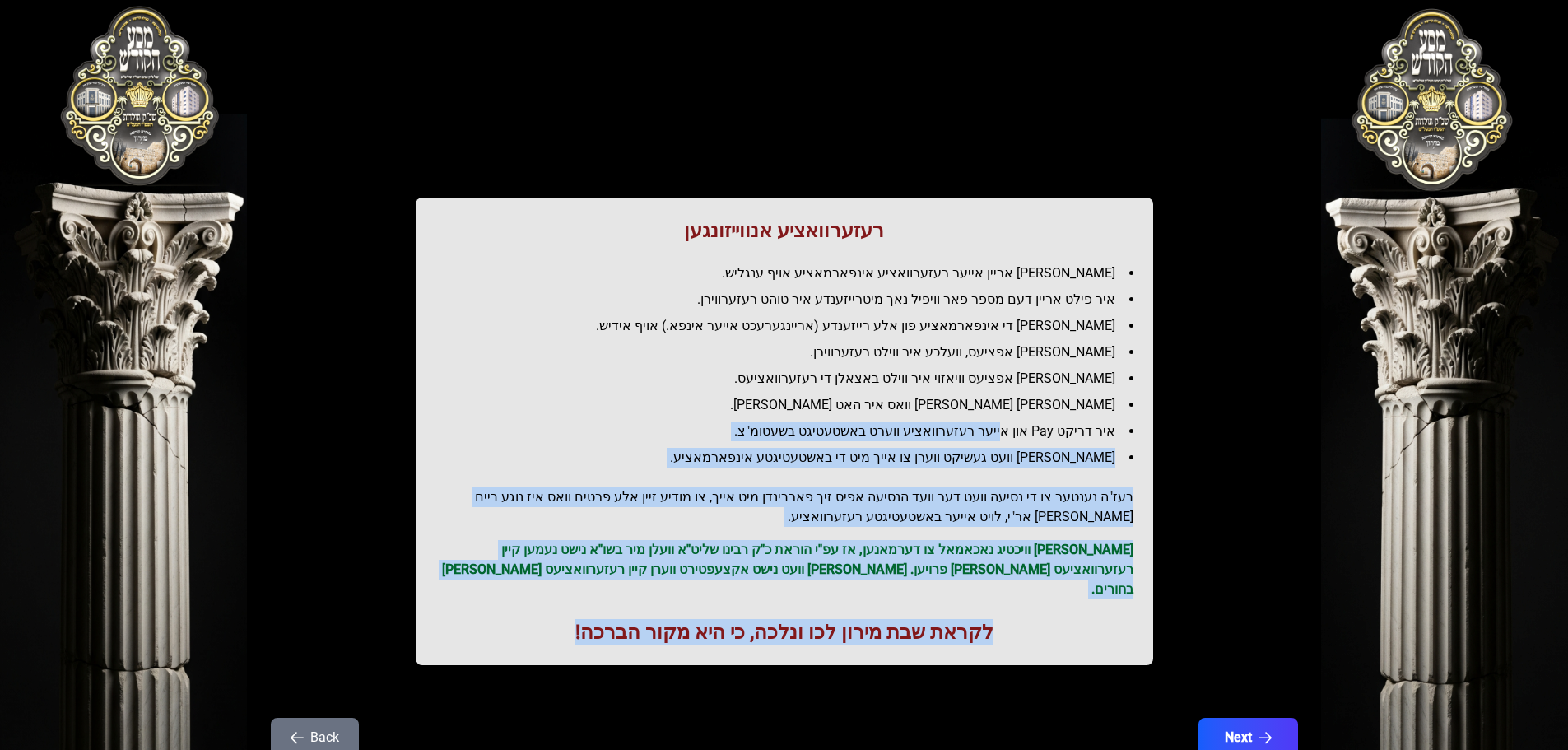
drag, startPoint x: 567, startPoint y: 620, endPoint x: 1021, endPoint y: 419, distance: 496.5
click at [1021, 419] on div "רעזערוואציע אנווייזונגען איר לייגט אריין אייער רעזערוואציע אינפארמאציע אויף ענג…" at bounding box center [785, 431] width 738 height 467
click at [1021, 419] on ul "[PERSON_NAME] אריין אייער רעזערוואציע אינפארמאציע אויף ענגליש. איר פילט אריין ד…" at bounding box center [784, 365] width 698 height 204
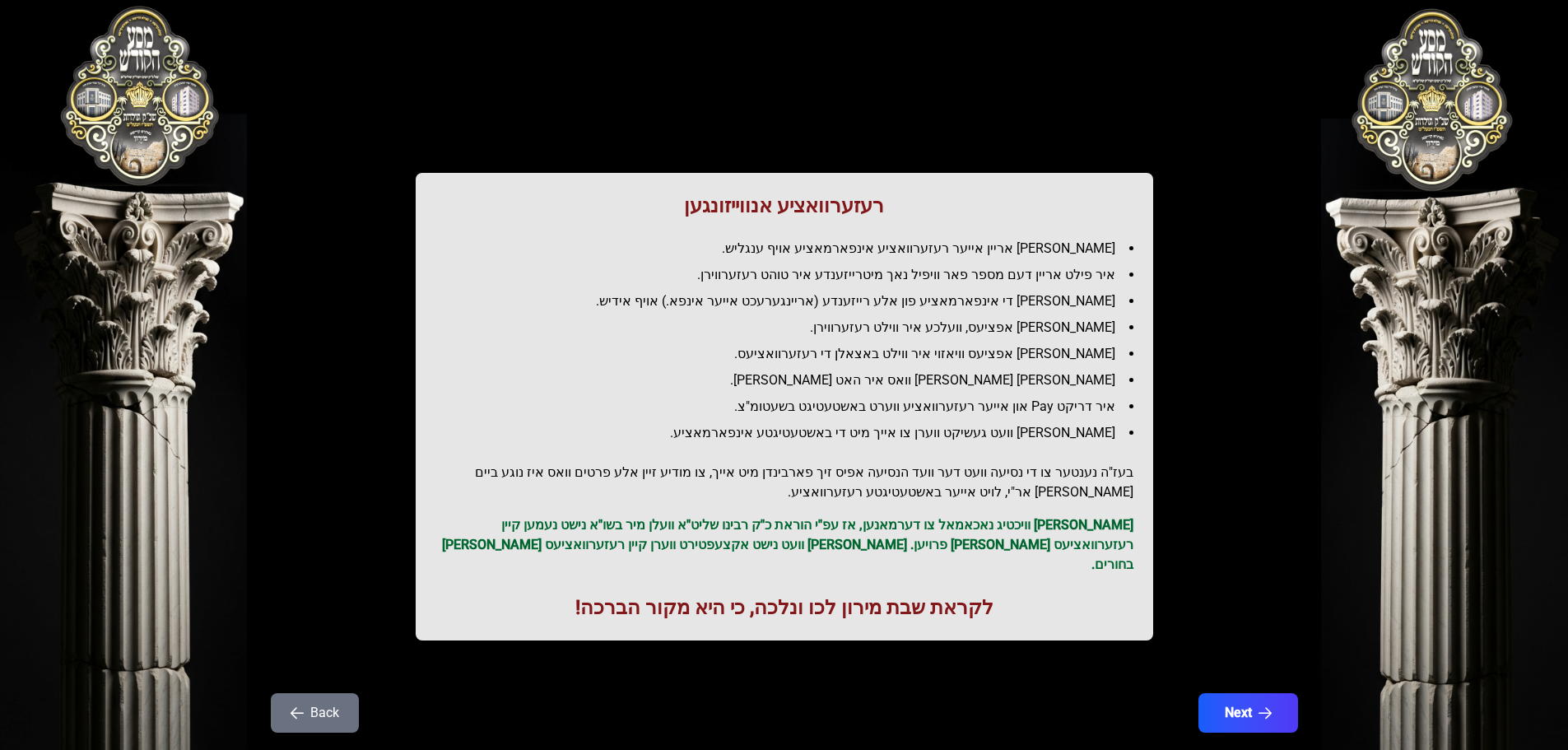
scroll to position [47, 0]
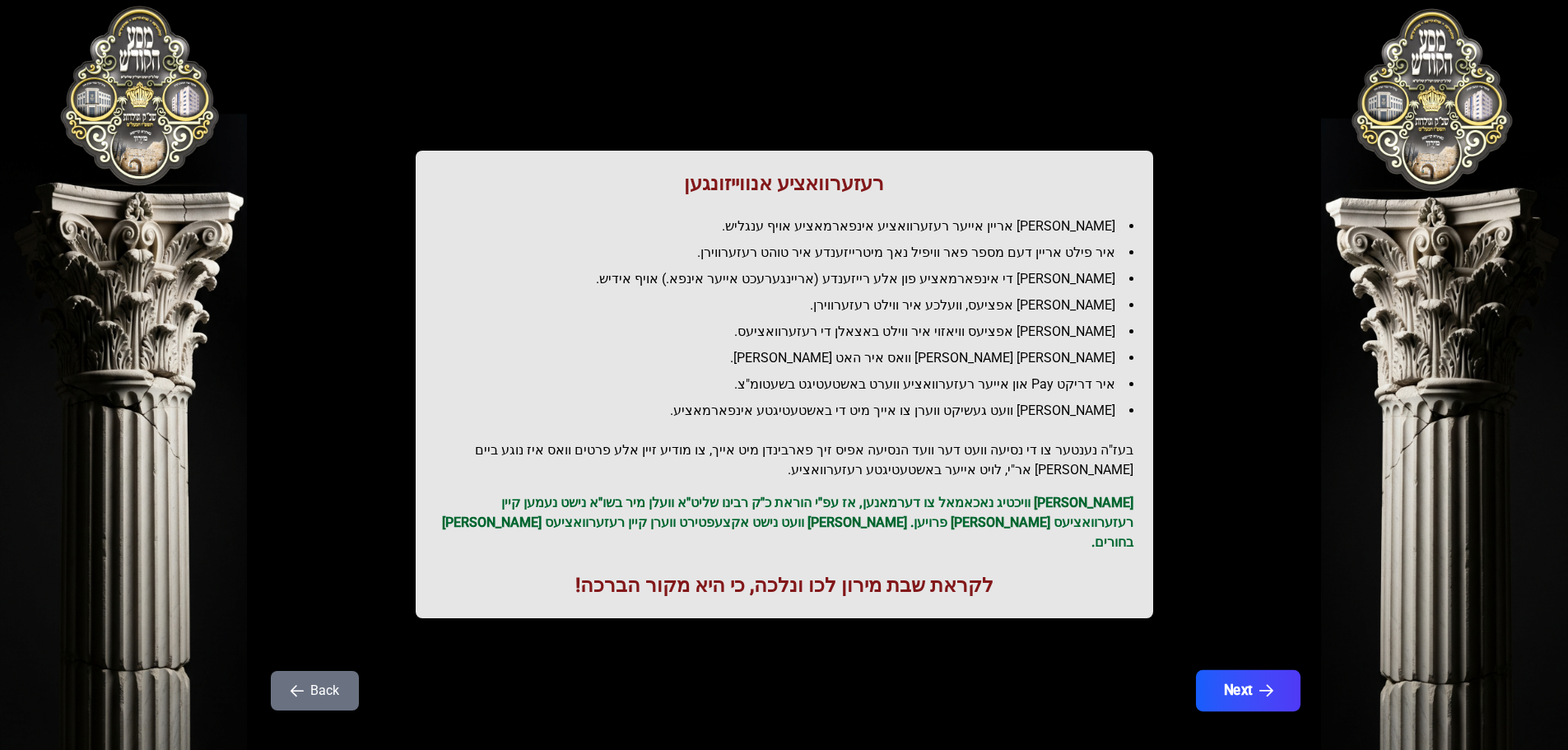
click at [1231, 671] on button "Next" at bounding box center [1248, 691] width 104 height 41
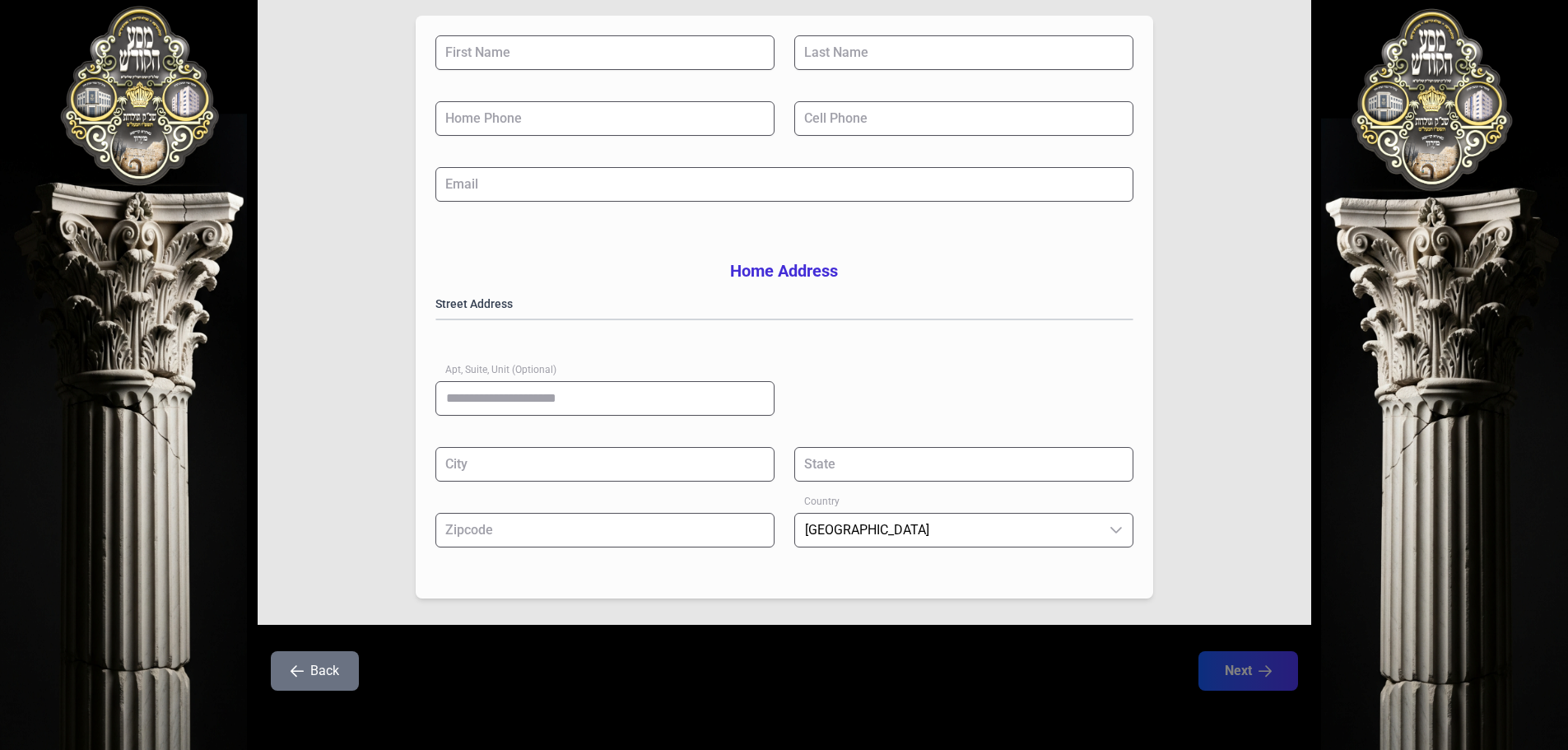
scroll to position [269, 0]
click at [576, 35] on input "First Name" at bounding box center [605, 52] width 339 height 34
type input "*****"
type input "**********"
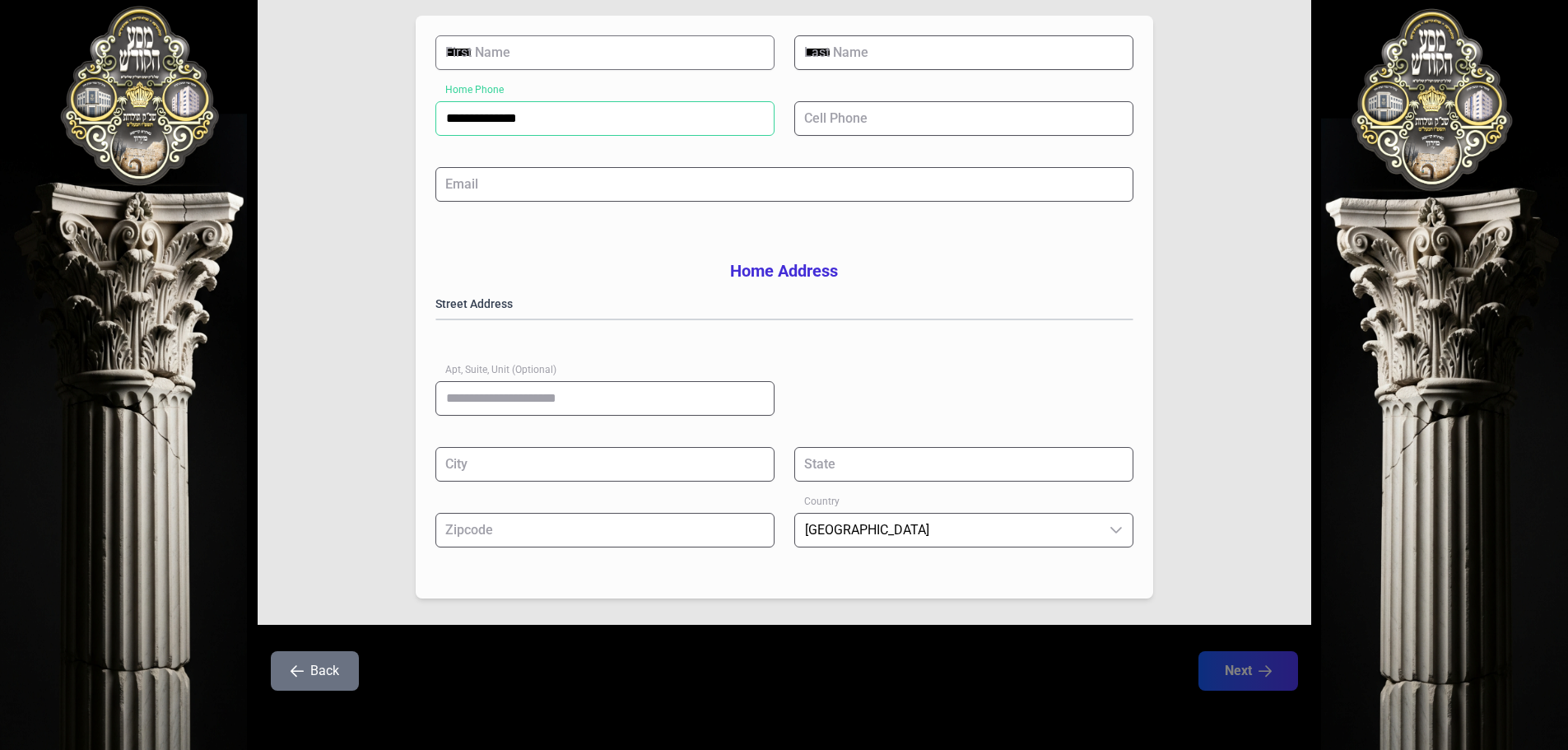
type input "**********"
type input "***"
type input "******"
type input "**"
type input "*****"
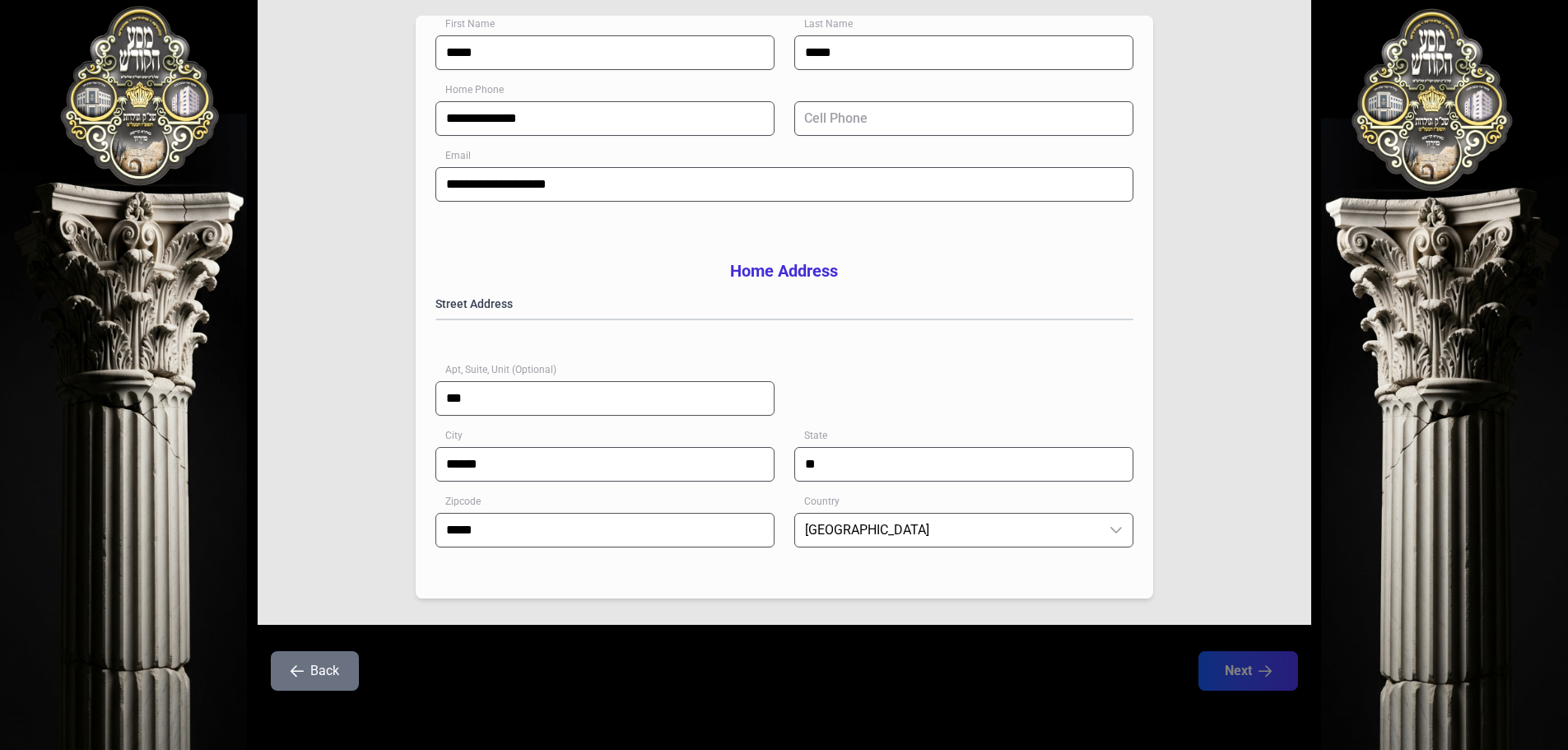
click at [590, 209] on div "**********" at bounding box center [785, 307] width 738 height 583
click at [905, 102] on input "Cell Phone" at bounding box center [963, 119] width 339 height 34
type input "**********"
click at [627, 222] on div "**********" at bounding box center [785, 307] width 738 height 583
click at [534, 389] on input "***" at bounding box center [605, 398] width 339 height 34
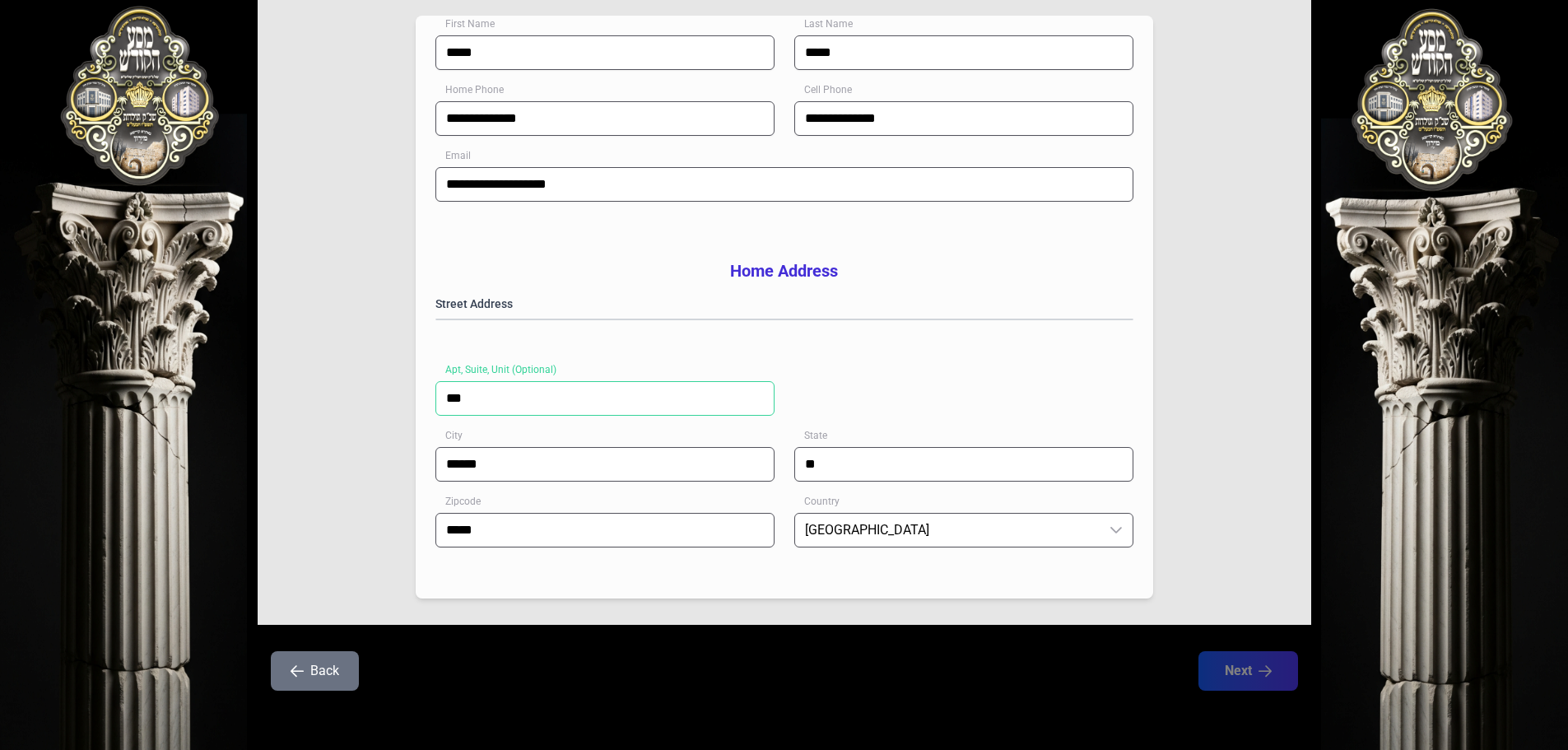
drag, startPoint x: 529, startPoint y: 388, endPoint x: 420, endPoint y: 385, distance: 109.0
click at [420, 385] on div "**********" at bounding box center [785, 307] width 738 height 583
type input "****"
click at [894, 397] on div "Street Address [GEOGRAPHIC_DATA] (Optional) ****" at bounding box center [784, 371] width 698 height 151
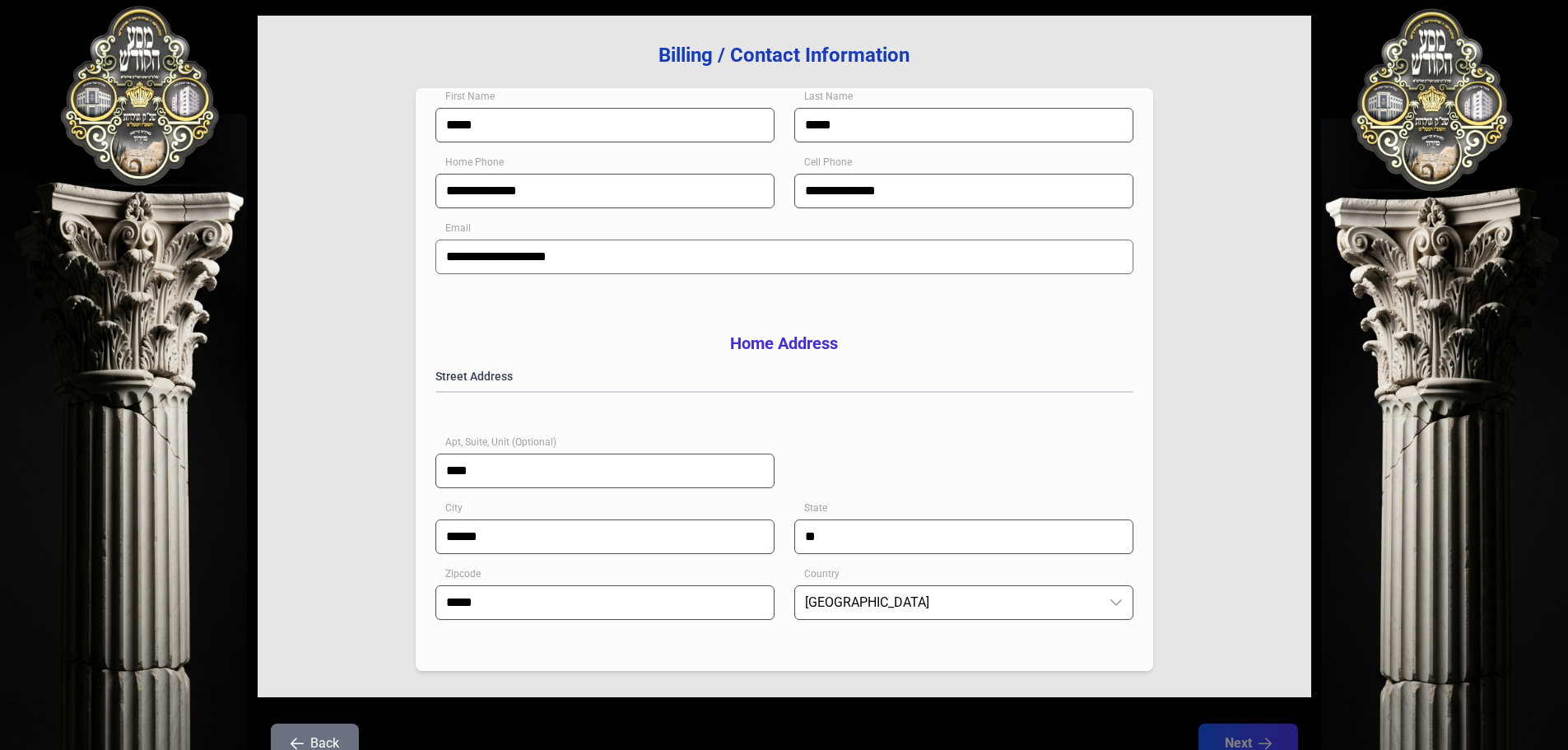
scroll to position [247, 0]
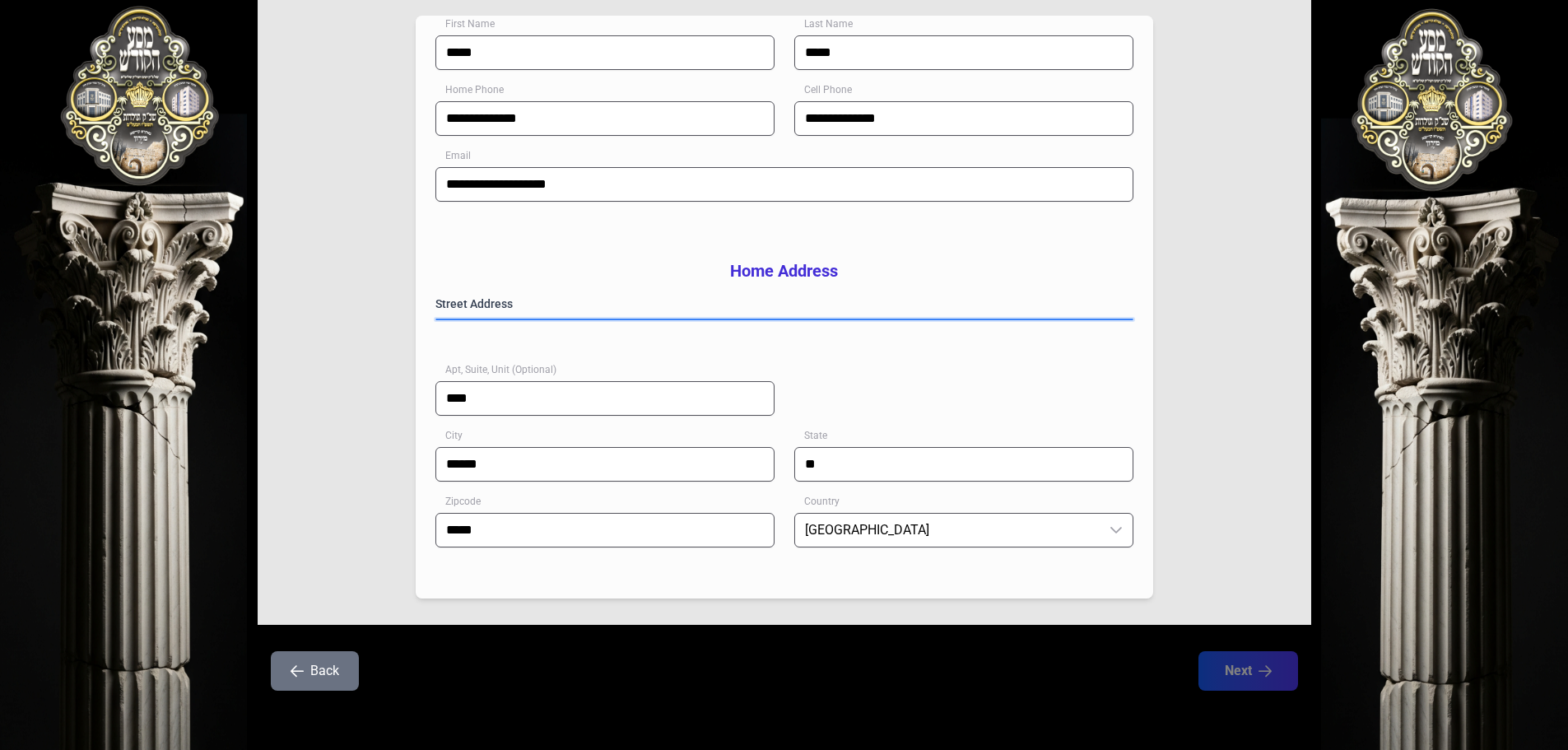
click at [436, 319] on gmp-place-autocomplete at bounding box center [436, 319] width 0 height 0
type input "**********"
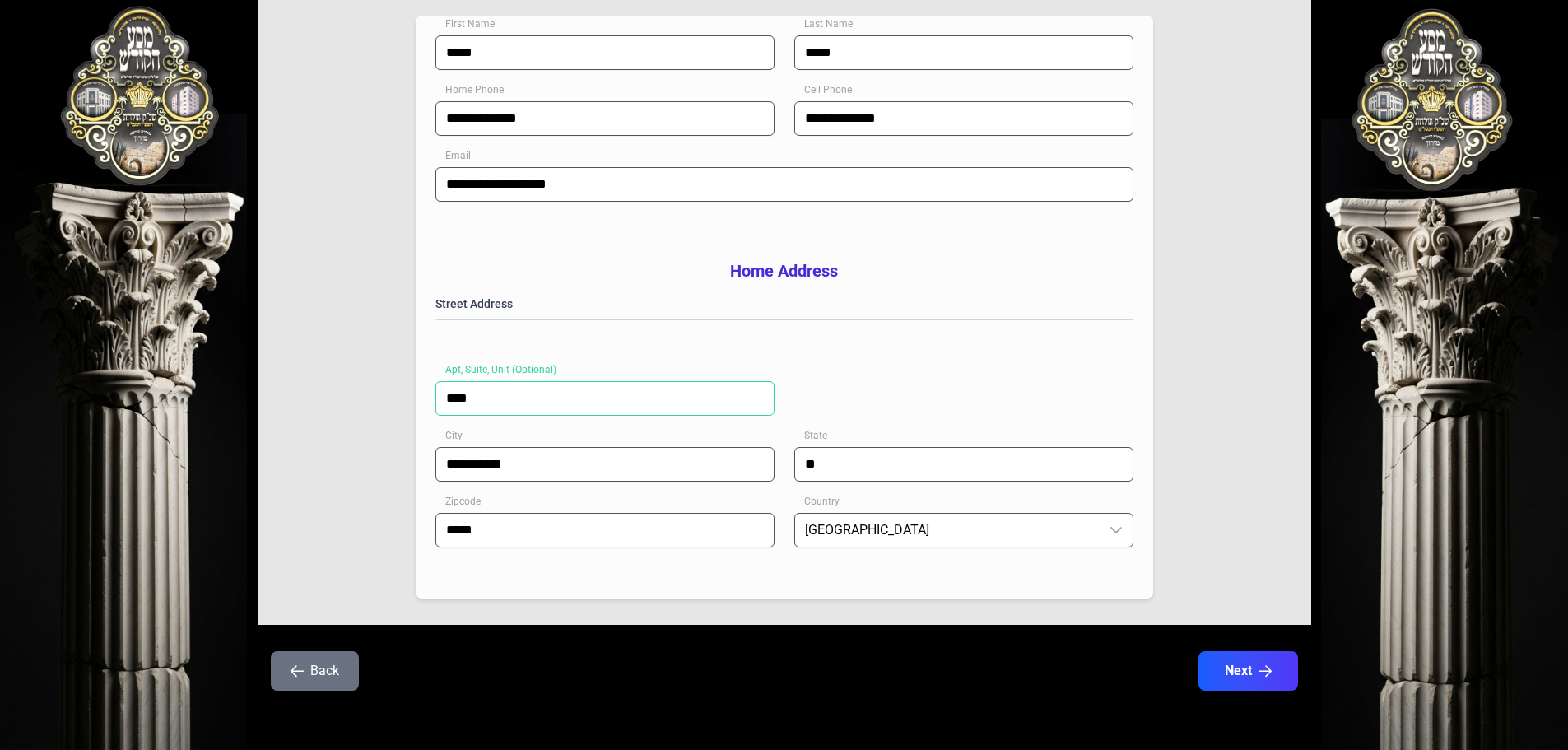
drag, startPoint x: 515, startPoint y: 409, endPoint x: 434, endPoint y: 421, distance: 81.9
click at [434, 421] on div "**********" at bounding box center [785, 307] width 738 height 583
click at [479, 416] on input "Apt, Suite, Unit (Optional)" at bounding box center [605, 398] width 339 height 34
type input "***"
type input "******"
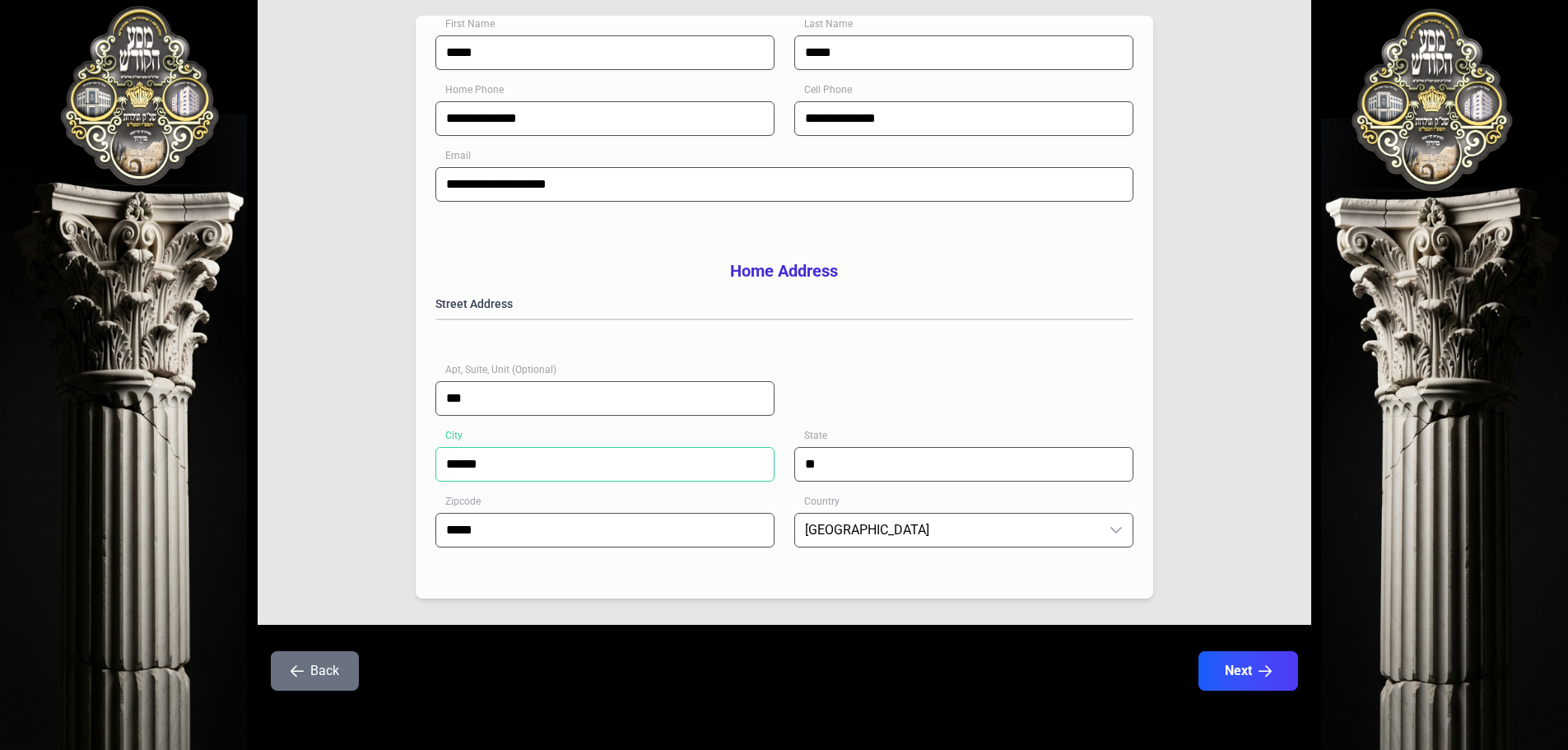
click at [559, 482] on input "******" at bounding box center [605, 464] width 339 height 34
click at [436, 319] on gmp-place-autocomplete at bounding box center [436, 319] width 0 height 0
click at [876, 419] on div "**********" at bounding box center [784, 371] width 698 height 151
click at [1242, 689] on button "Next" at bounding box center [1248, 671] width 104 height 41
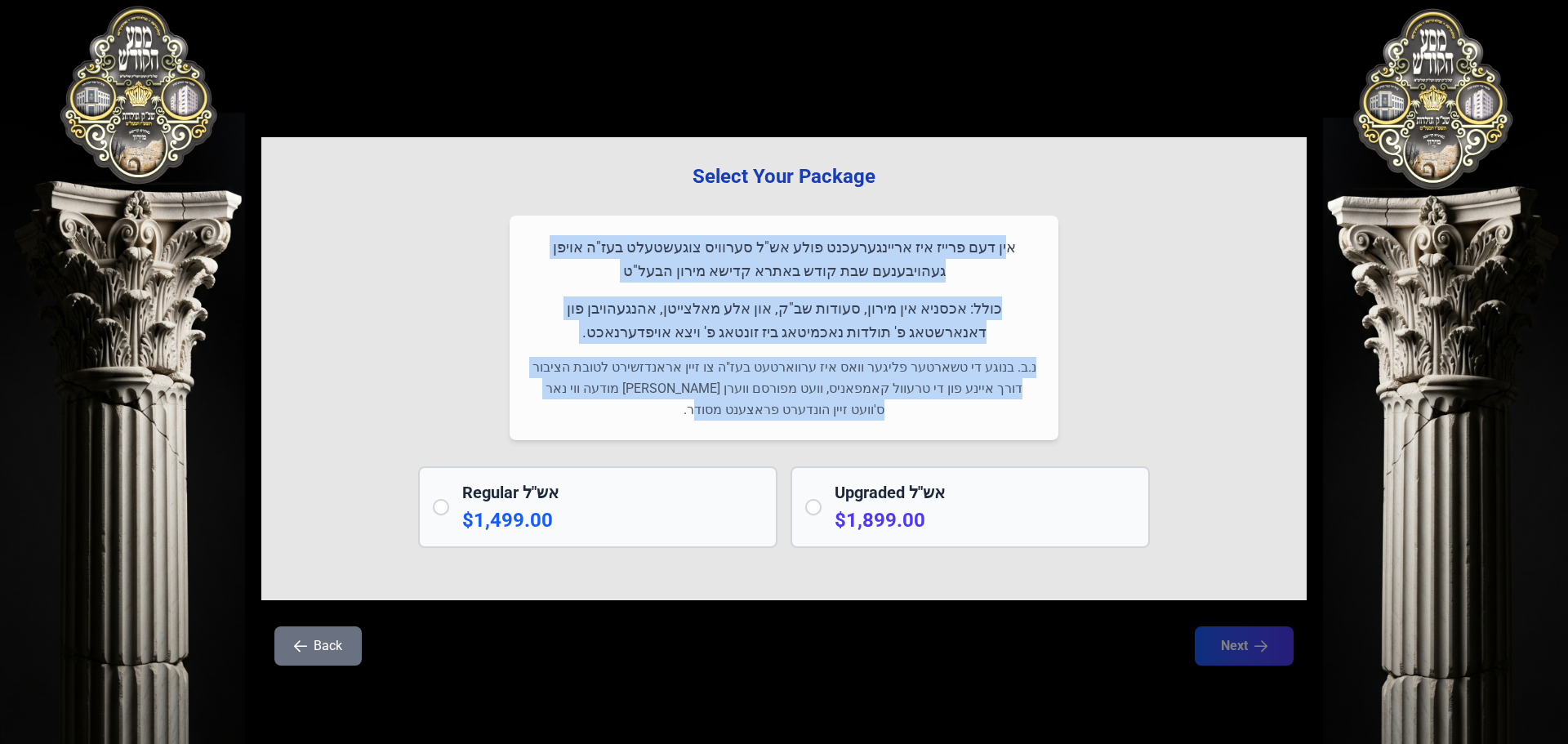
drag, startPoint x: 1041, startPoint y: 234, endPoint x: 633, endPoint y: 418, distance: 447.6
click at [633, 418] on div "אין דעם פרייז איז אריינגערעכנט פולע אש"ל סערוויס צוגעשטעלט בעז"ה אויפן געהויבענ…" at bounding box center [784, 327] width 549 height 225
click at [688, 410] on p "נ.ב. בנוגע די טשארטער פליגער וואס איז ערווארטעט בעז"ה צו זיין אראנדזשירט לטובת …" at bounding box center [784, 388] width 509 height 64
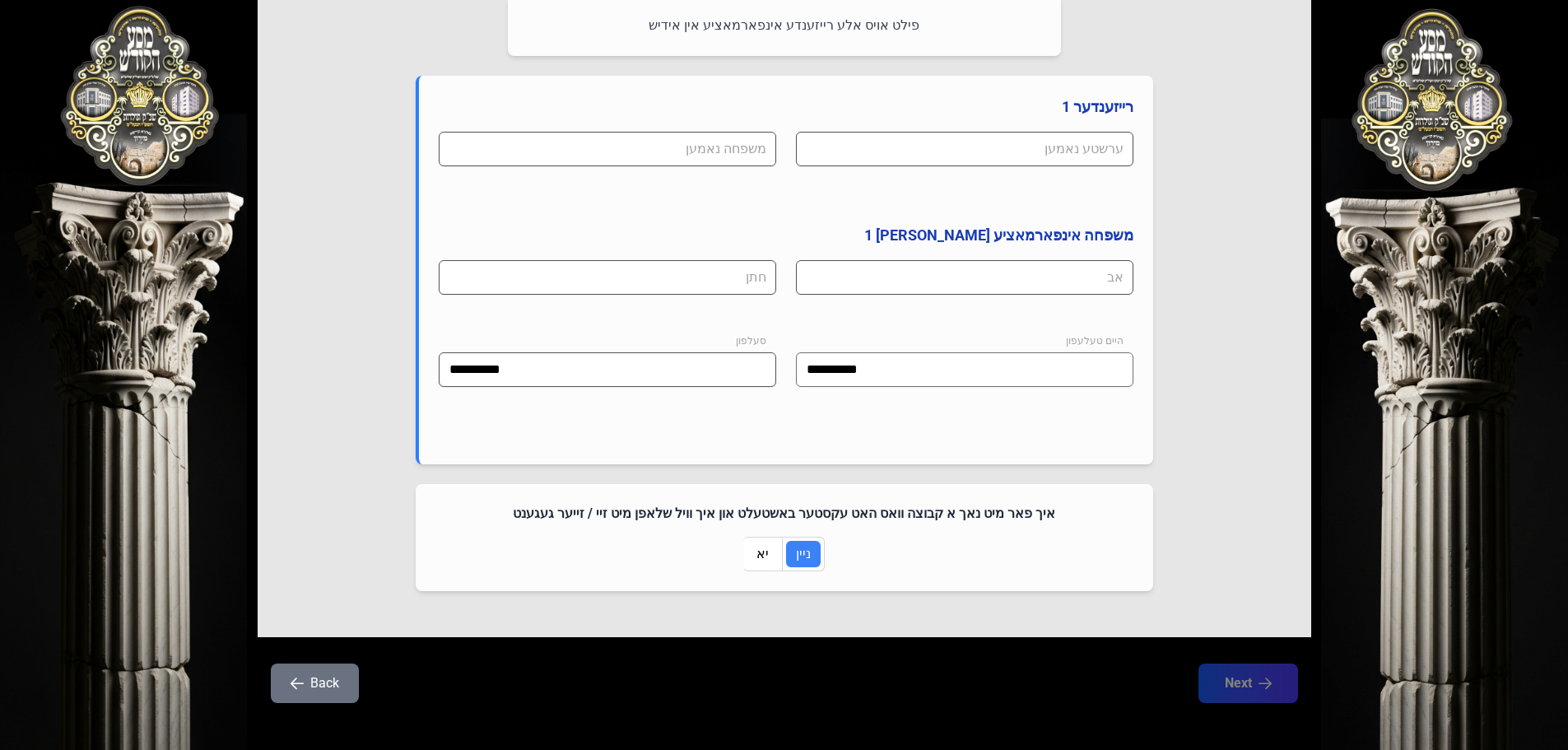
scroll to position [812, 0]
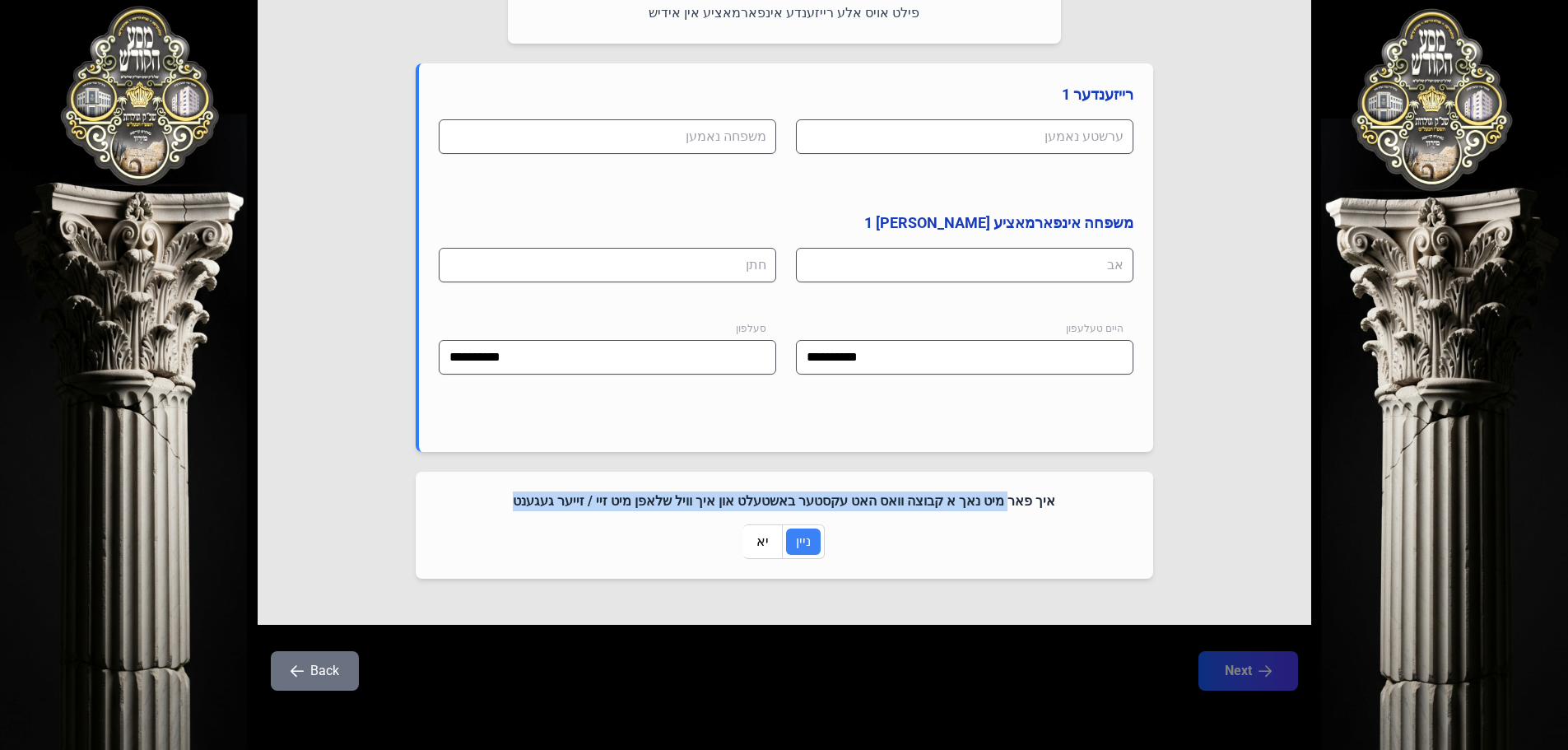
drag, startPoint x: 998, startPoint y: 495, endPoint x: 512, endPoint y: 495, distance: 486.0
click at [512, 495] on h4 "איך פאר מיט נאך א קבוצה וואס האט עקסטער באשטעלט און איך וויל שלאפן מיט זיי / זי…" at bounding box center [784, 501] width 698 height 20
drag, startPoint x: 502, startPoint y: 503, endPoint x: 1068, endPoint y: 496, distance: 566.0
click at [1068, 496] on h4 "איך פאר מיט נאך א קבוצה וואס האט עקסטער באשטעלט און איך וויל שלאפן מיט זיי / זי…" at bounding box center [784, 501] width 698 height 20
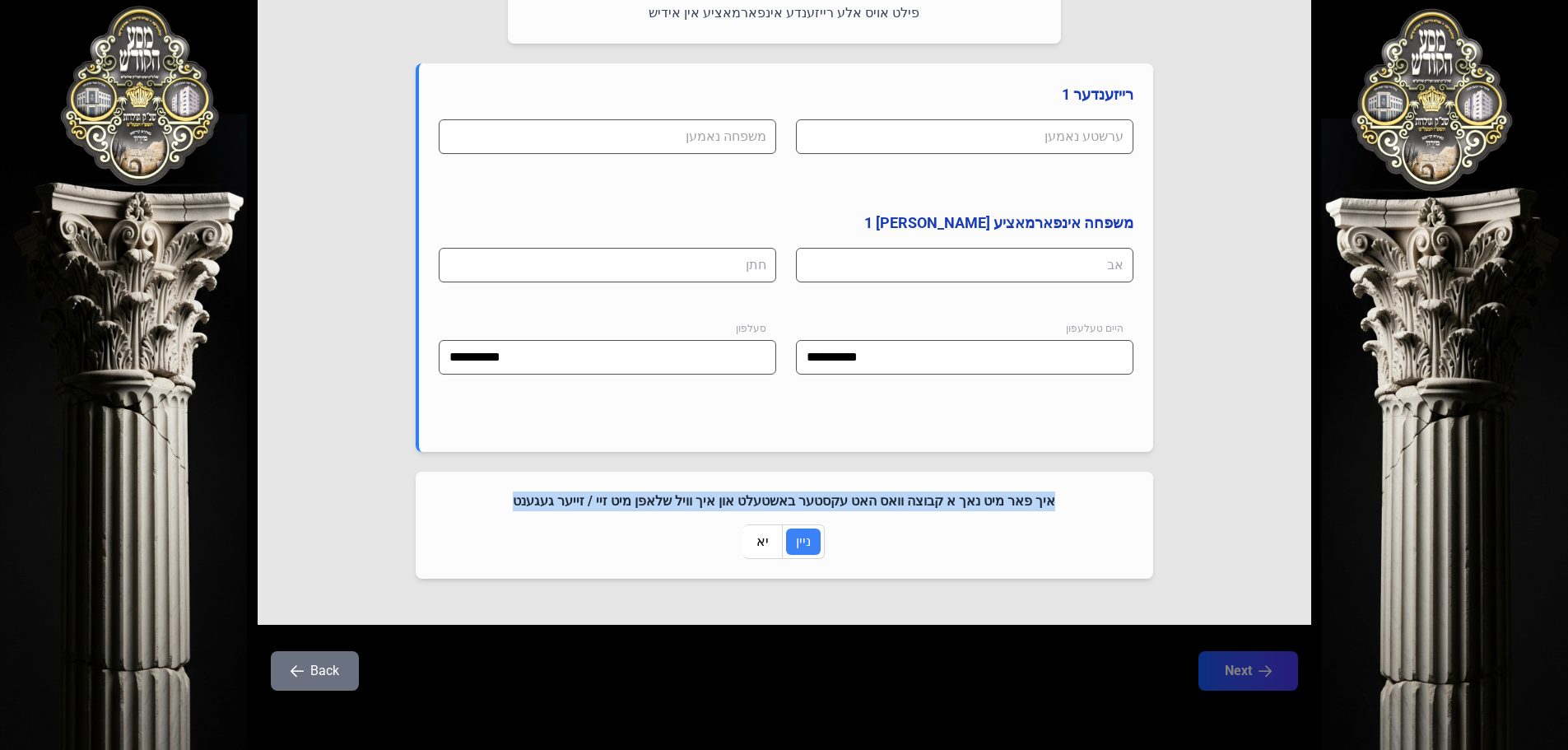
click at [1068, 496] on h4 "איך פאר מיט נאך א קבוצה וואס האט עקסטער באשטעלט און איך וויל שלאפן מיט זיי / זי…" at bounding box center [784, 501] width 698 height 20
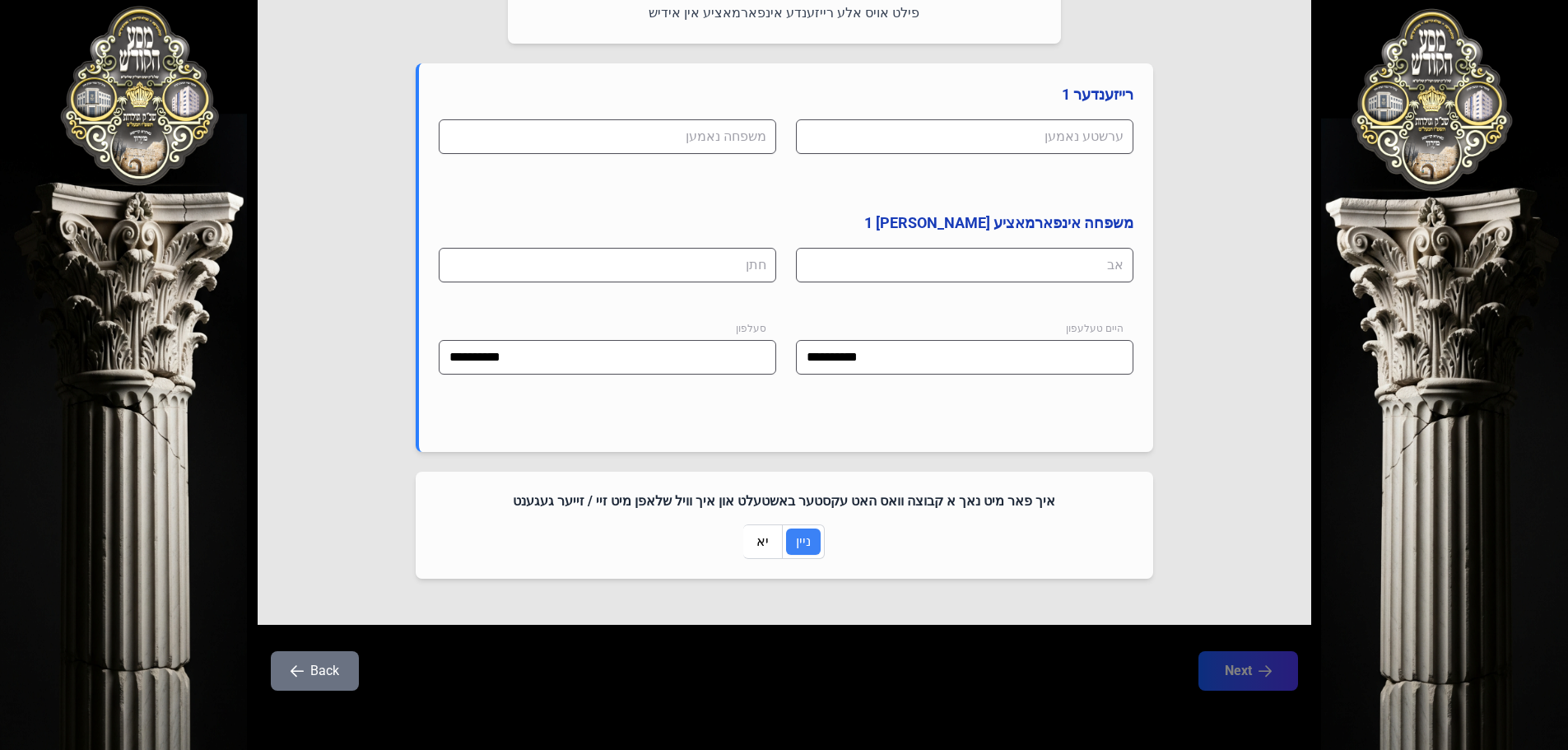
click at [758, 545] on span "יא" at bounding box center [763, 542] width 12 height 20
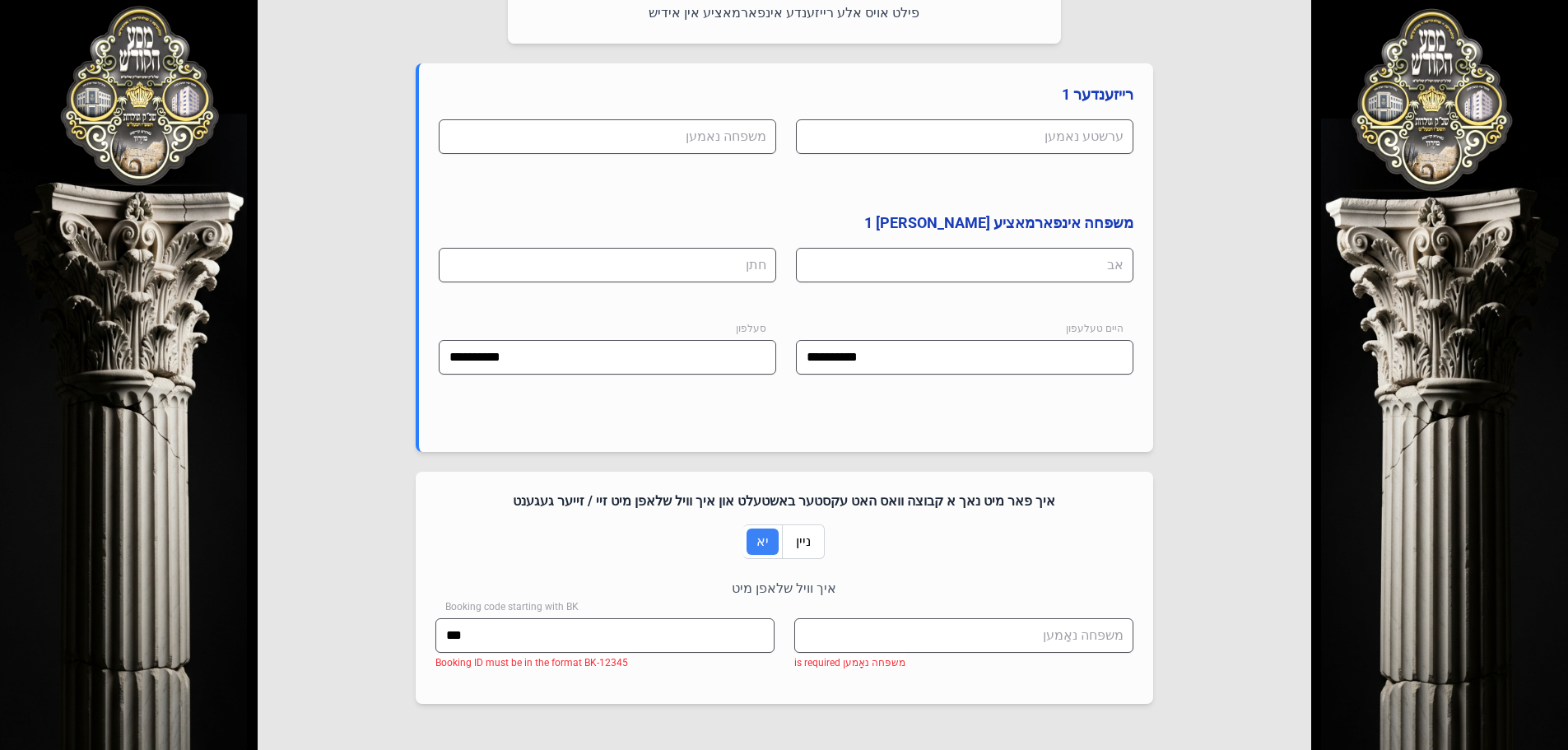
click at [806, 539] on span "ניין" at bounding box center [803, 542] width 15 height 20
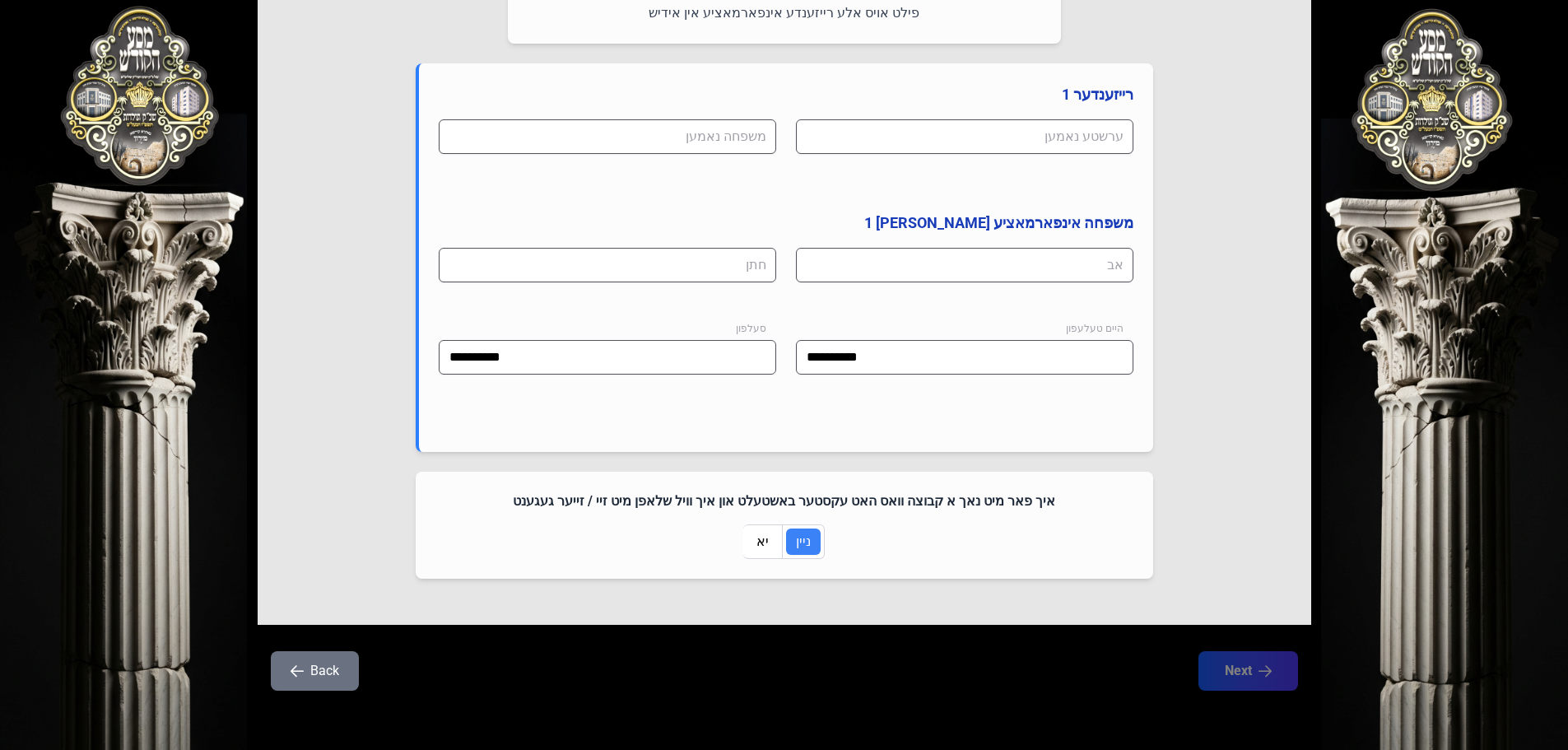
click at [734, 245] on div "**********" at bounding box center [787, 269] width 695 height 300
click at [733, 276] on input at bounding box center [607, 265] width 337 height 34
click at [734, 144] on input at bounding box center [607, 137] width 337 height 34
click at [987, 133] on input at bounding box center [964, 137] width 337 height 34
click at [812, 231] on h4 "משפחה אינפארמאציע [PERSON_NAME] 1" at bounding box center [787, 223] width 695 height 23
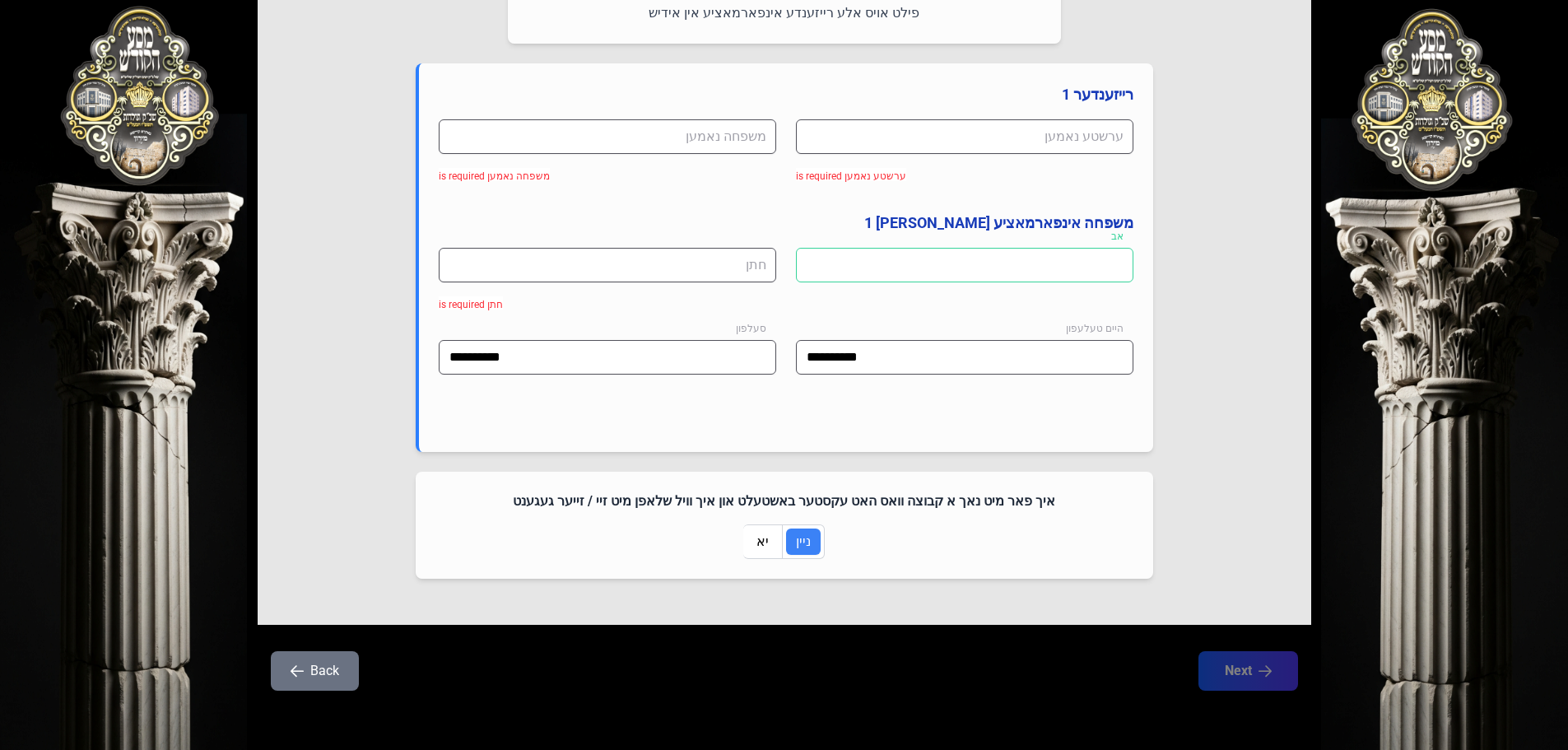
click at [1025, 263] on input at bounding box center [964, 265] width 337 height 34
click at [1021, 321] on div "אב חתן חתן is required" at bounding box center [787, 287] width 695 height 79
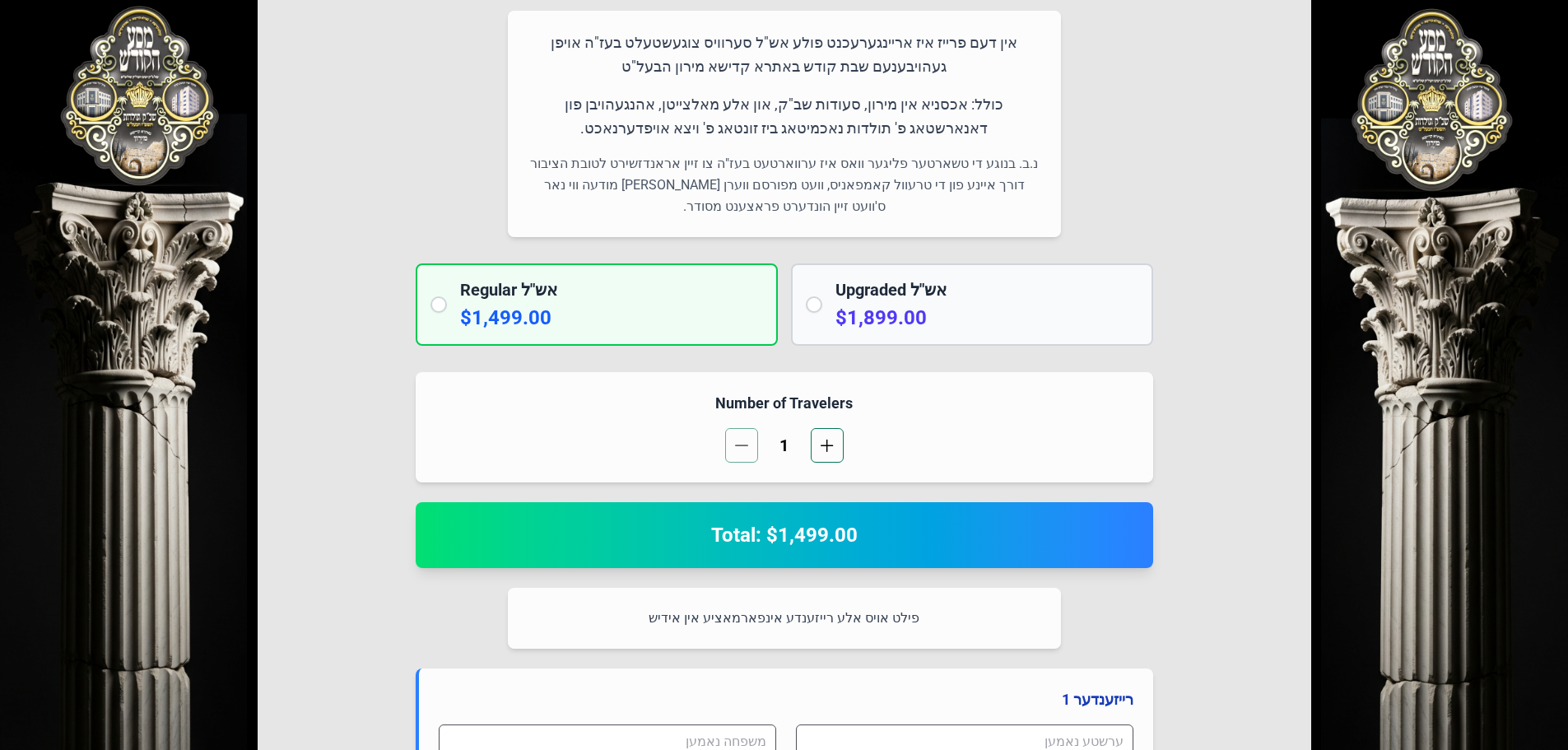
scroll to position [247, 0]
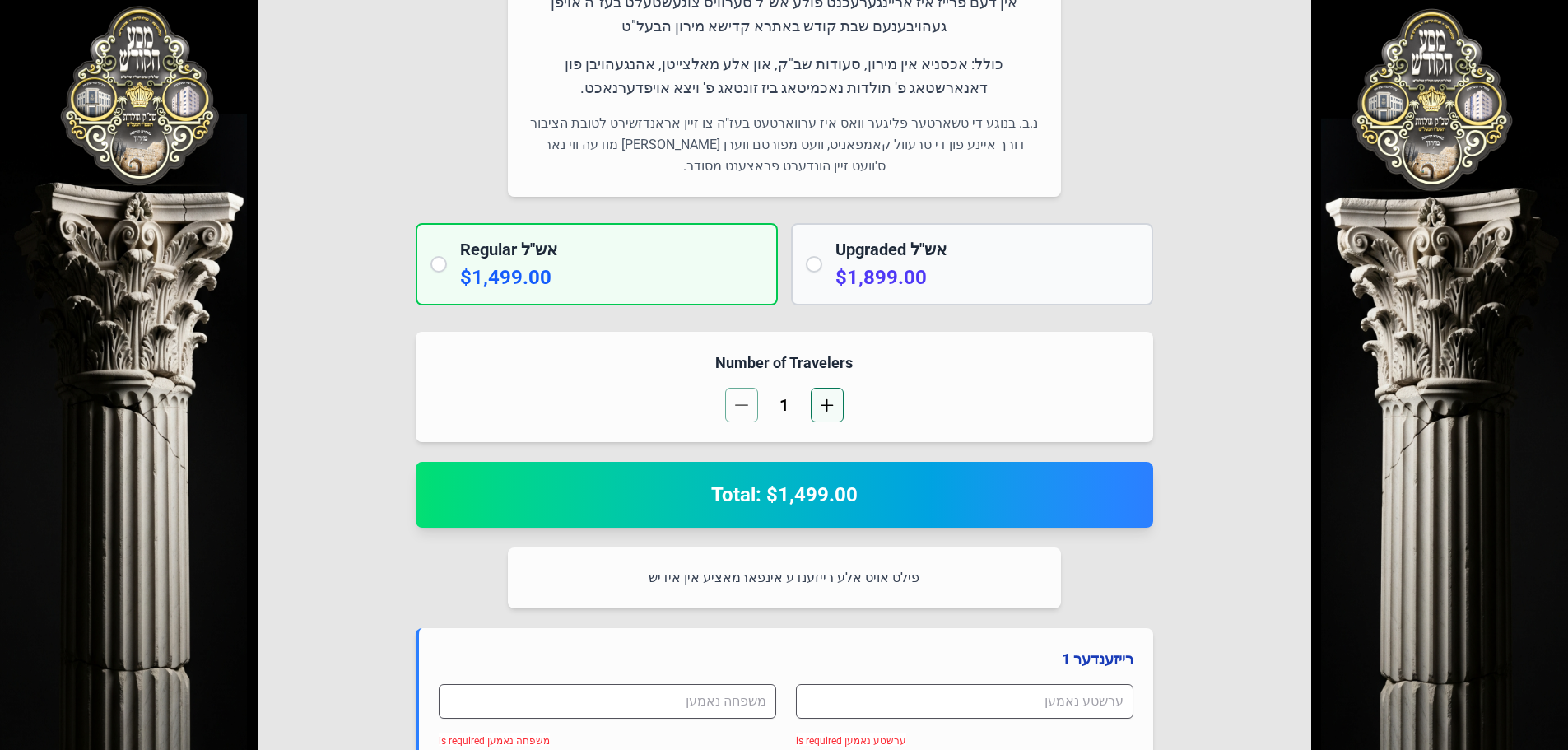
click at [830, 406] on span "button" at bounding box center [827, 405] width 13 height 13
click at [734, 403] on button "button" at bounding box center [741, 405] width 33 height 34
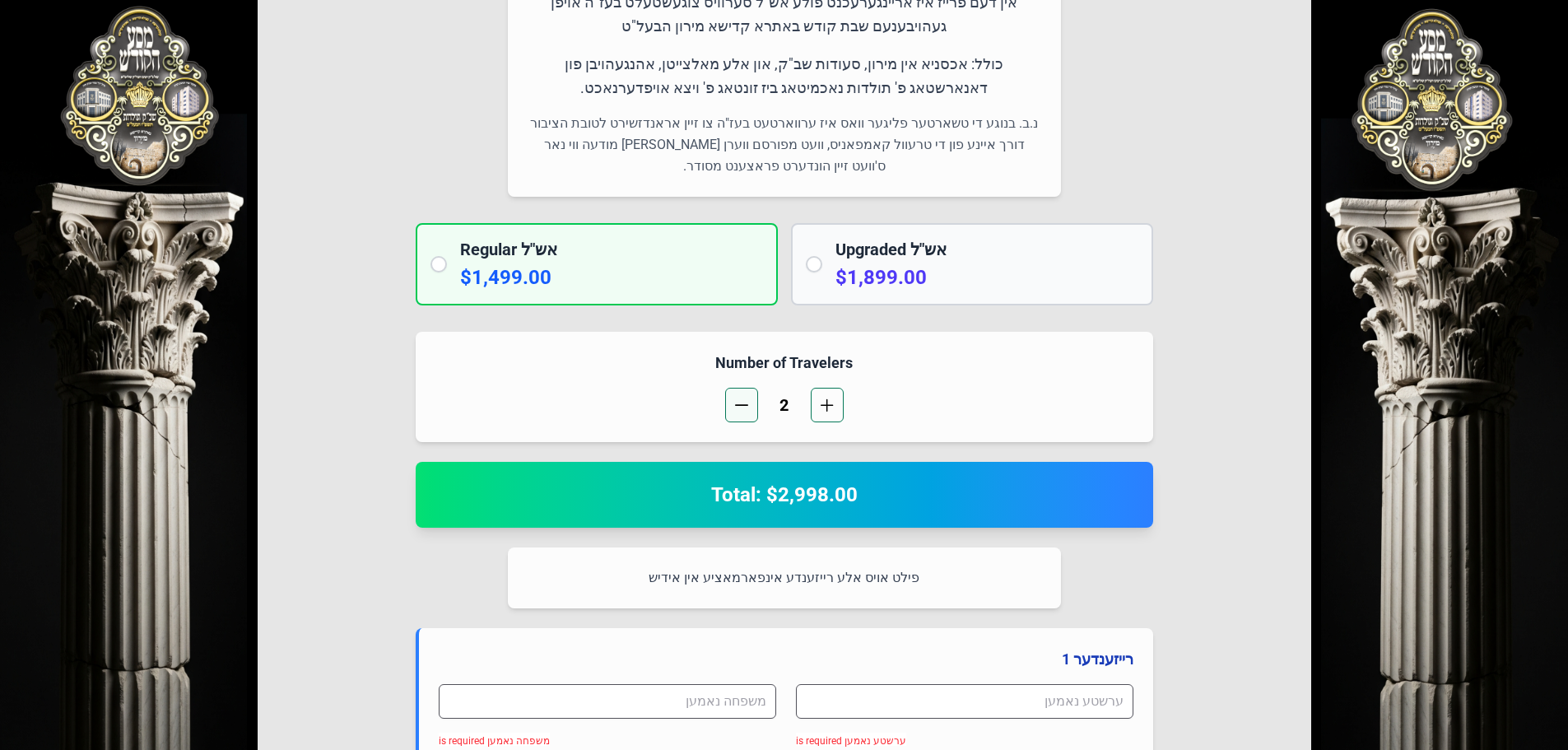
click at [734, 403] on button "button" at bounding box center [741, 405] width 33 height 34
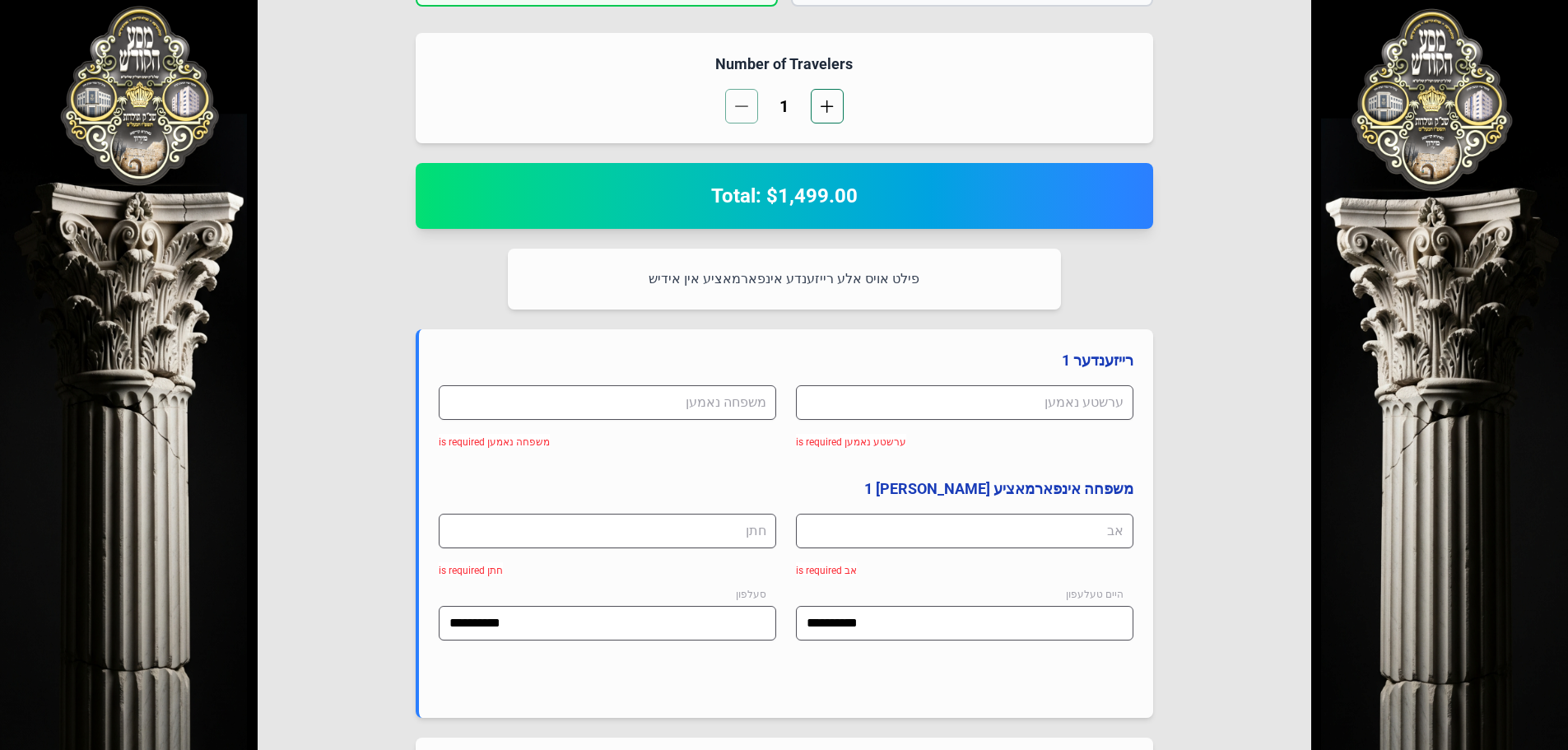
scroll to position [577, 0]
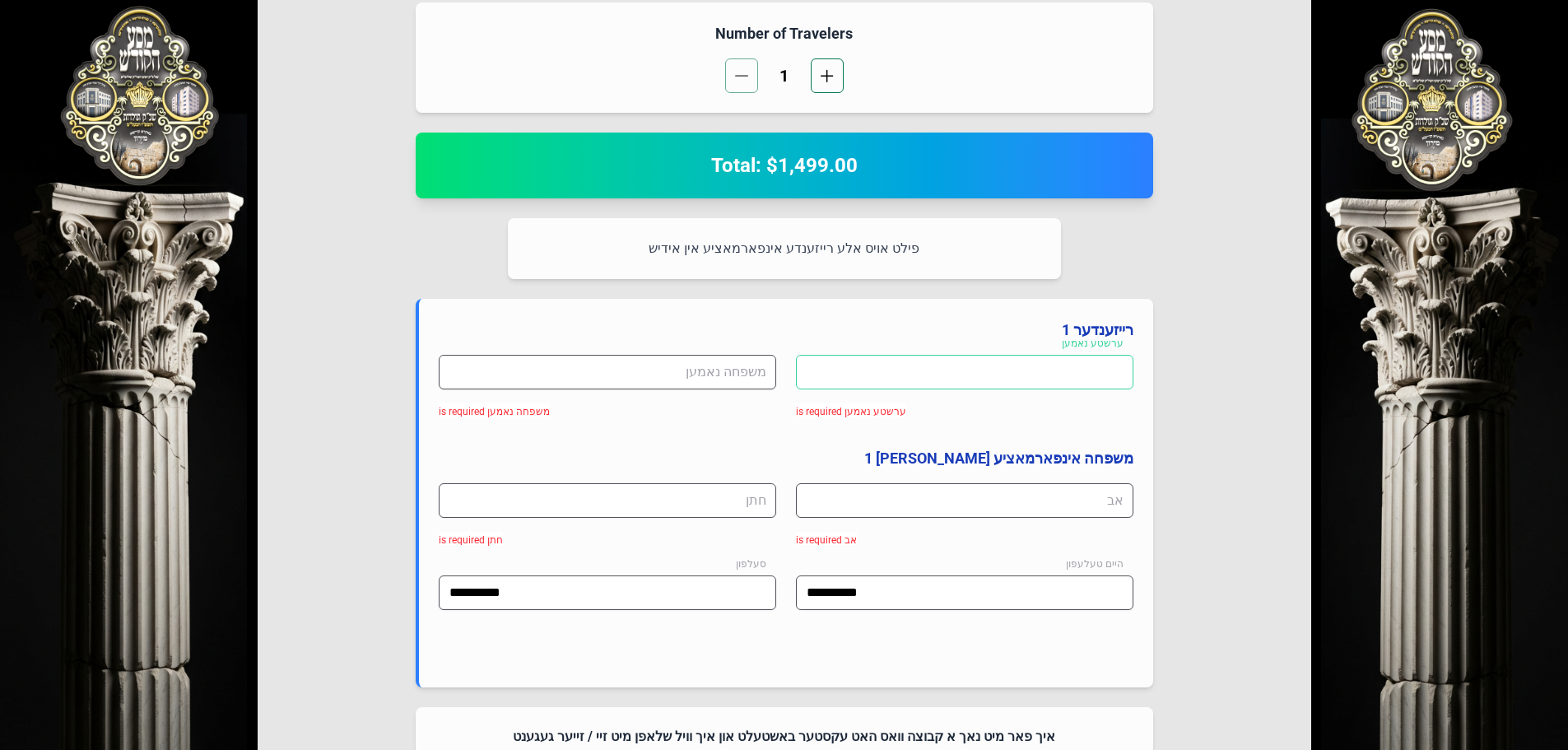
click at [1027, 389] on input at bounding box center [964, 372] width 337 height 34
type input "*"
click at [695, 366] on input at bounding box center [607, 372] width 337 height 34
type input "*"
